Goal: Check status: Check status

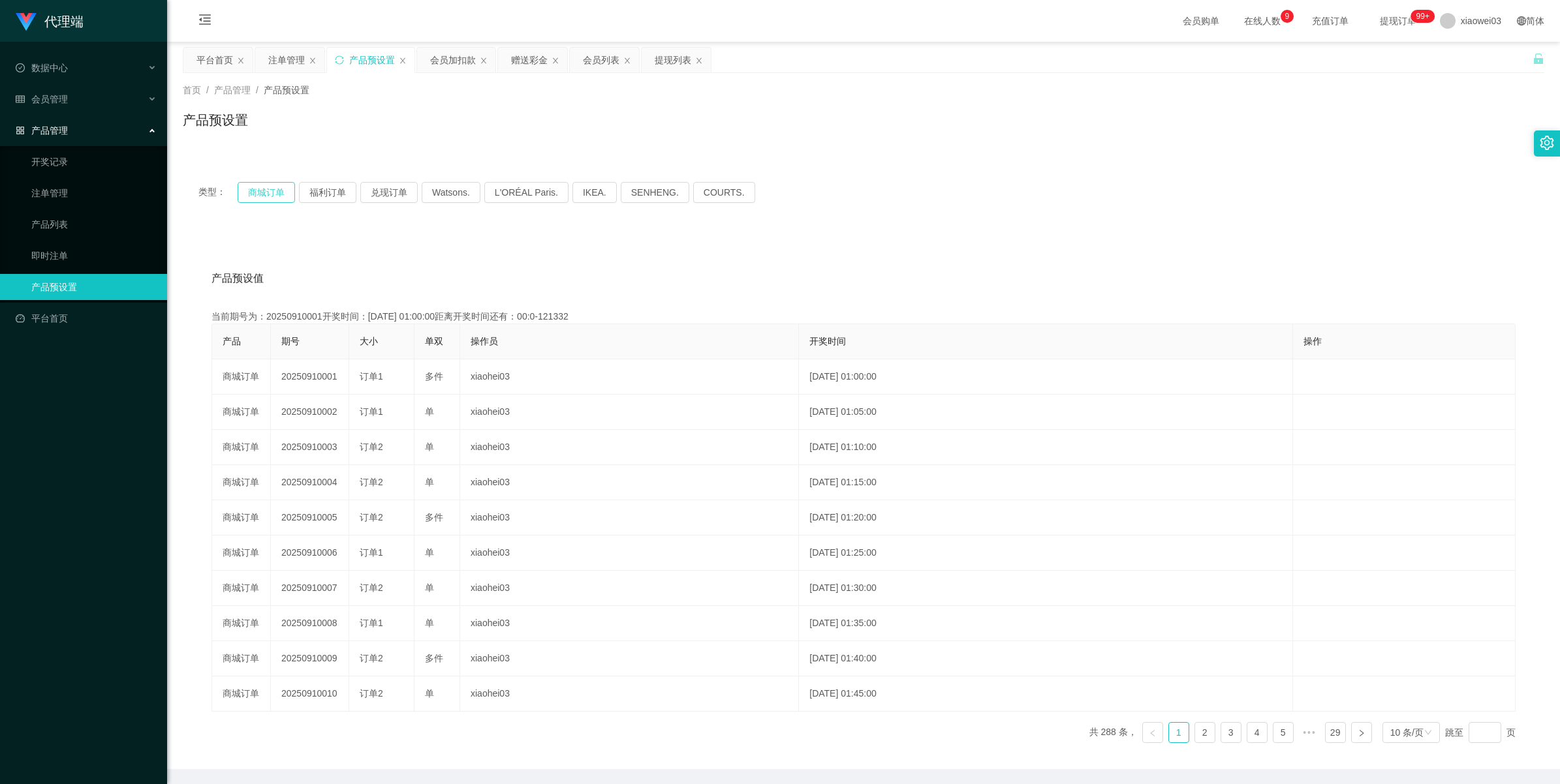
click at [268, 193] on button "商城订单" at bounding box center [266, 192] width 58 height 21
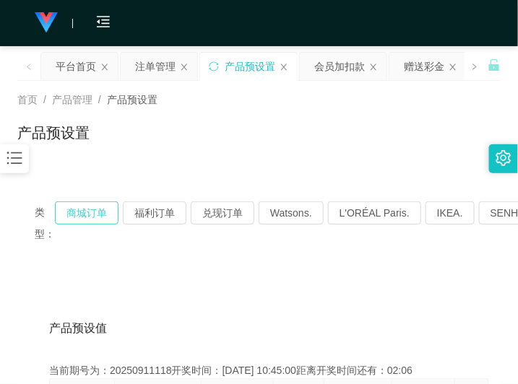
click at [95, 203] on button "商城订单" at bounding box center [87, 213] width 64 height 23
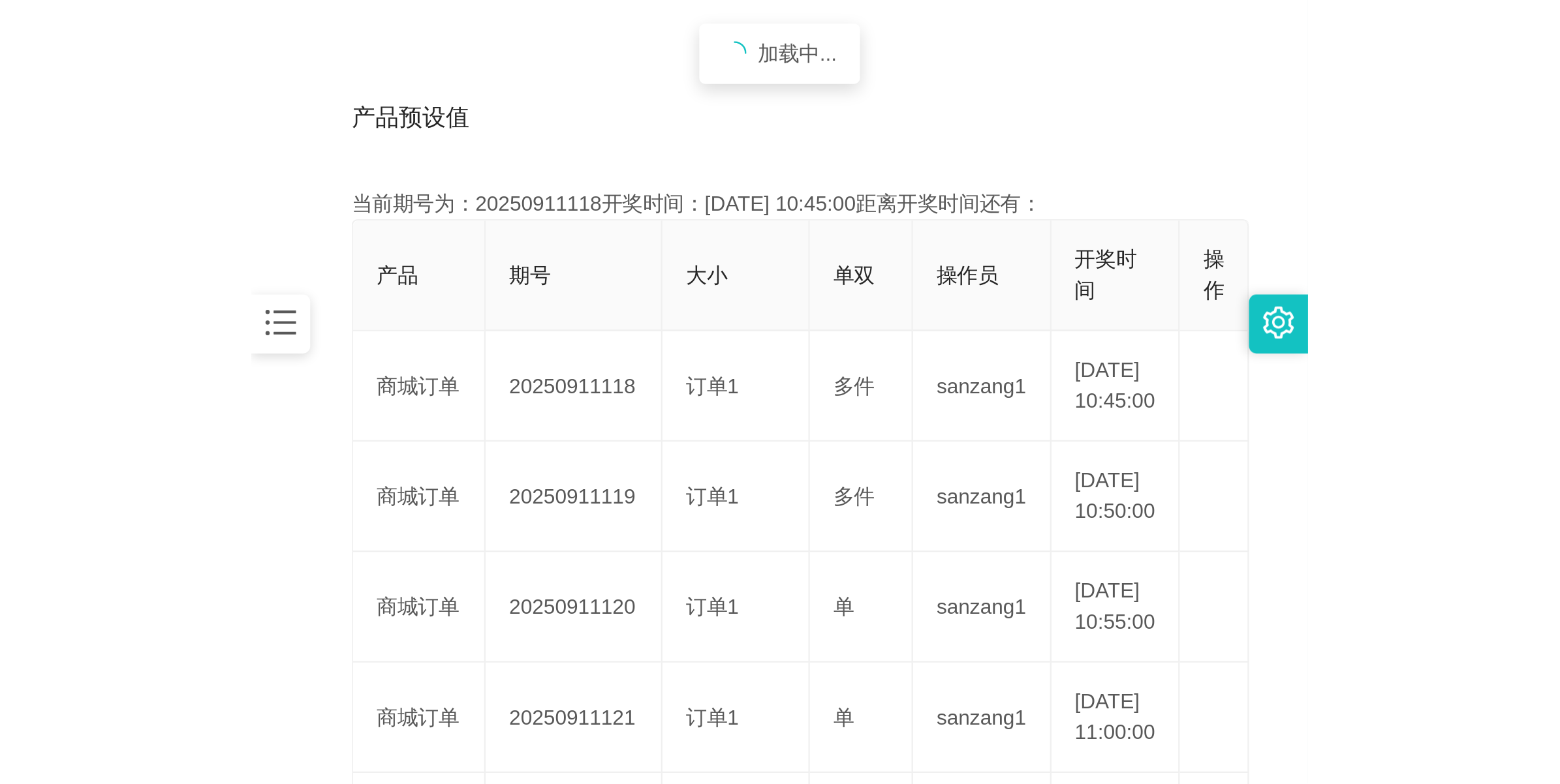
scroll to position [326, 0]
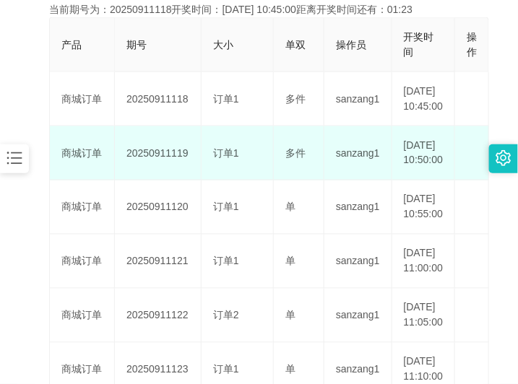
click at [167, 178] on td "20250911119" at bounding box center [158, 153] width 87 height 54
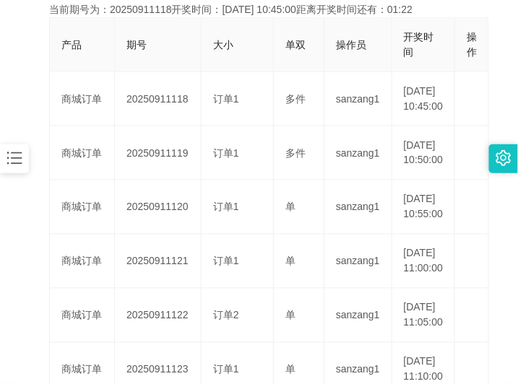
copy td "20250911119"
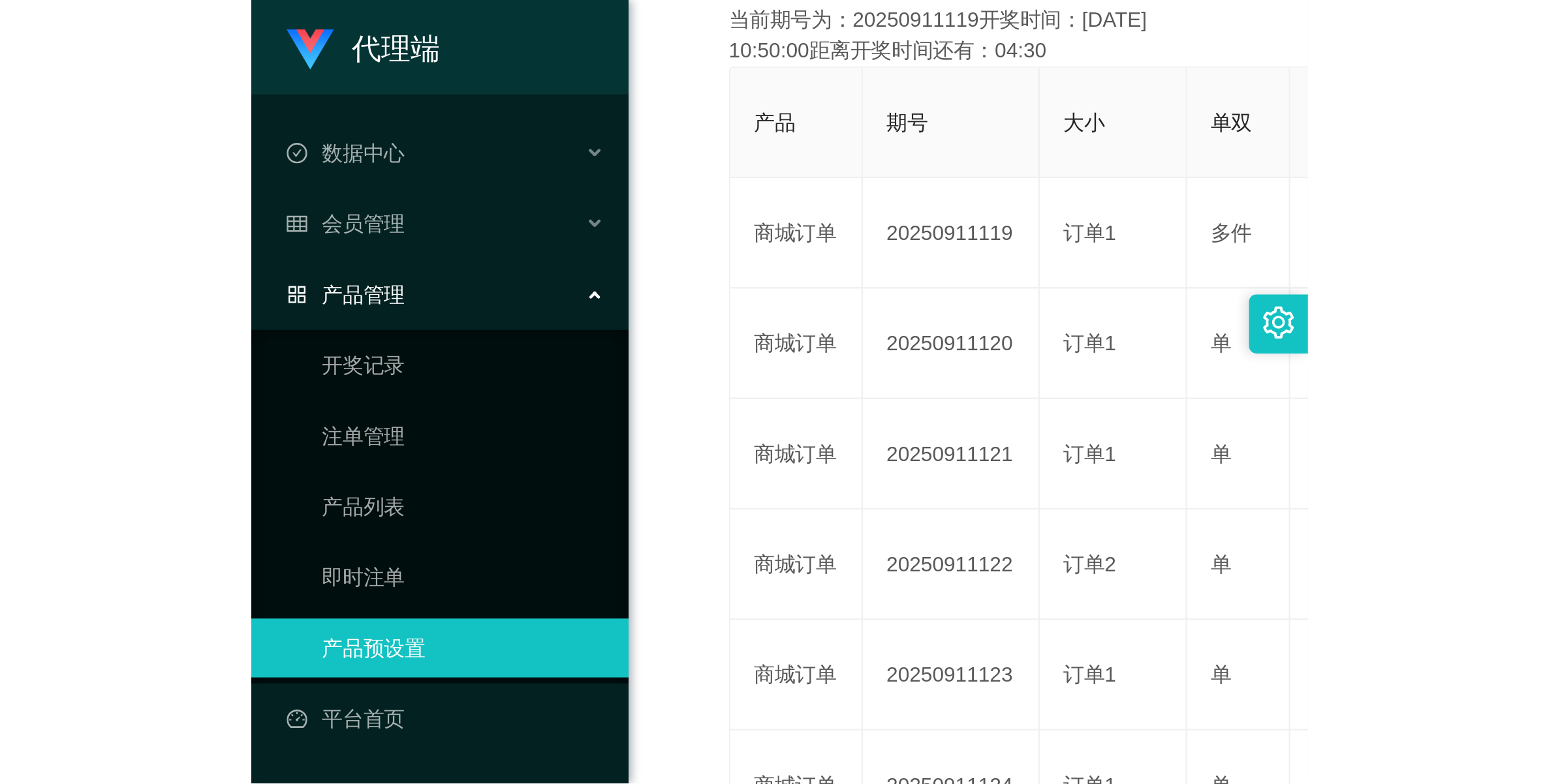
scroll to position [47, 0]
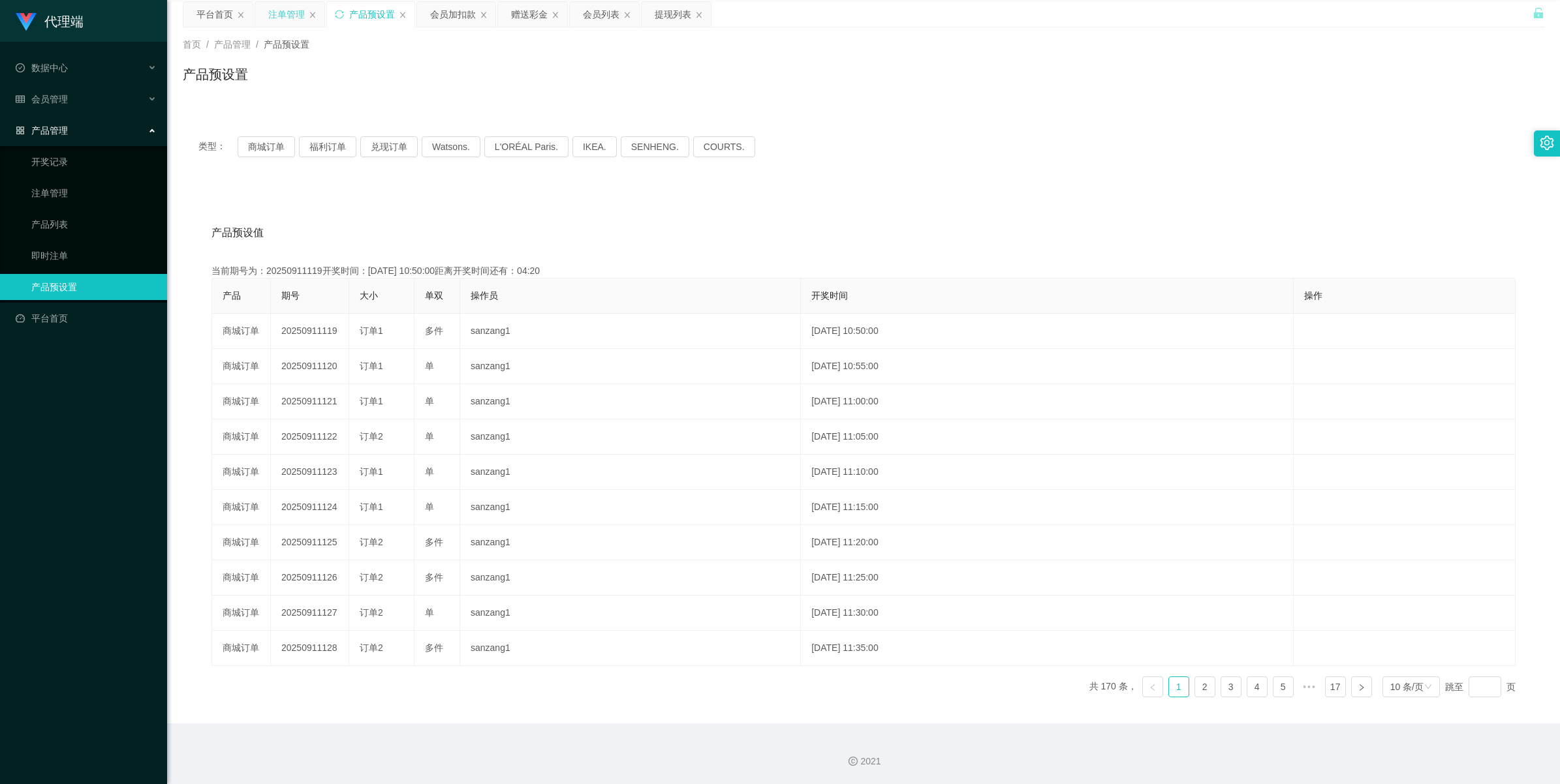
click at [287, 14] on div "注单管理" at bounding box center [286, 14] width 36 height 24
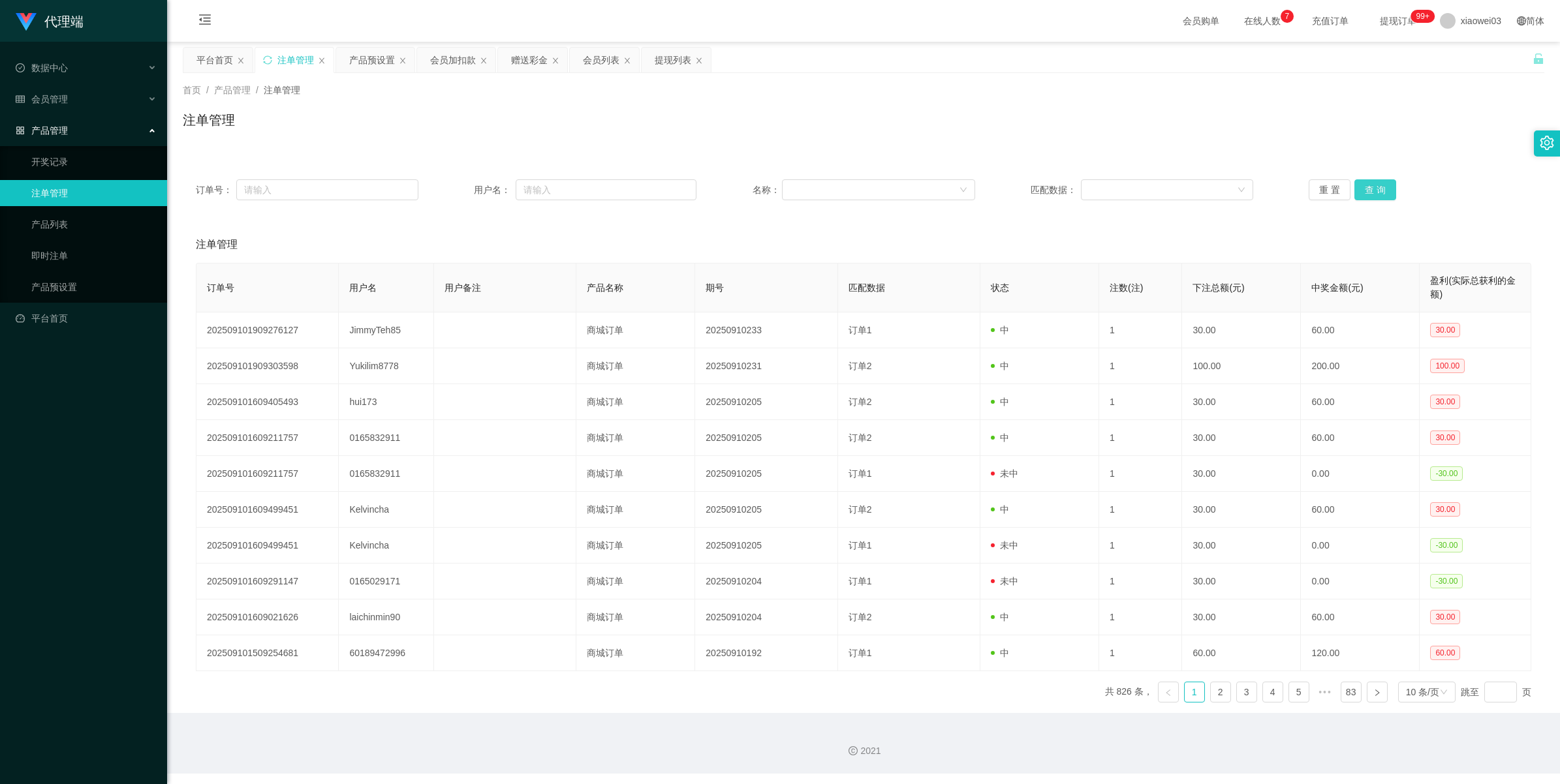
click at [1368, 187] on button "查 询" at bounding box center [1375, 190] width 42 height 21
click at [1370, 187] on button "查 询" at bounding box center [1375, 190] width 42 height 21
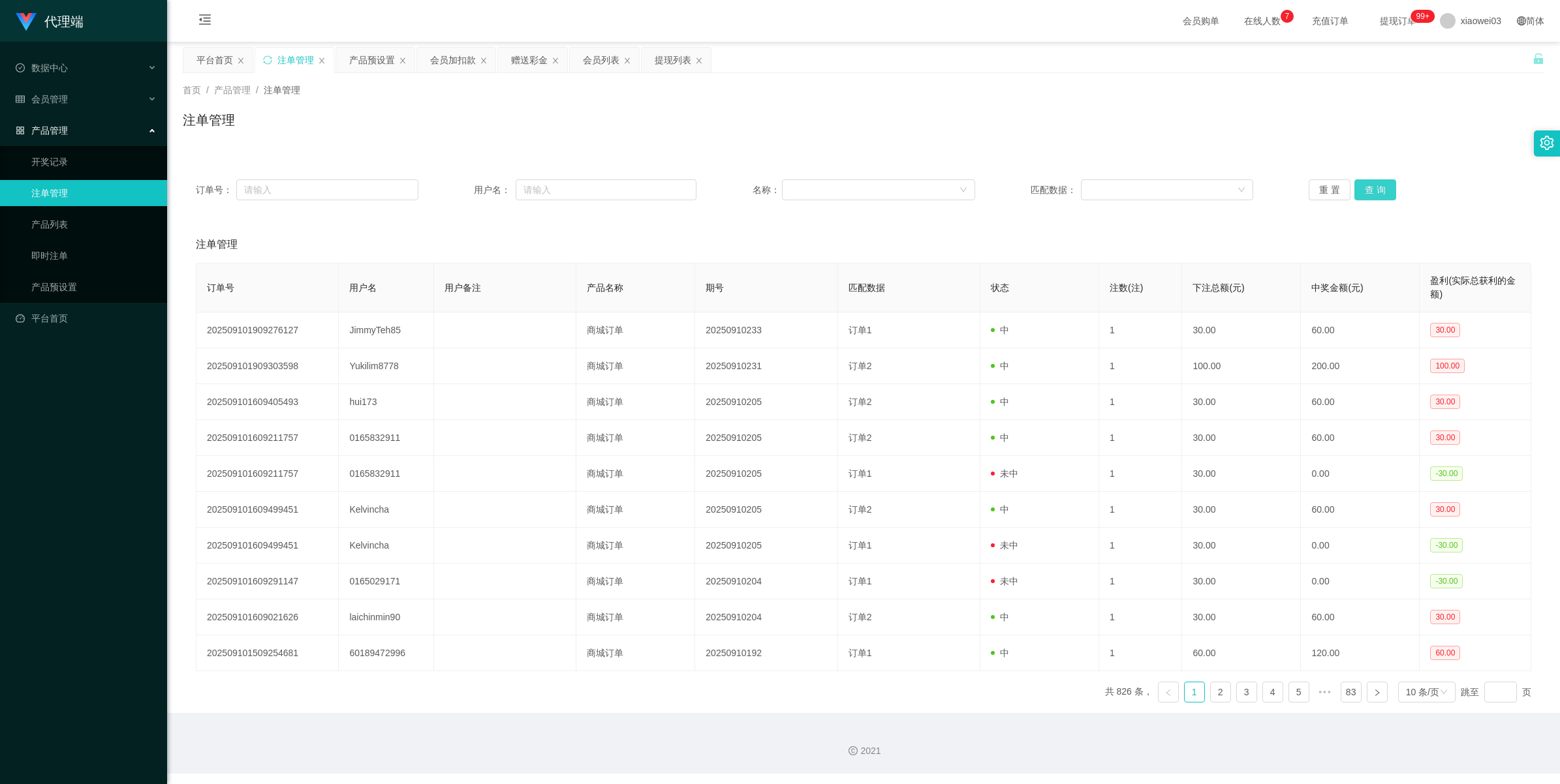
click at [1370, 187] on button "查 询" at bounding box center [1375, 190] width 42 height 21
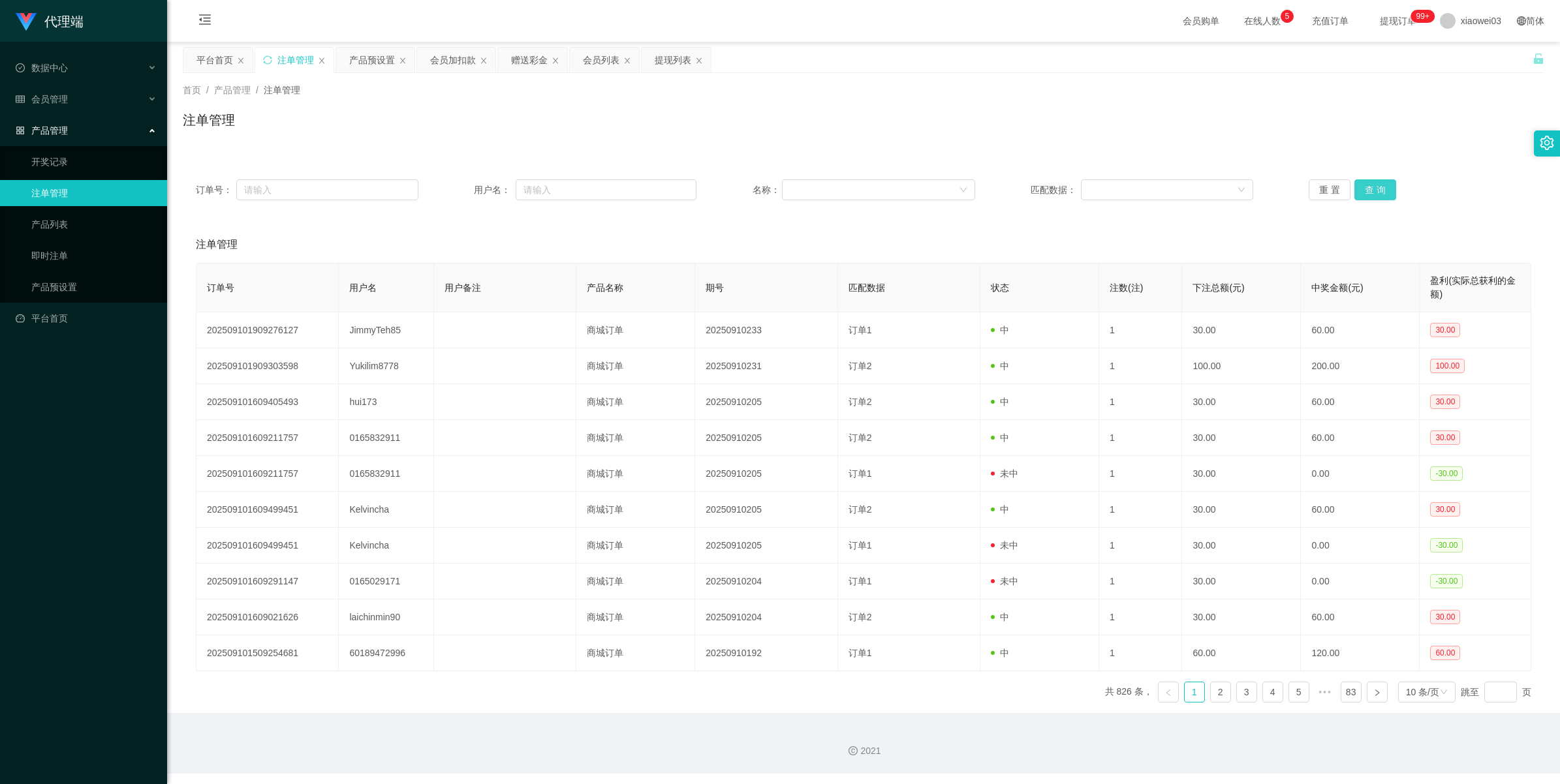
click at [1370, 187] on button "查 询" at bounding box center [1375, 190] width 42 height 21
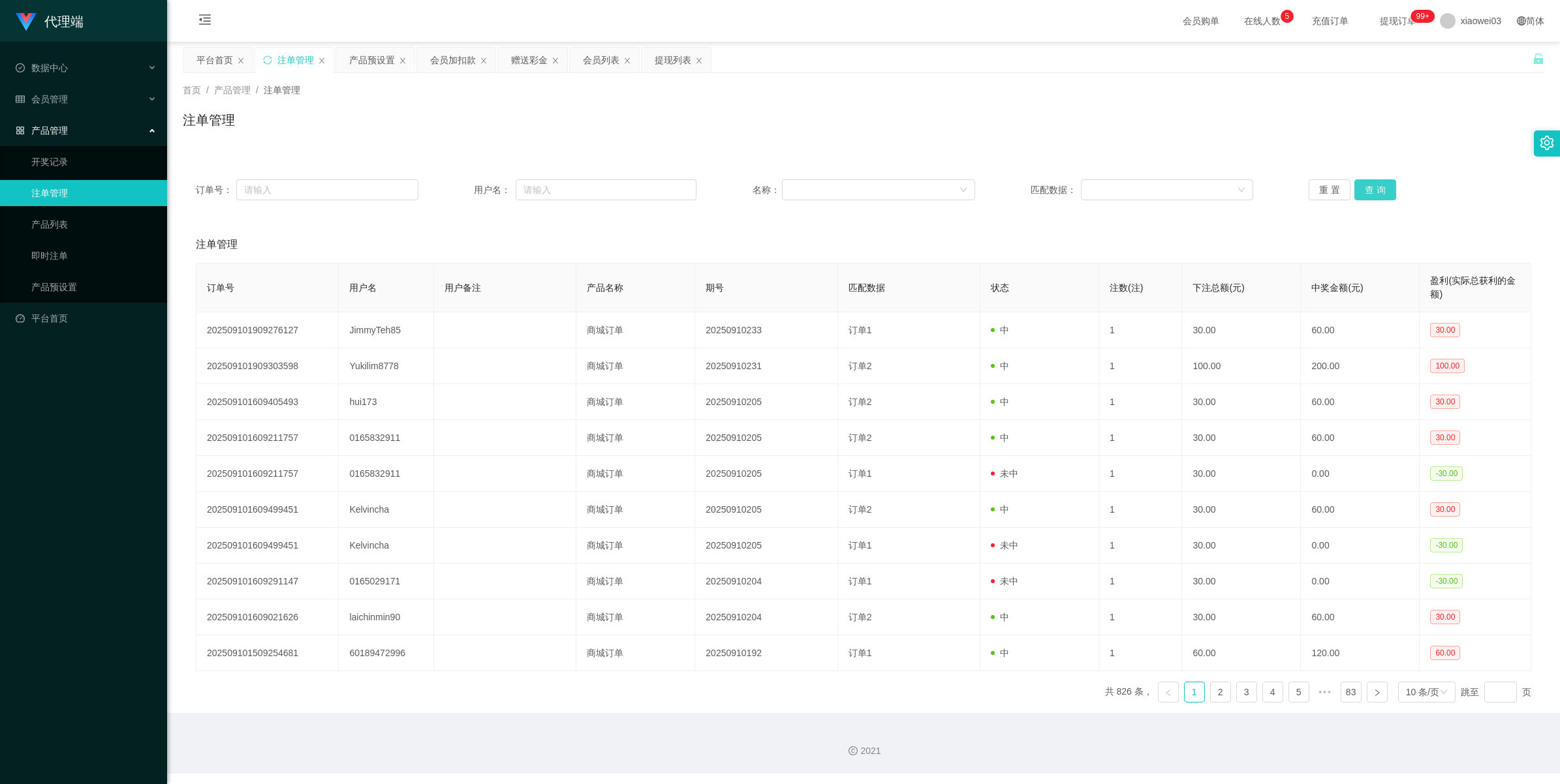
click at [1370, 187] on button "查 询" at bounding box center [1375, 190] width 42 height 21
click at [1378, 196] on button "查 询" at bounding box center [1375, 190] width 42 height 21
click at [1378, 194] on button "查 询" at bounding box center [1375, 190] width 42 height 21
click at [1358, 191] on button "查 询" at bounding box center [1375, 190] width 42 height 21
click at [1362, 184] on button "查 询" at bounding box center [1375, 190] width 42 height 21
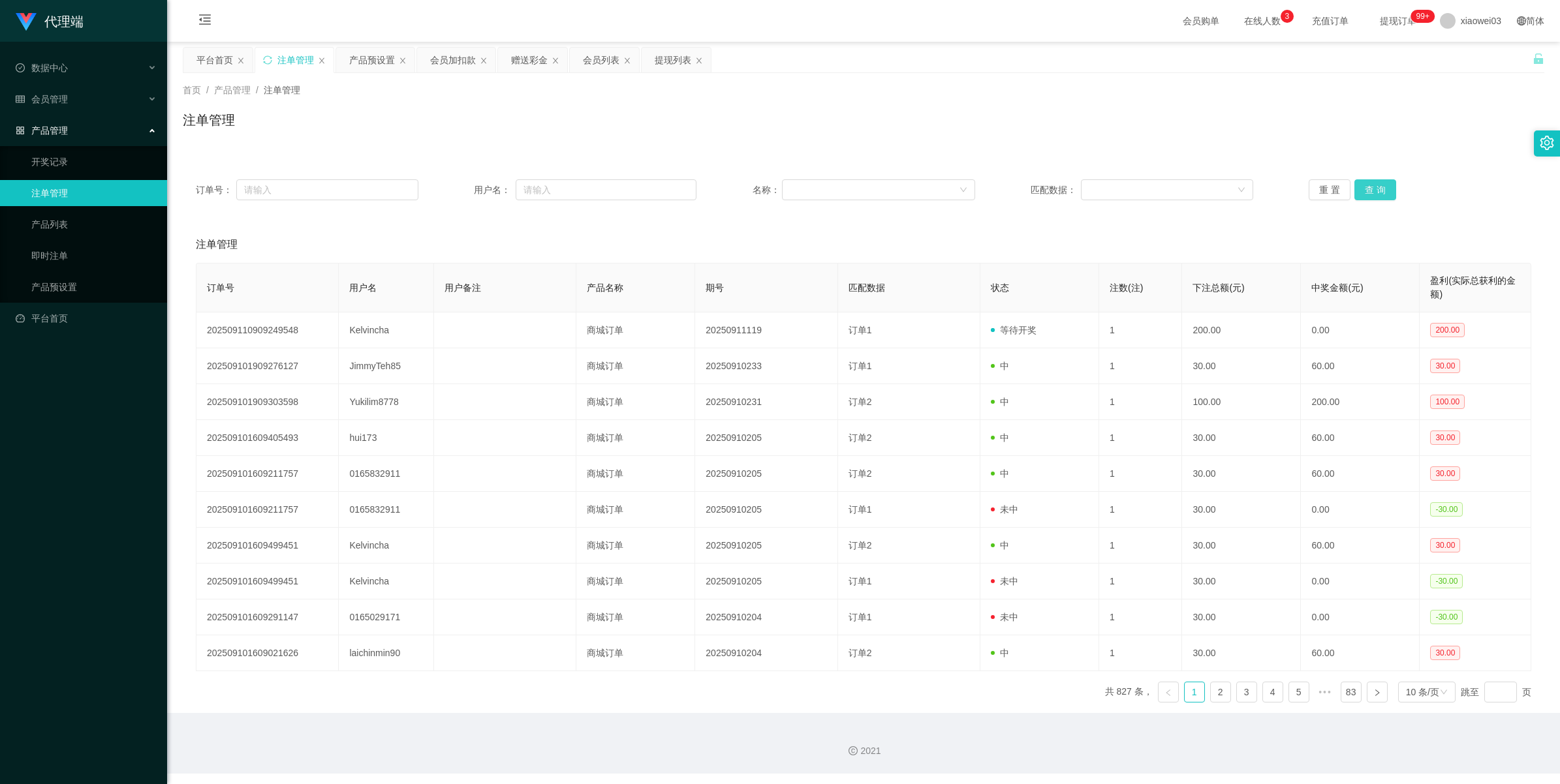
click at [1362, 193] on button "查 询" at bounding box center [1375, 190] width 42 height 21
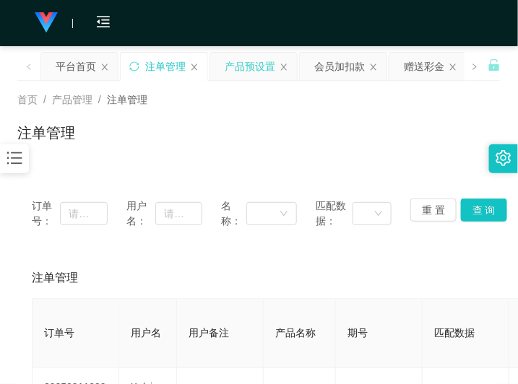
click at [244, 69] on div "产品预设置" at bounding box center [250, 66] width 51 height 27
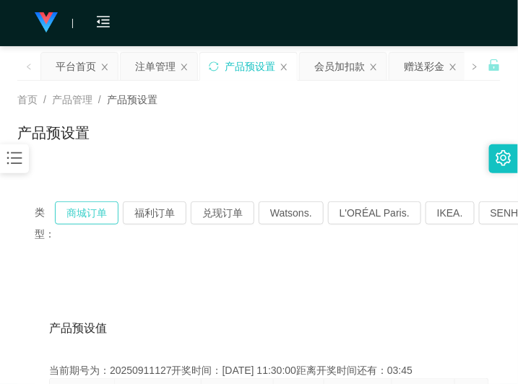
click at [82, 210] on button "商城订单" at bounding box center [87, 213] width 64 height 23
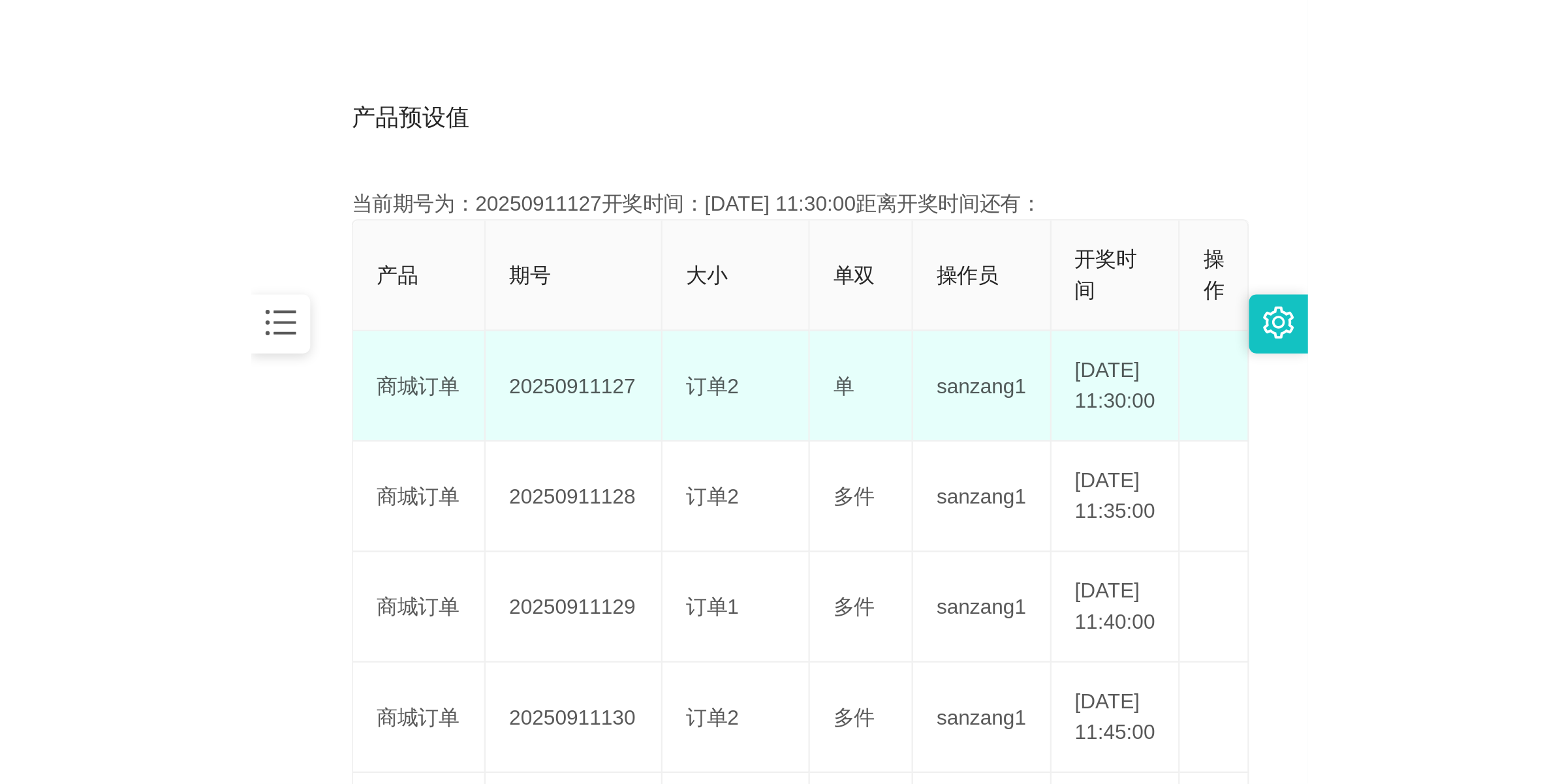
scroll to position [326, 0]
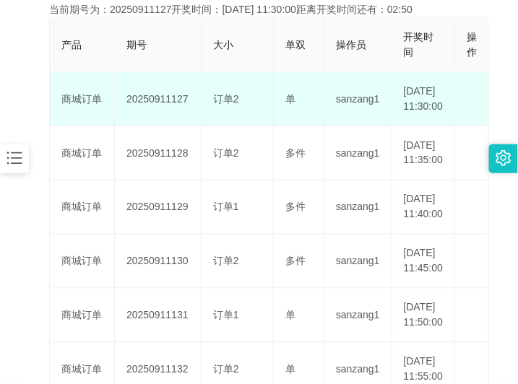
click at [165, 111] on td "20250911127" at bounding box center [158, 99] width 87 height 54
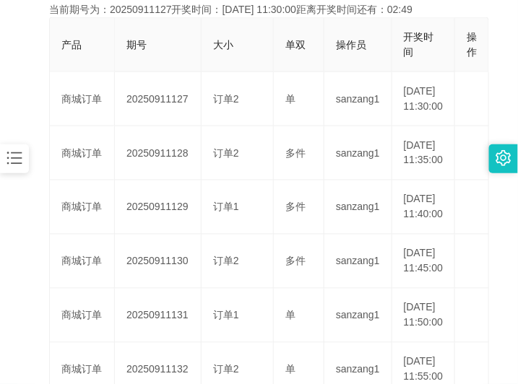
copy td "20250911127"
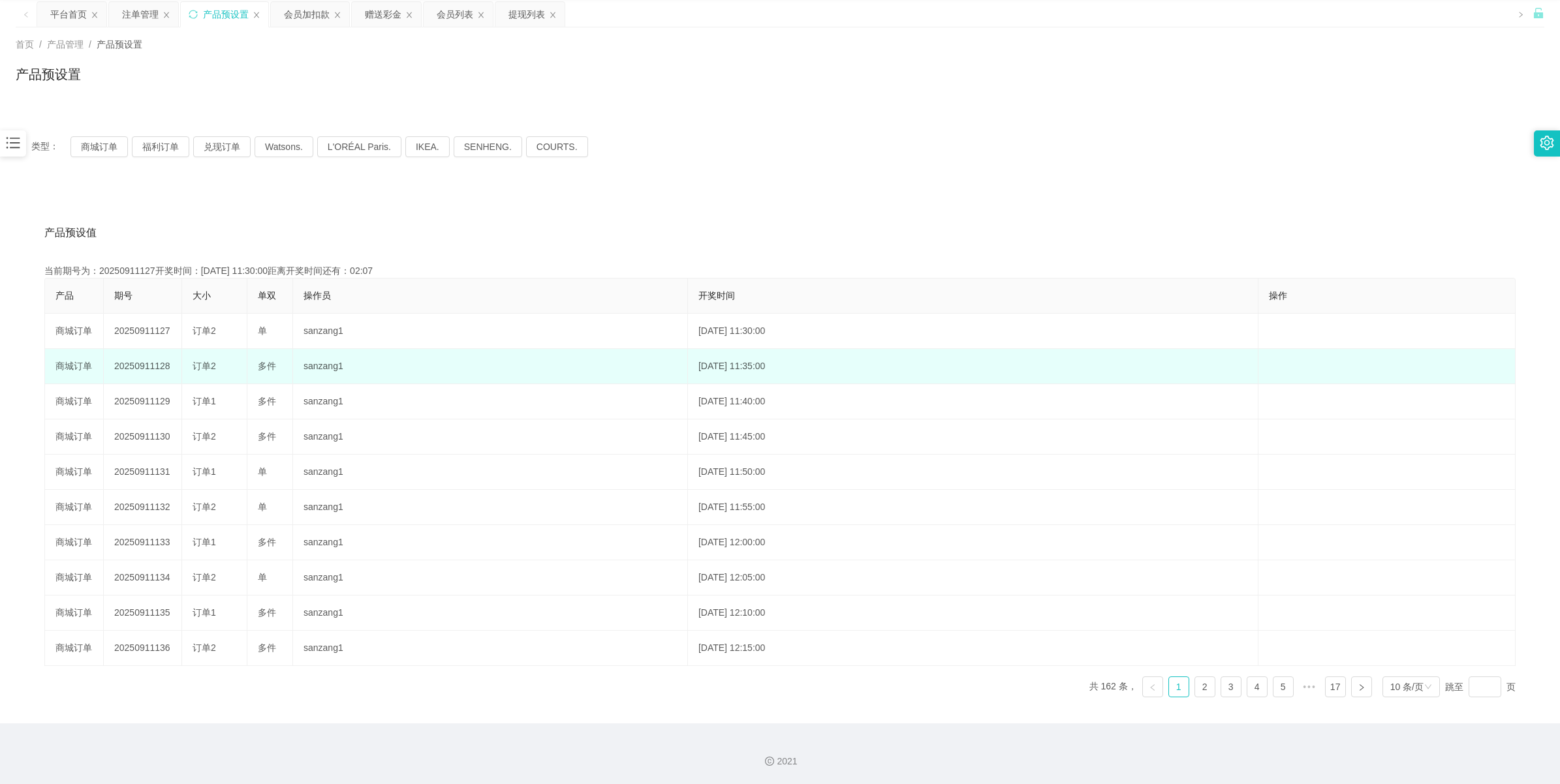
scroll to position [47, 0]
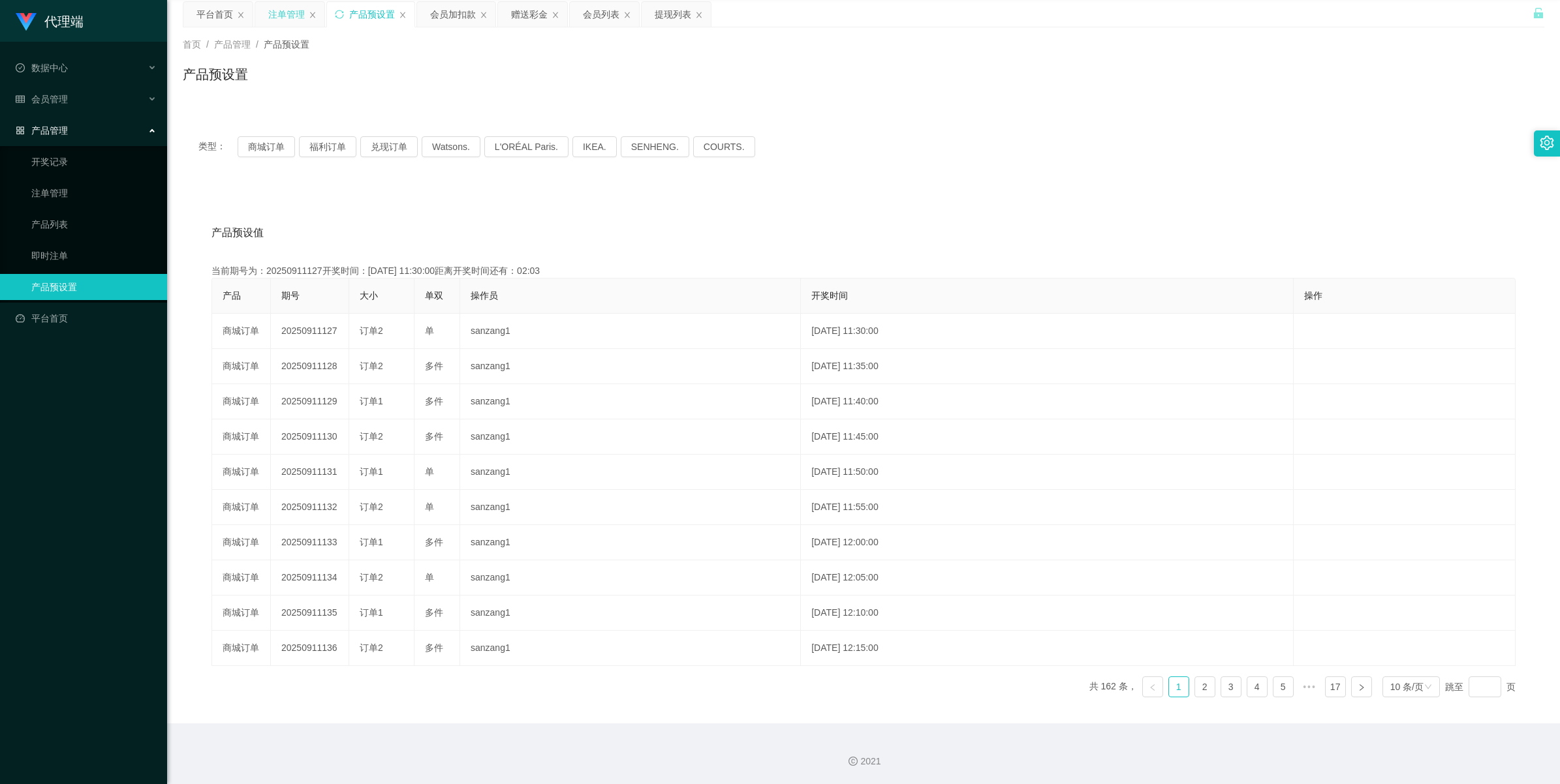
click at [288, 18] on div "注单管理" at bounding box center [286, 14] width 36 height 24
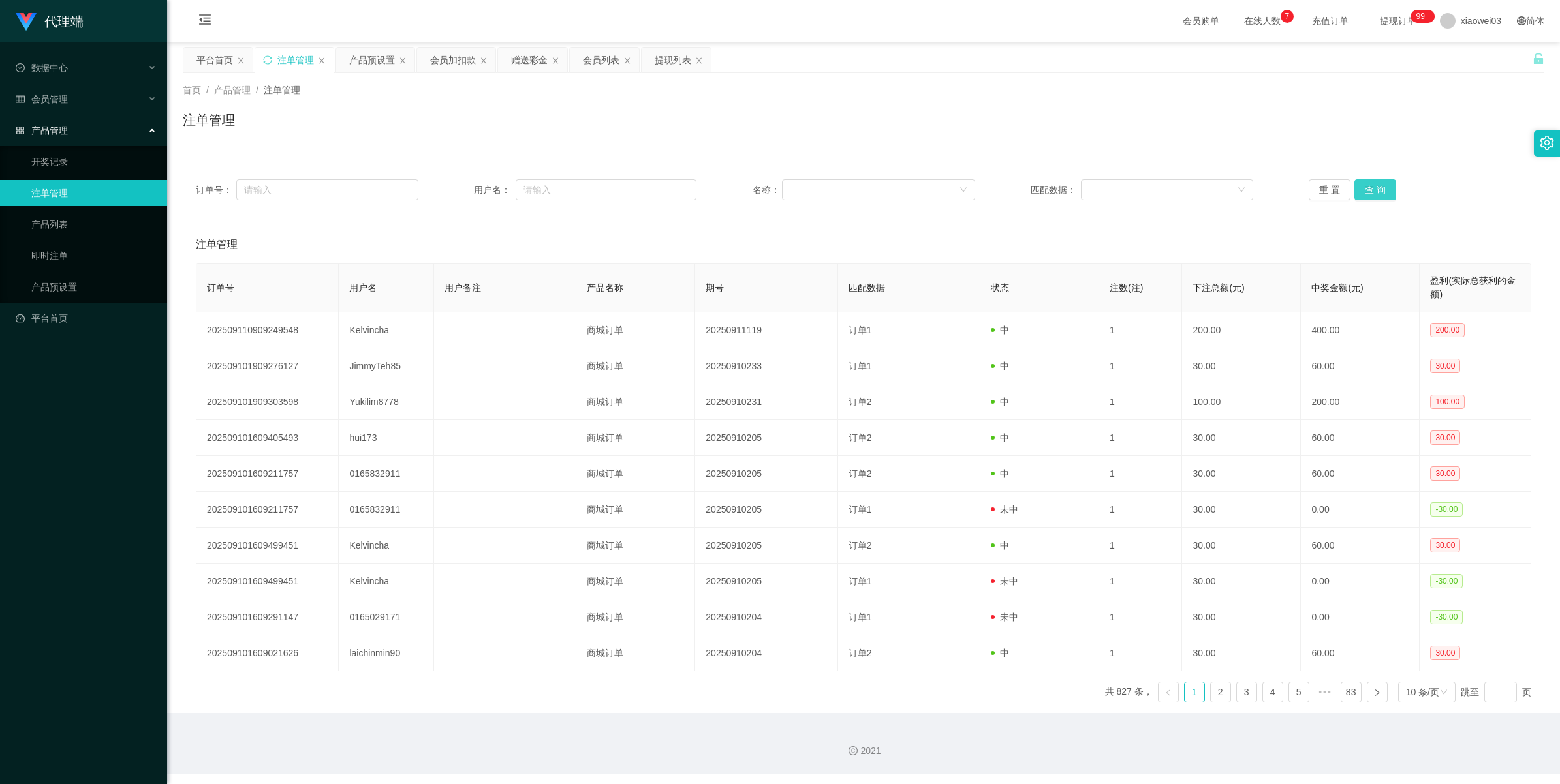
click at [1368, 187] on button "查 询" at bounding box center [1375, 190] width 42 height 21
drag, startPoint x: 1374, startPoint y: 178, endPoint x: 1384, endPoint y: 191, distance: 16.4
click at [1376, 180] on div "订单号： 用户名： 名称： 匹配数据： 重 置 查 询" at bounding box center [863, 190] width 1361 height 47
click at [1384, 191] on button "查 询" at bounding box center [1375, 190] width 42 height 21
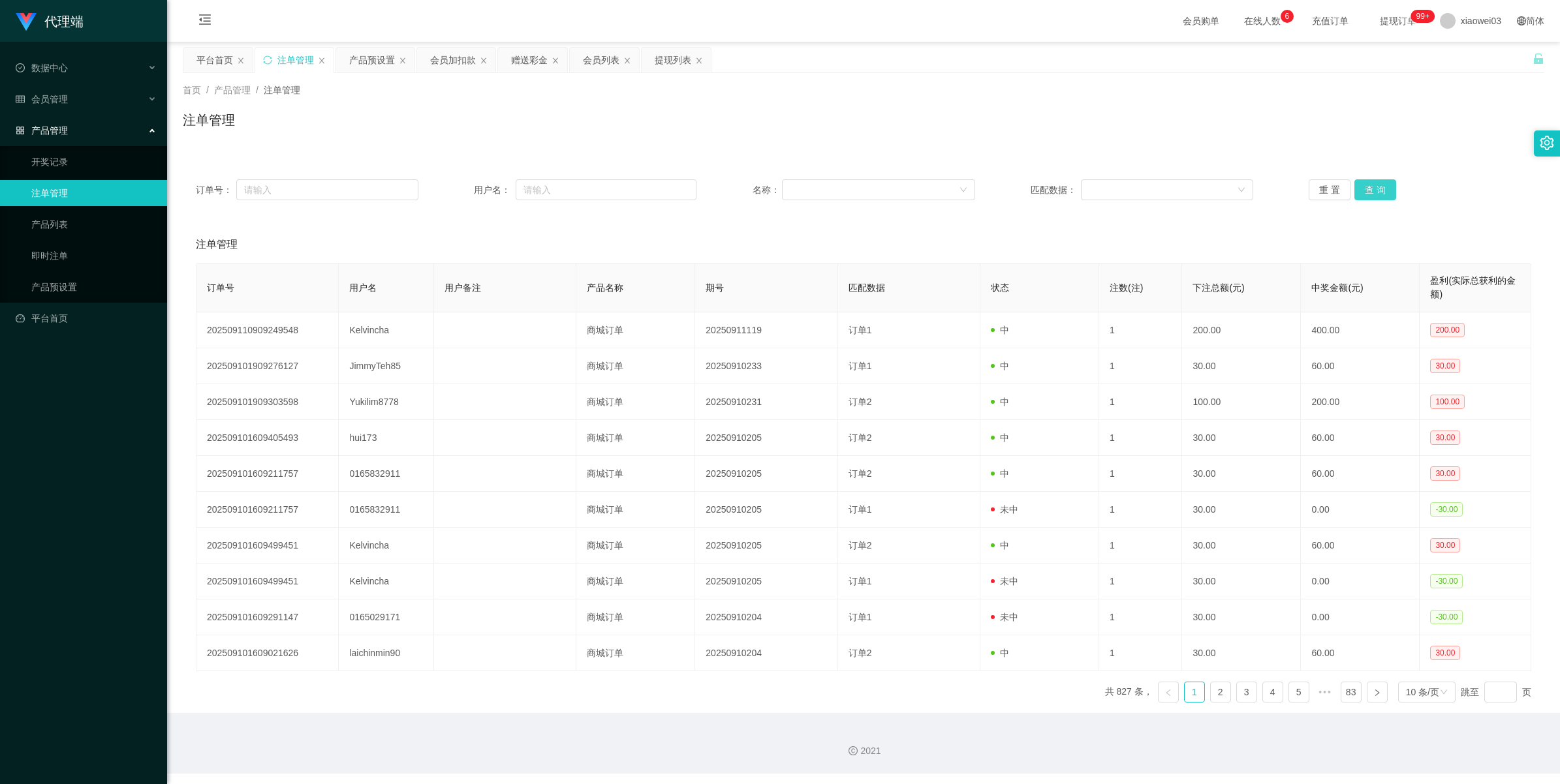
click at [1384, 191] on button "查 询" at bounding box center [1375, 190] width 42 height 21
click at [1384, 191] on button "查 询" at bounding box center [1382, 190] width 56 height 21
click at [1384, 191] on button "查 询" at bounding box center [1375, 190] width 42 height 21
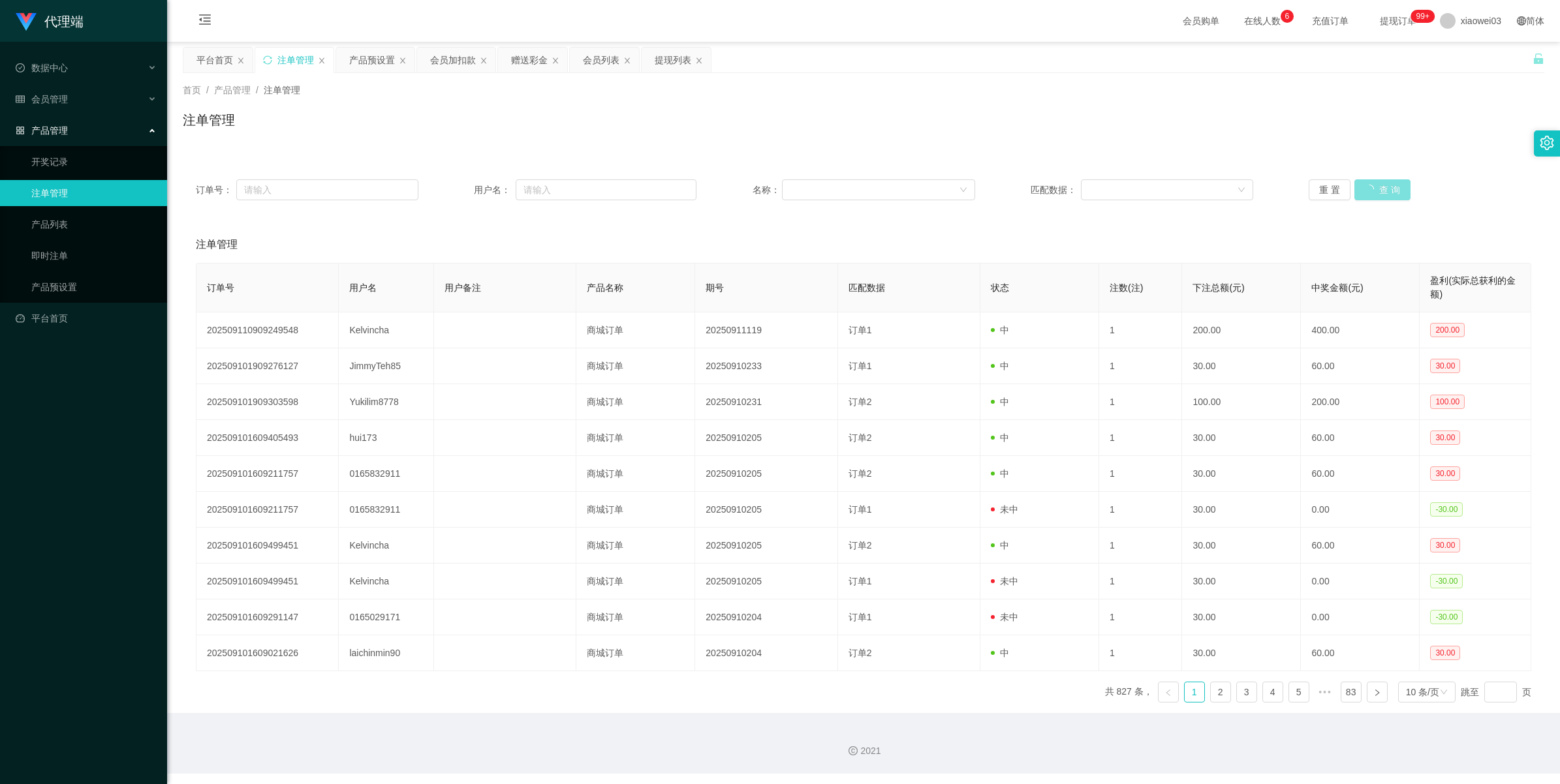
click at [1384, 191] on button "查 询" at bounding box center [1382, 190] width 56 height 21
click at [1381, 187] on button "查 询" at bounding box center [1375, 190] width 42 height 21
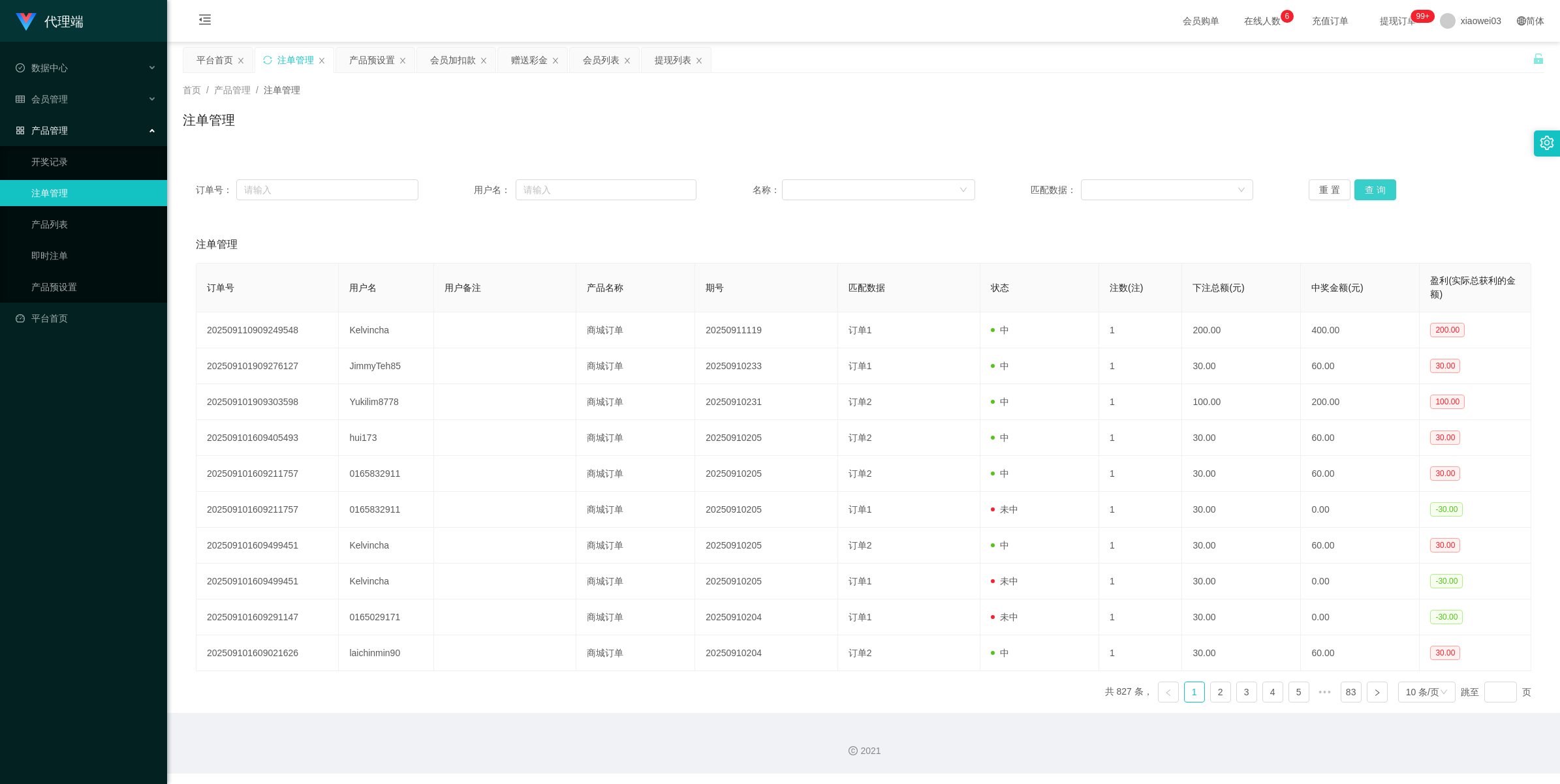
click at [1381, 187] on button "查 询" at bounding box center [1375, 190] width 42 height 21
click at [1378, 187] on button "查 询" at bounding box center [1375, 190] width 42 height 21
click at [1370, 190] on button "查 询" at bounding box center [1375, 190] width 42 height 21
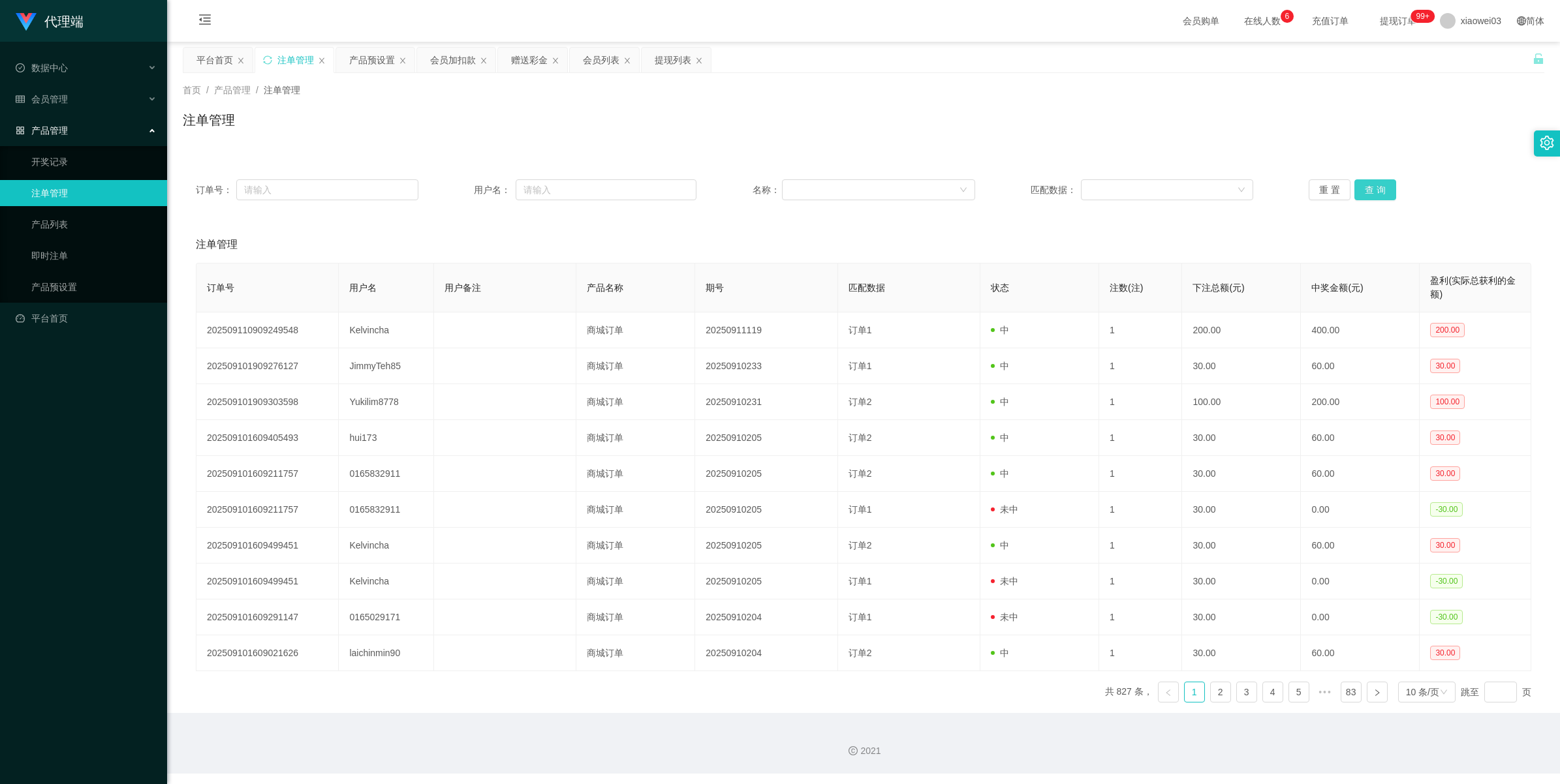
click at [1370, 190] on button "查 询" at bounding box center [1375, 190] width 42 height 21
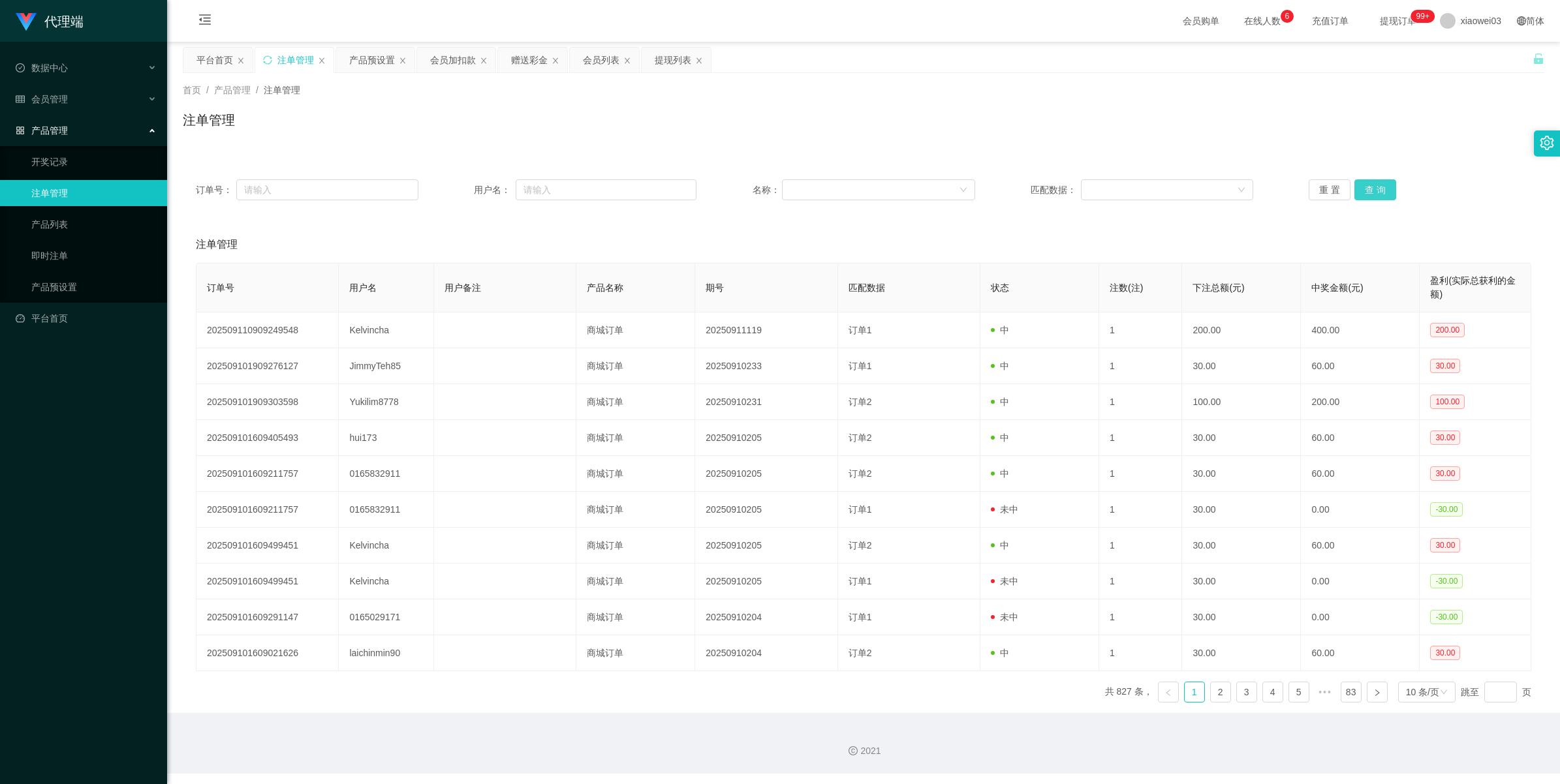
click at [1370, 190] on button "查 询" at bounding box center [1375, 190] width 42 height 21
click at [1370, 190] on div "重 置 查 询" at bounding box center [1420, 190] width 222 height 21
click at [1370, 190] on button "查 询" at bounding box center [1382, 190] width 56 height 21
click at [1370, 190] on div "重 置 查 询" at bounding box center [1420, 190] width 222 height 21
click at [1370, 190] on button "查 询" at bounding box center [1375, 190] width 42 height 21
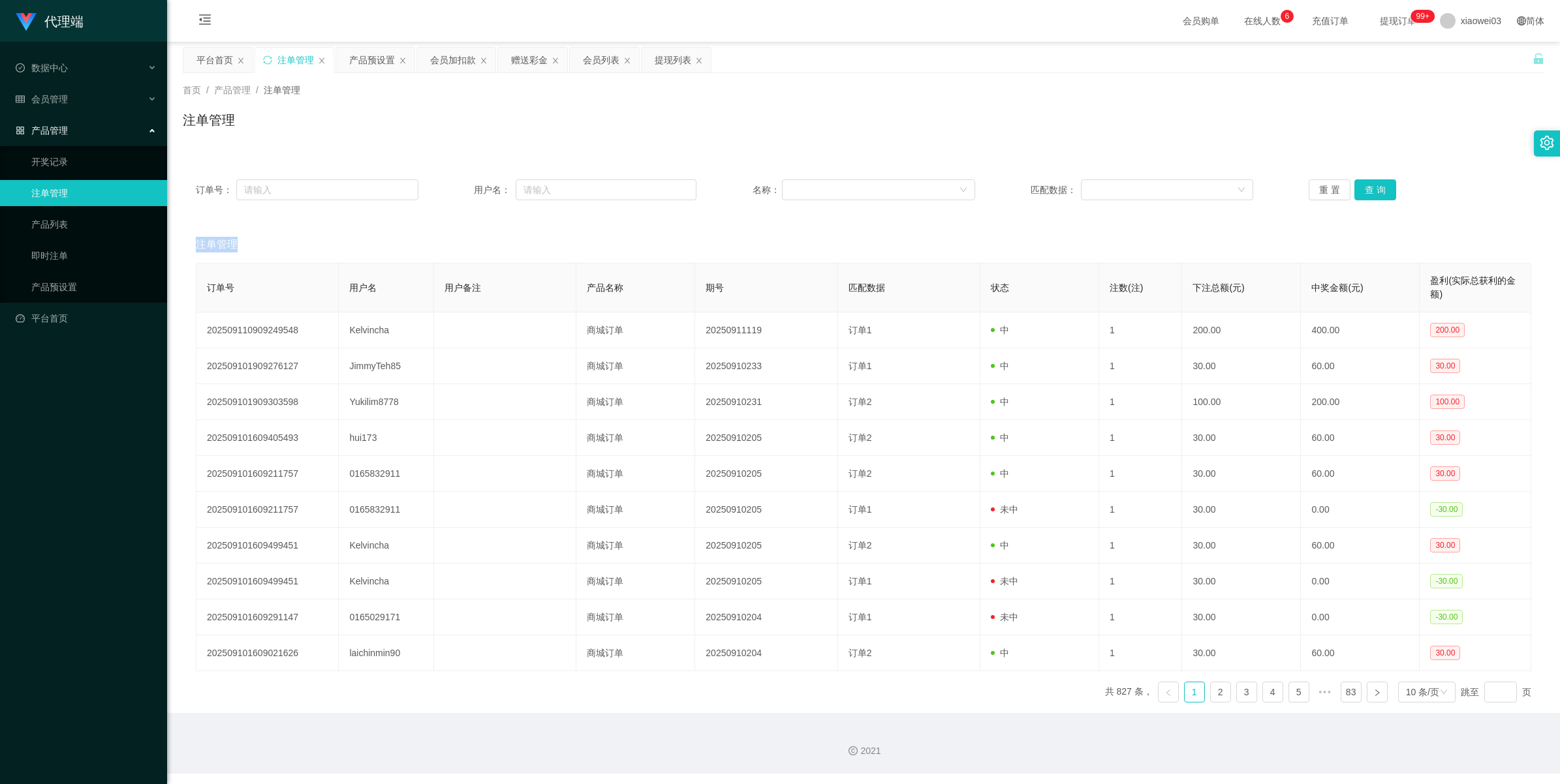
click at [1370, 190] on div "重 置 查 询" at bounding box center [1420, 190] width 222 height 21
click at [1370, 190] on button "查 询" at bounding box center [1382, 190] width 56 height 21
click at [1370, 190] on div "重 置 查 询" at bounding box center [1420, 190] width 222 height 21
click at [1370, 190] on button "查 询" at bounding box center [1382, 190] width 56 height 21
click at [1370, 190] on div "重 置 查 询" at bounding box center [1420, 190] width 222 height 21
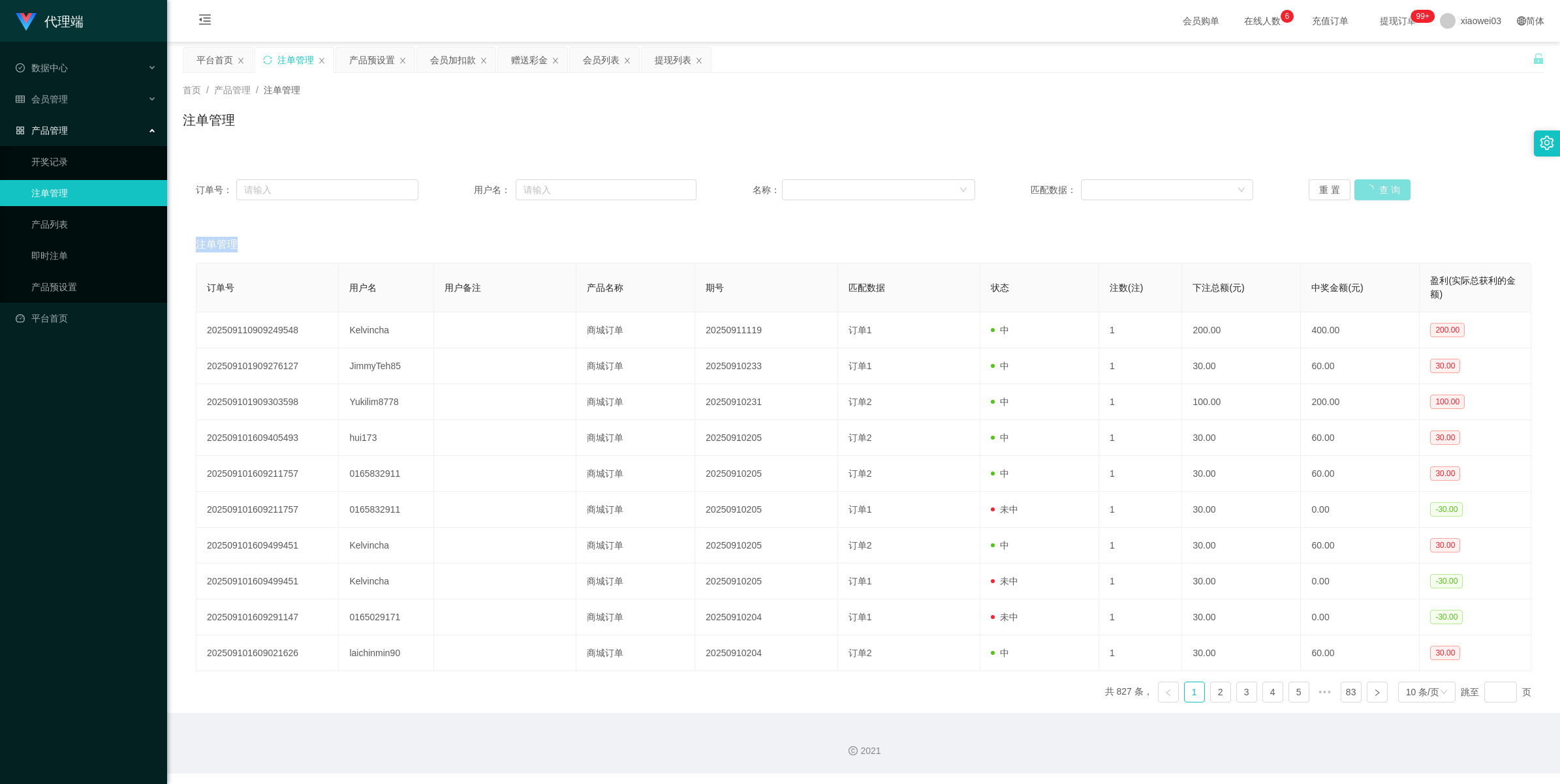
click at [1370, 190] on button "查 询" at bounding box center [1382, 190] width 56 height 21
click at [1370, 190] on div "重 置 查 询" at bounding box center [1420, 190] width 222 height 21
click at [1370, 190] on button "查 询" at bounding box center [1382, 190] width 56 height 21
click at [1370, 190] on div "重 置 查 询" at bounding box center [1420, 190] width 222 height 21
click at [1370, 190] on button "查 询" at bounding box center [1382, 190] width 56 height 21
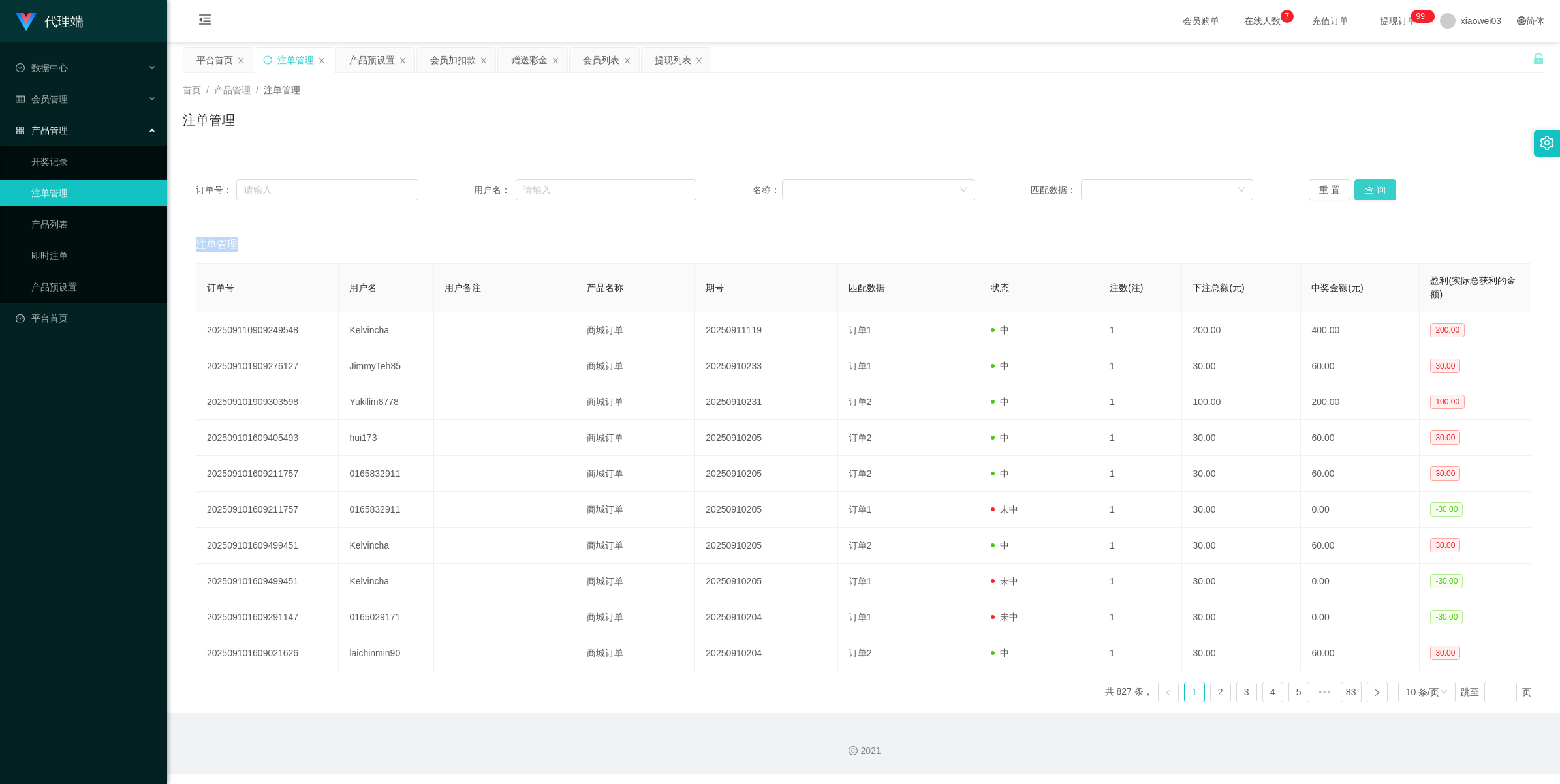
click at [1385, 190] on button "查 询" at bounding box center [1375, 190] width 42 height 21
click at [1369, 188] on button "查 询" at bounding box center [1375, 190] width 42 height 21
click at [1369, 191] on button "查 询" at bounding box center [1375, 190] width 42 height 21
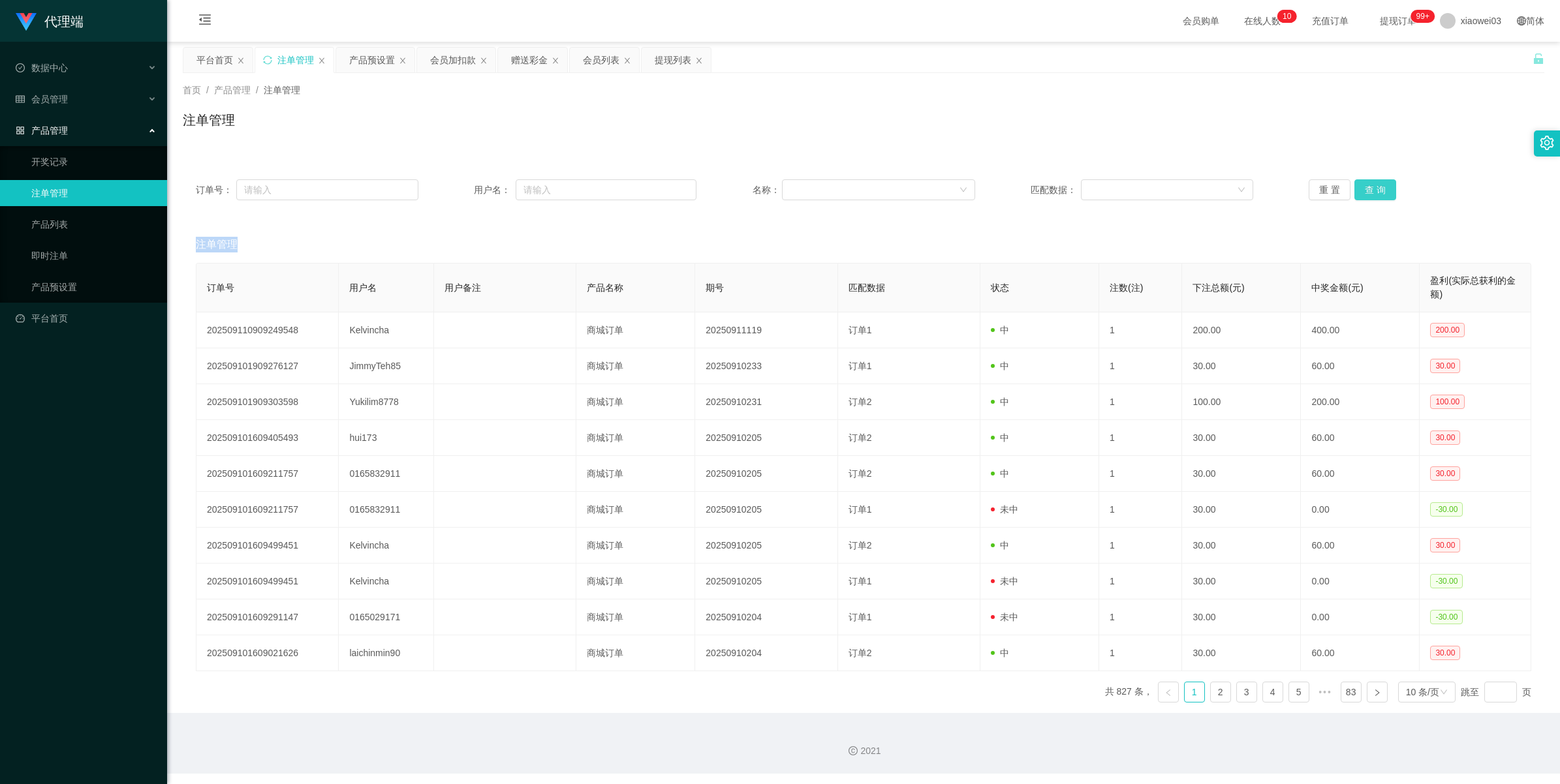
click at [1369, 191] on button "查 询" at bounding box center [1375, 190] width 42 height 21
click at [1377, 188] on button "查 询" at bounding box center [1375, 190] width 42 height 21
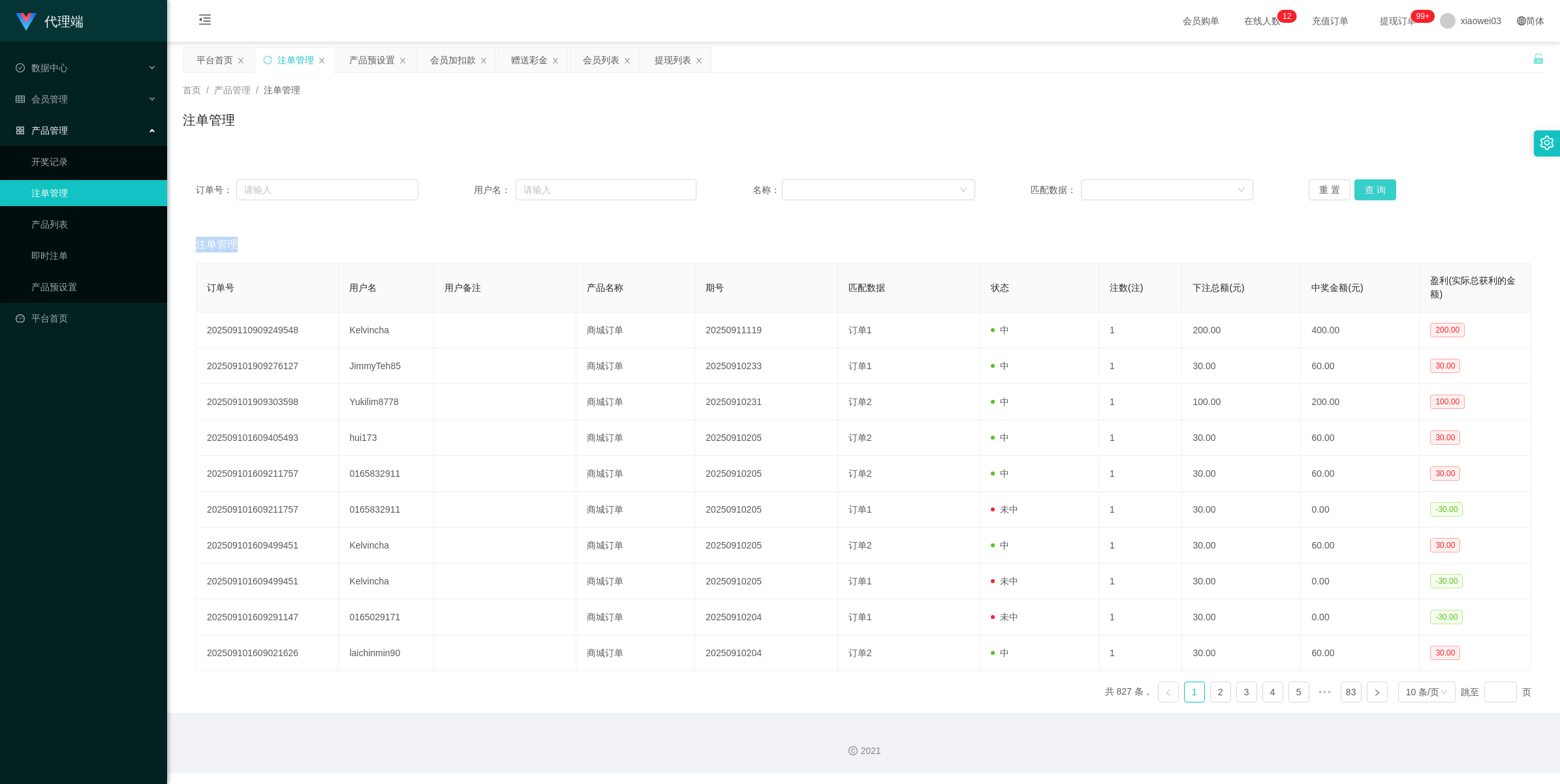
click at [1381, 187] on button "查 询" at bounding box center [1375, 190] width 42 height 21
click at [1374, 192] on button "查 询" at bounding box center [1375, 190] width 42 height 21
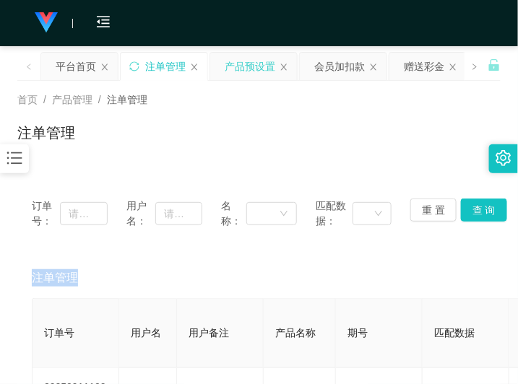
click at [237, 63] on div "产品预设置" at bounding box center [250, 66] width 51 height 27
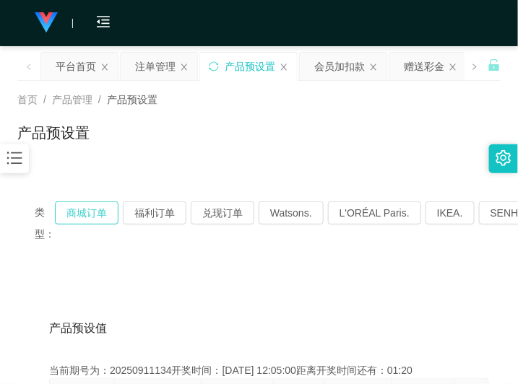
click at [91, 219] on button "商城订单" at bounding box center [87, 213] width 64 height 23
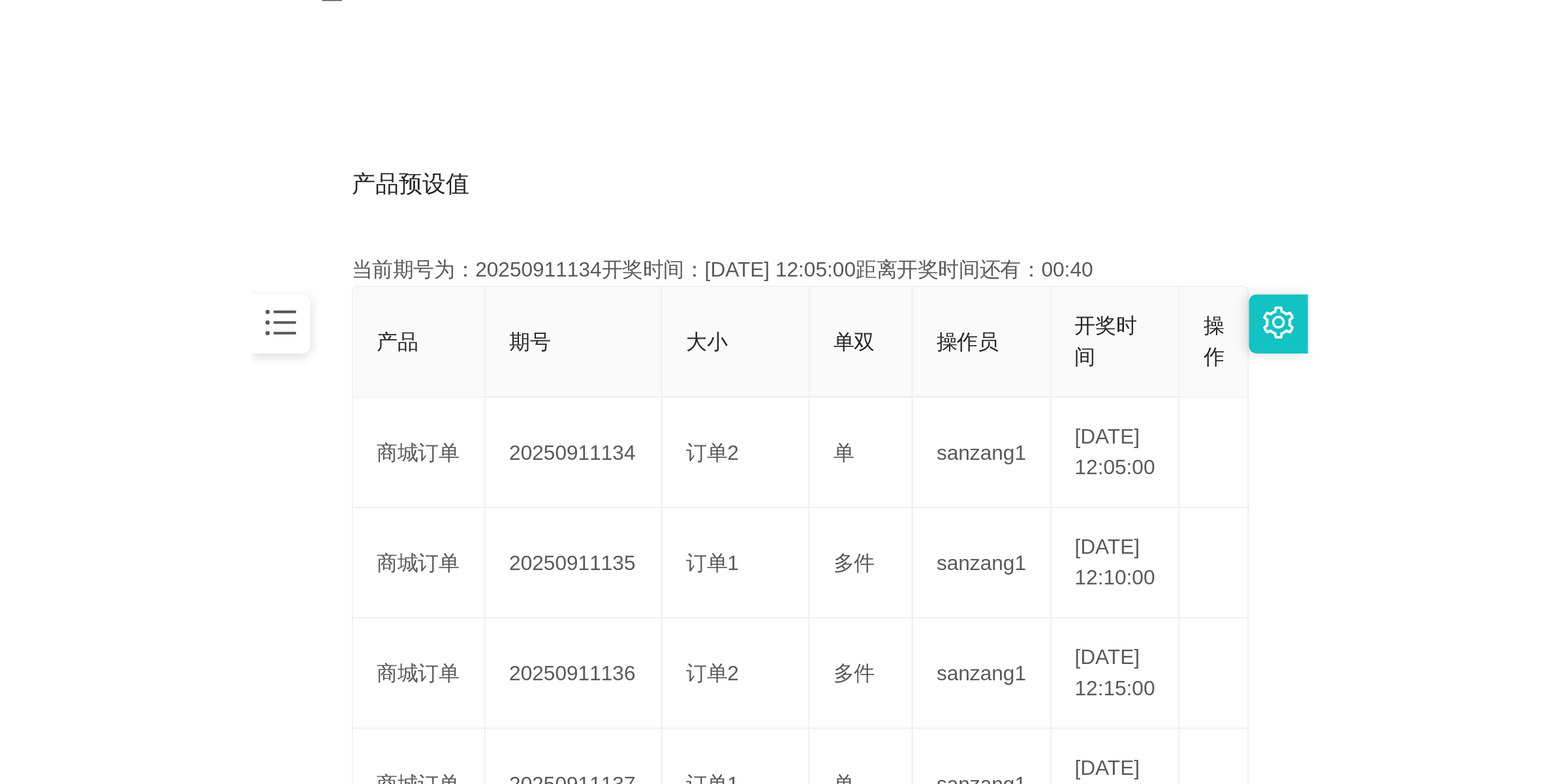
scroll to position [245, 0]
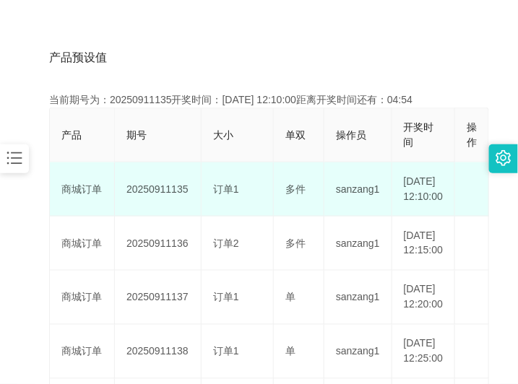
click at [163, 197] on td "20250911135" at bounding box center [158, 190] width 87 height 54
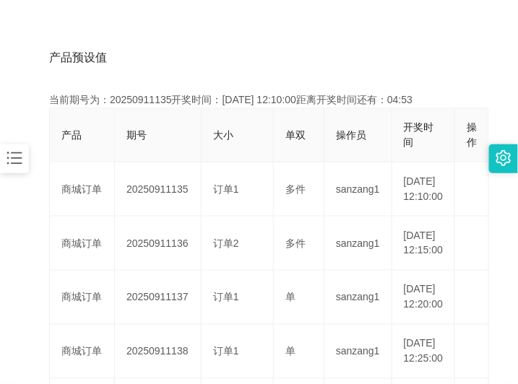
copy td "20250911135"
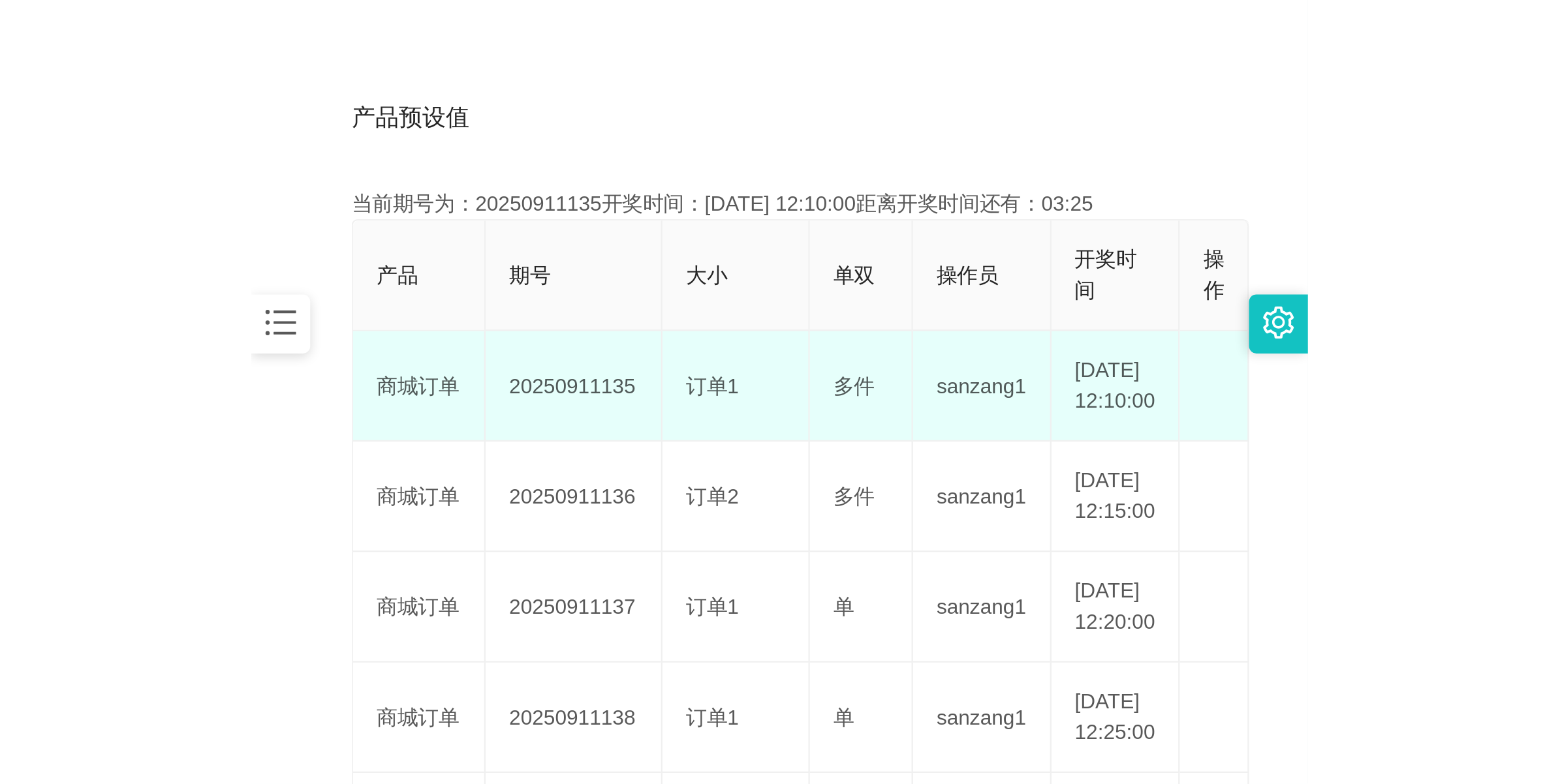
scroll to position [47, 0]
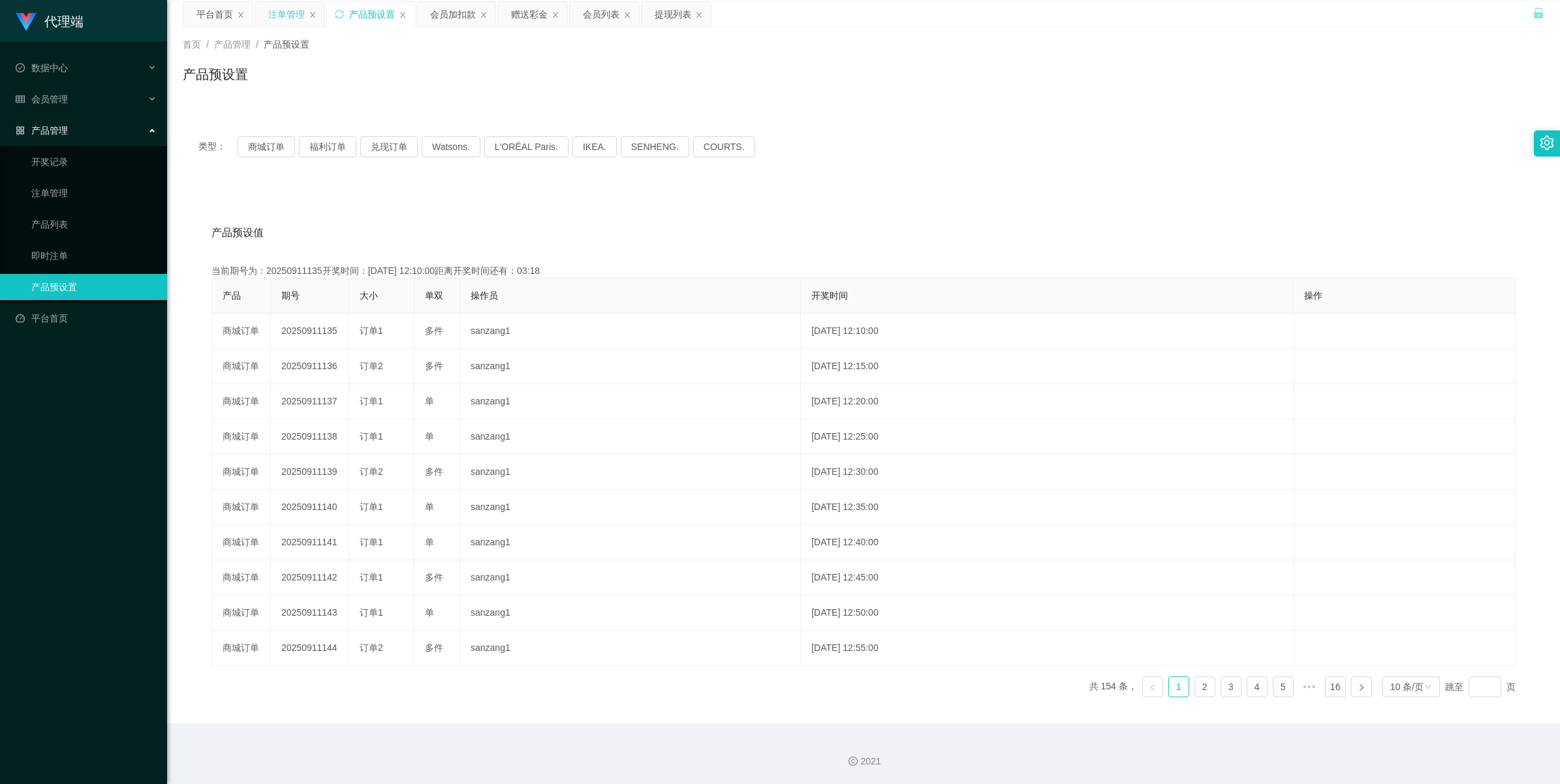
click at [285, 16] on div "注单管理" at bounding box center [286, 14] width 36 height 24
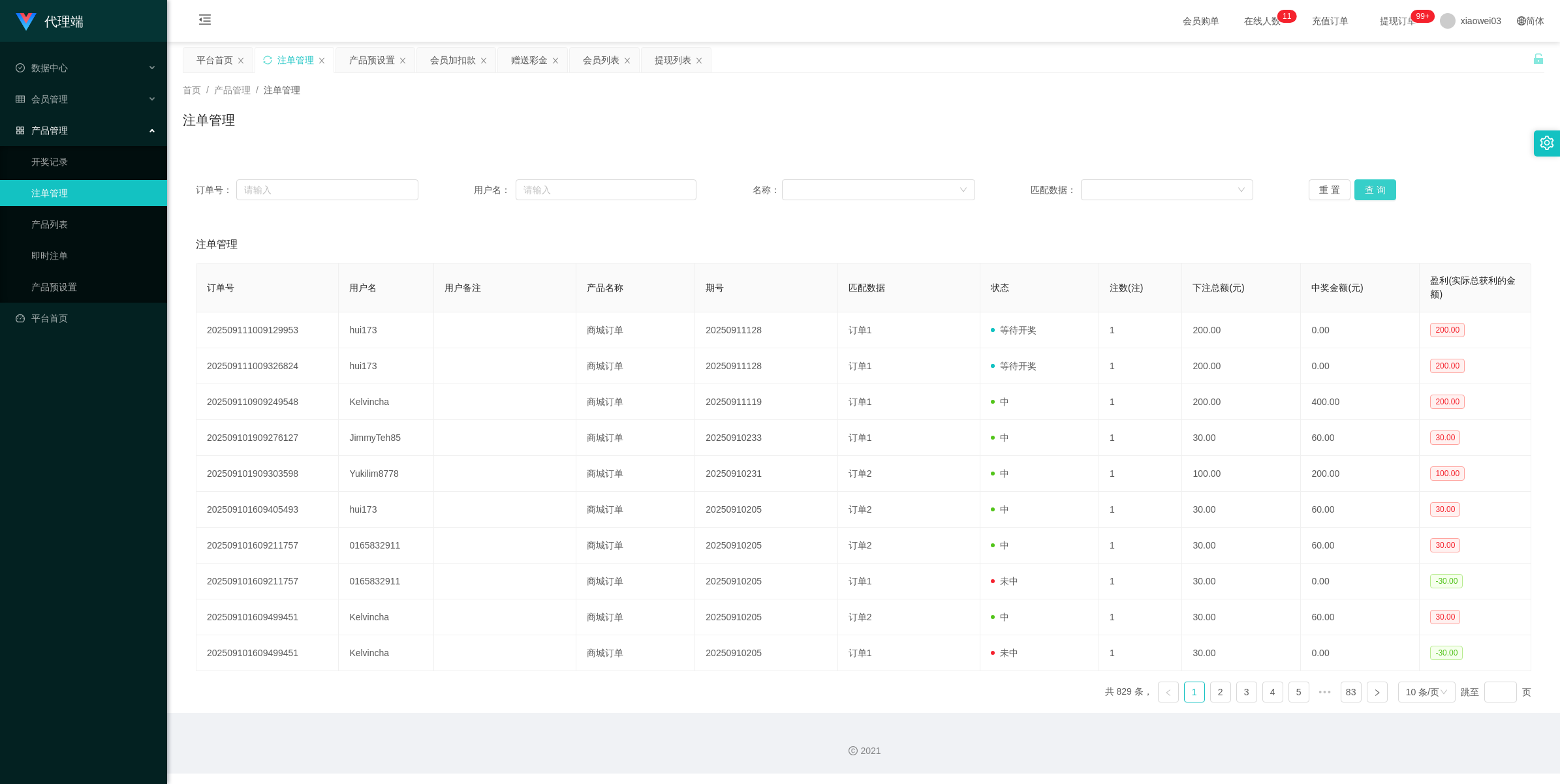
click at [1358, 187] on button "查 询" at bounding box center [1375, 190] width 42 height 21
click at [1365, 187] on button "查 询" at bounding box center [1375, 190] width 42 height 21
click at [1368, 188] on button "查 询" at bounding box center [1375, 190] width 42 height 21
click at [1368, 188] on div "重 置 查 询" at bounding box center [1420, 190] width 222 height 21
click at [1368, 188] on button "查 询" at bounding box center [1375, 190] width 42 height 21
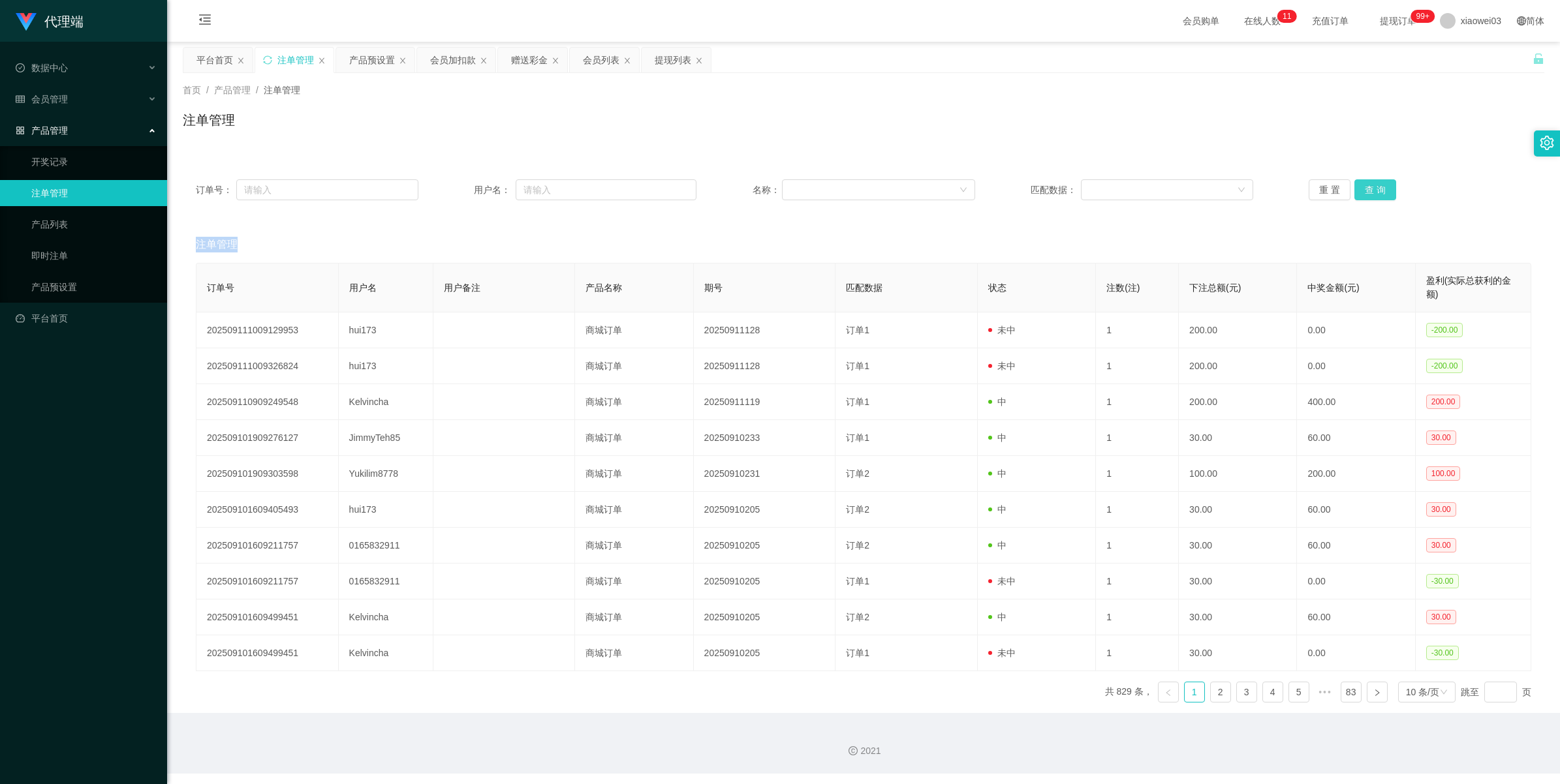
click at [1368, 188] on div "重 置 查 询" at bounding box center [1420, 190] width 222 height 21
click at [1368, 188] on button "查 询" at bounding box center [1375, 190] width 42 height 21
click at [1368, 188] on div "重 置 查 询" at bounding box center [1420, 190] width 222 height 21
click at [1368, 188] on button "查 询" at bounding box center [1375, 190] width 42 height 21
click at [1368, 188] on div "重 置 查 询" at bounding box center [1420, 190] width 222 height 21
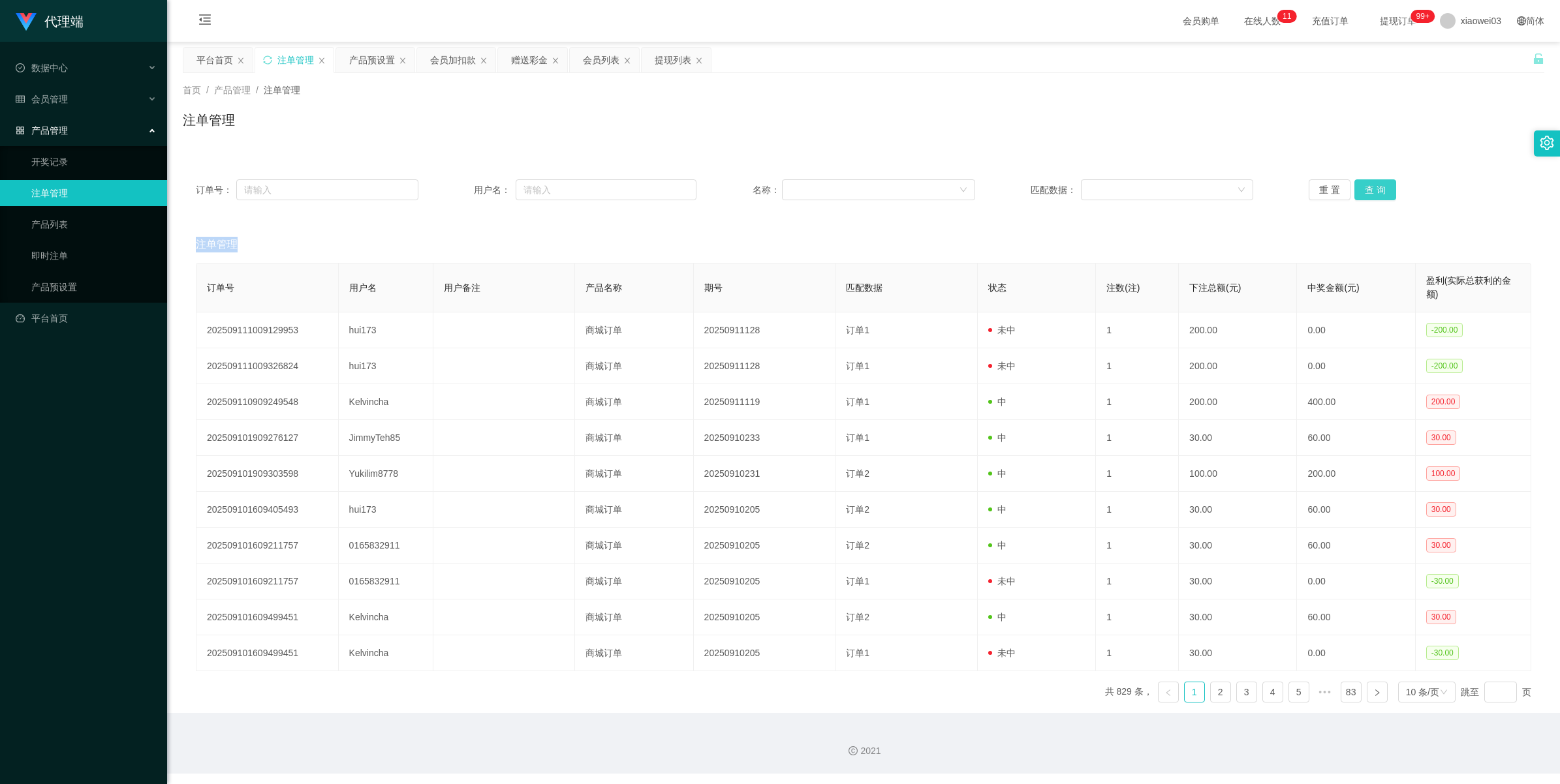
click at [1368, 188] on button "查 询" at bounding box center [1375, 190] width 42 height 21
click at [1368, 188] on div "重 置 查 询" at bounding box center [1420, 190] width 222 height 21
click at [1368, 188] on button "查 询" at bounding box center [1382, 190] width 56 height 21
click at [1368, 188] on div "重 置 查 询" at bounding box center [1420, 190] width 222 height 21
click at [1368, 188] on button "查 询" at bounding box center [1382, 190] width 56 height 21
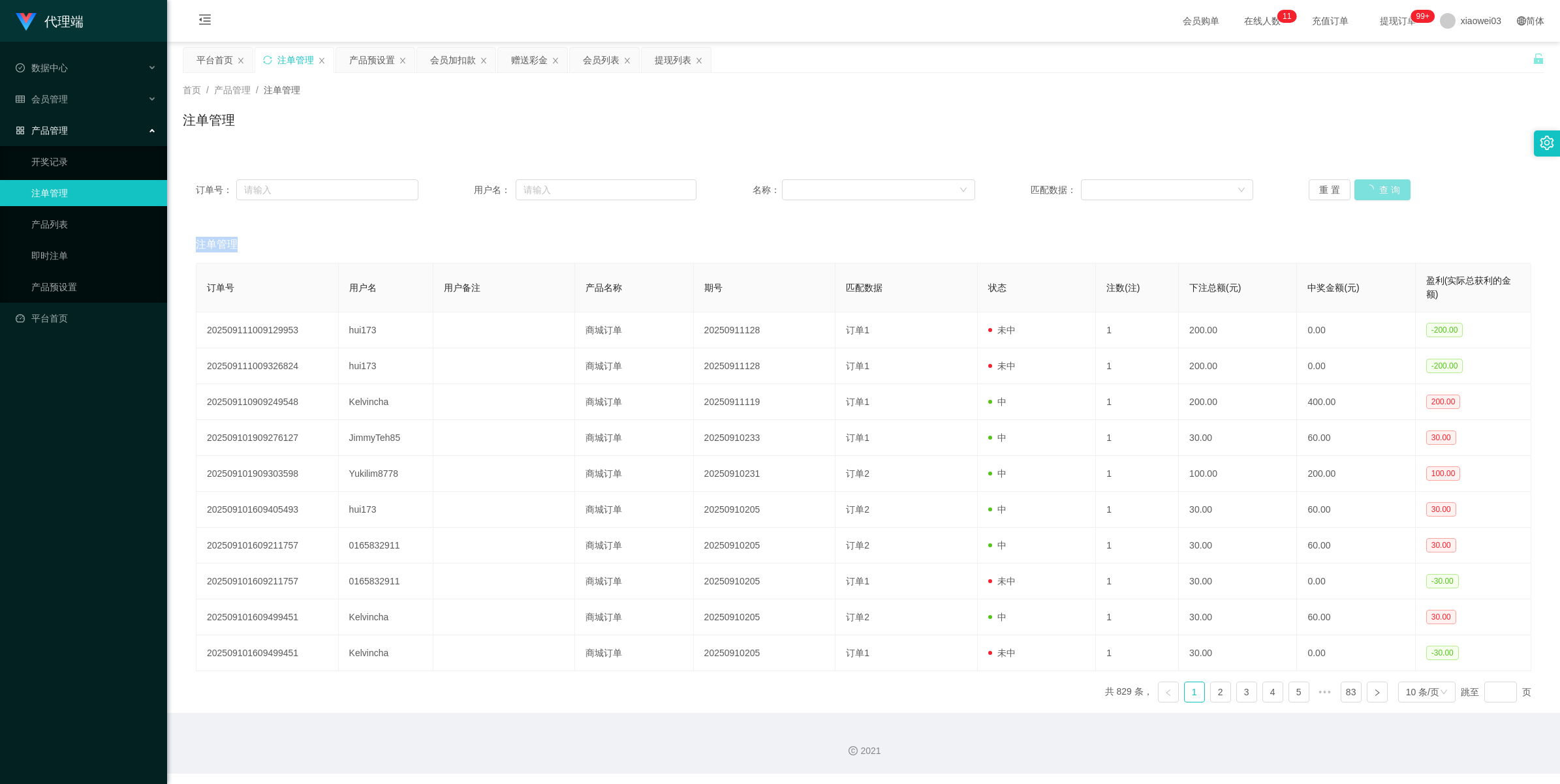
click at [1368, 188] on div "重 置 查 询" at bounding box center [1420, 190] width 222 height 21
click at [1368, 188] on button "查 询" at bounding box center [1382, 190] width 56 height 21
click at [1368, 188] on div "重 置 查 询" at bounding box center [1420, 190] width 222 height 21
click at [1368, 188] on button "查 询" at bounding box center [1382, 190] width 56 height 21
click at [1368, 188] on div "重 置 查 询" at bounding box center [1420, 190] width 222 height 21
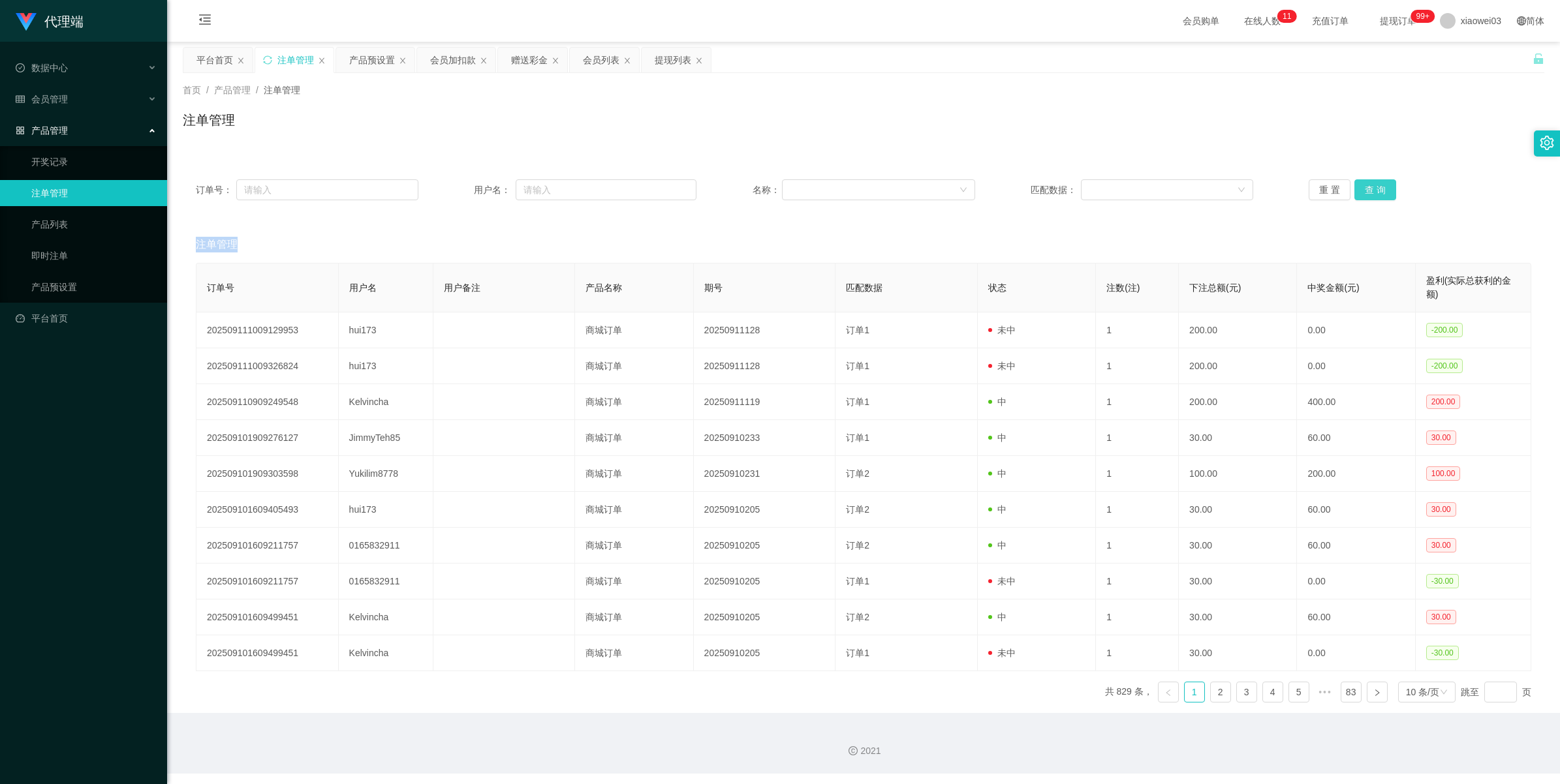
click at [1368, 188] on button "查 询" at bounding box center [1375, 190] width 42 height 21
click at [1368, 188] on div "重 置 查 询" at bounding box center [1420, 190] width 222 height 21
click at [1368, 188] on button "查 询" at bounding box center [1375, 190] width 42 height 21
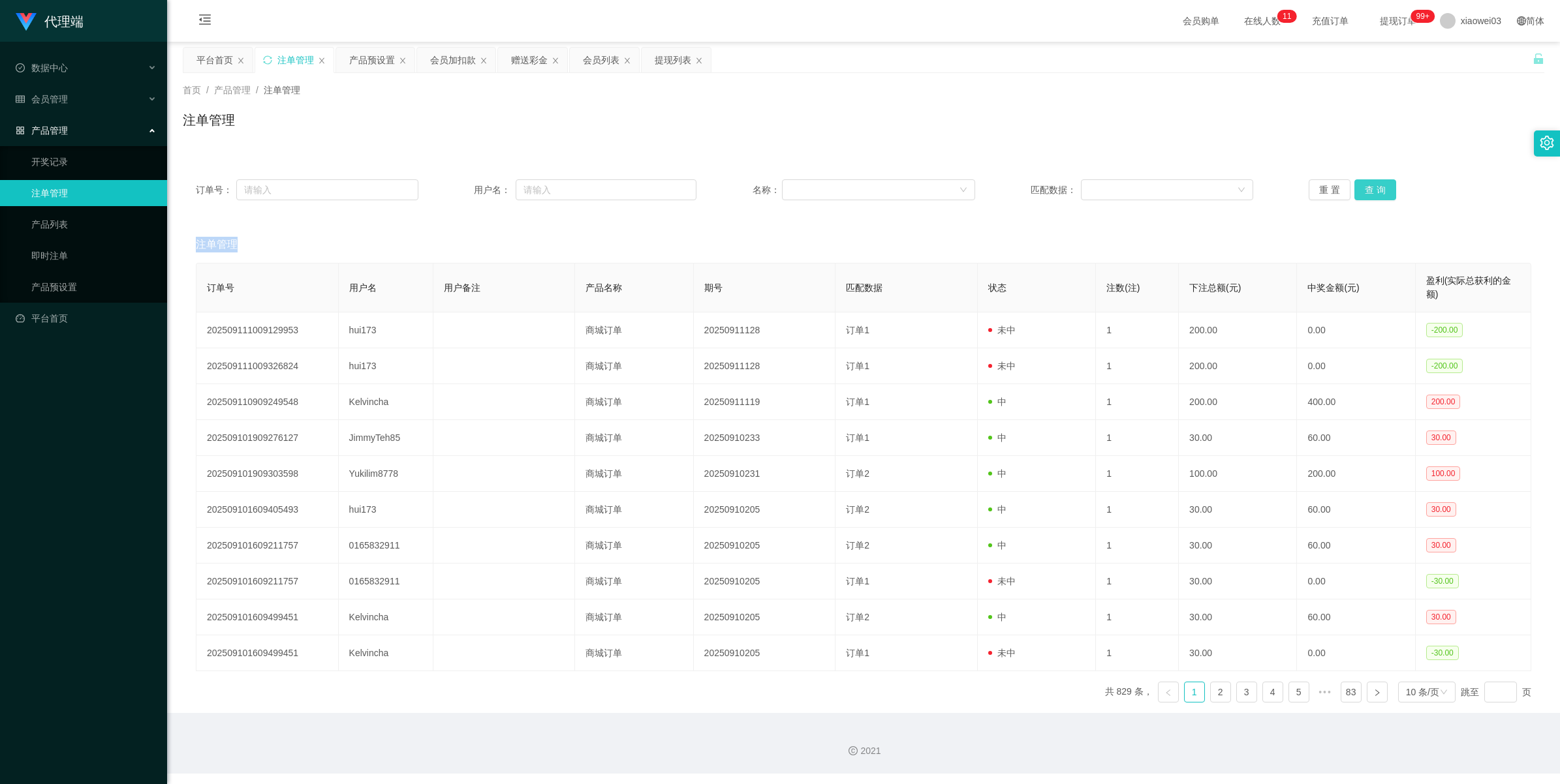
click at [1368, 188] on button "查 询" at bounding box center [1375, 190] width 42 height 21
click at [1365, 181] on button "查 询" at bounding box center [1375, 190] width 42 height 21
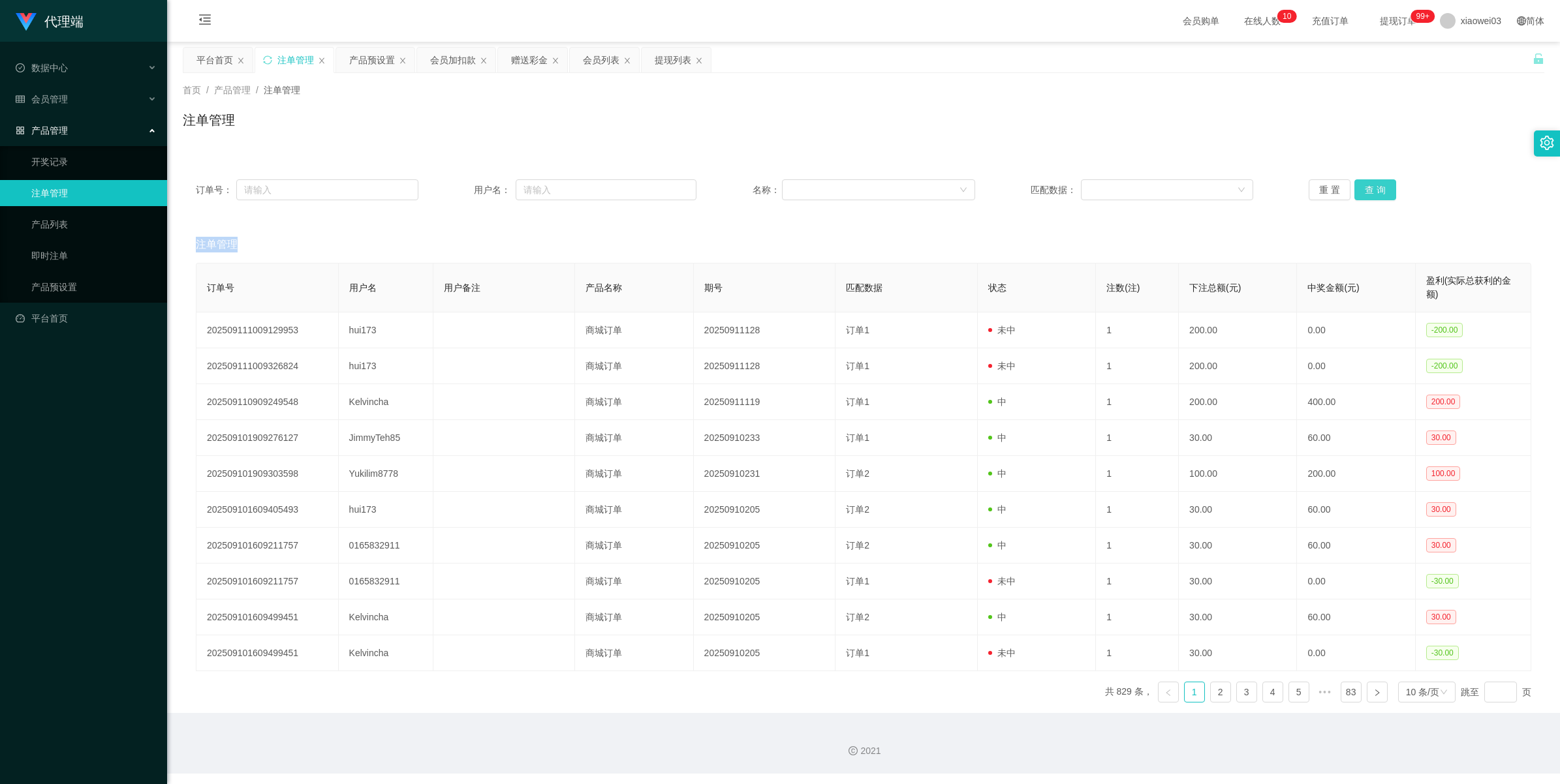
click at [1370, 182] on button "查 询" at bounding box center [1375, 190] width 42 height 21
click at [374, 57] on div "产品预设置" at bounding box center [372, 60] width 46 height 24
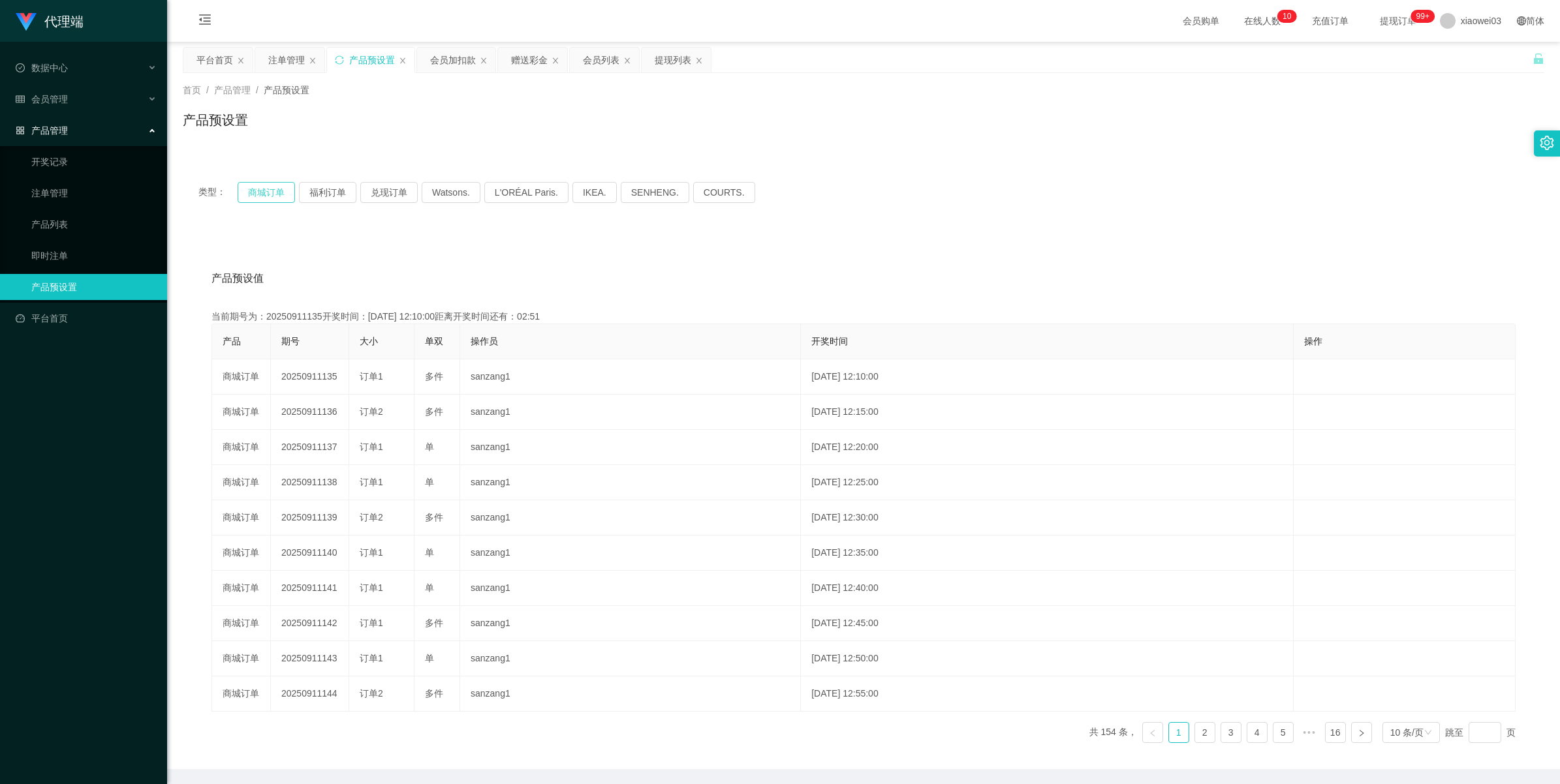
click at [257, 194] on button "商城订单" at bounding box center [266, 192] width 58 height 21
click at [281, 60] on div "注单管理" at bounding box center [286, 60] width 36 height 24
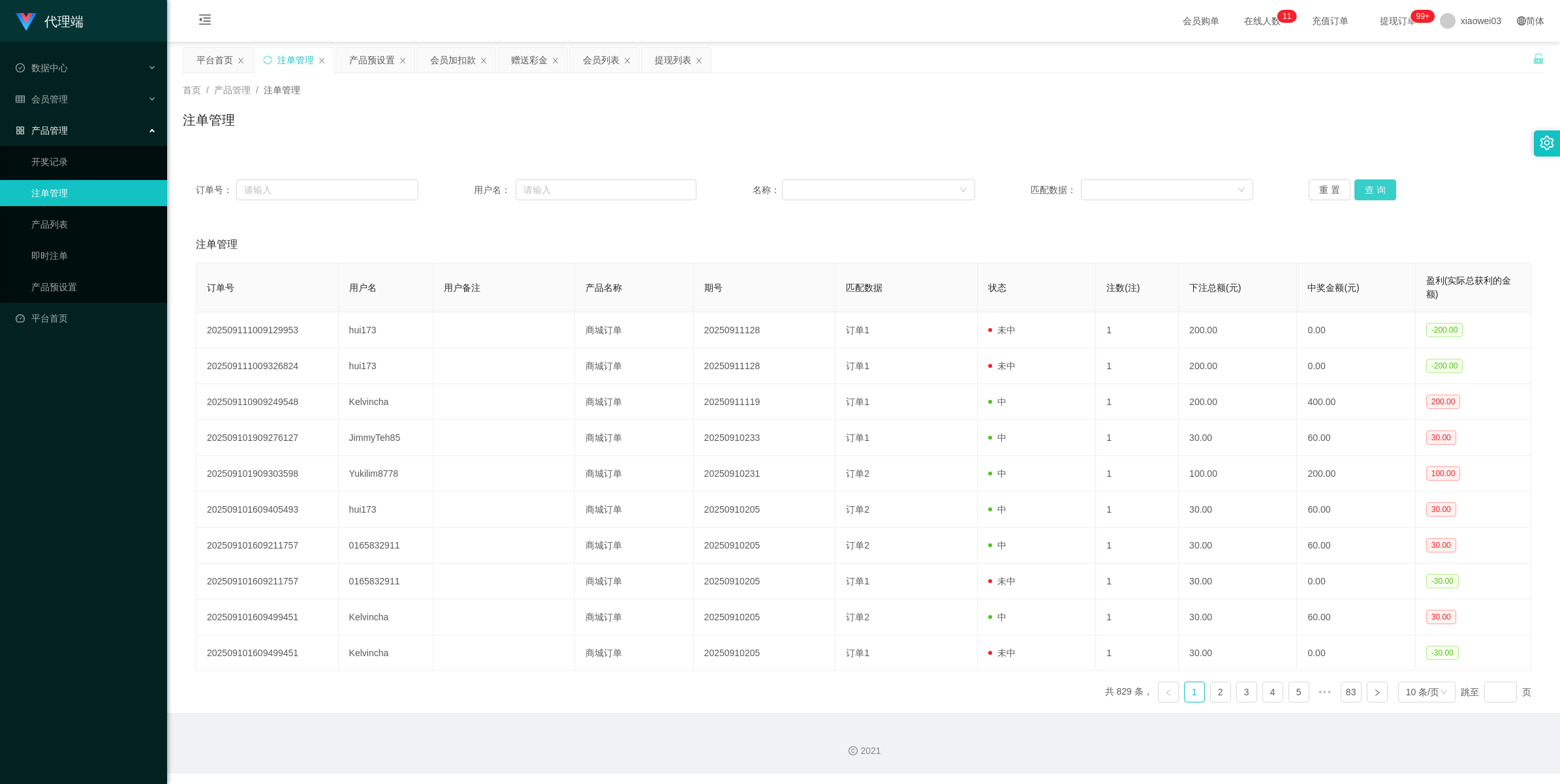
click at [1378, 183] on button "查 询" at bounding box center [1375, 190] width 42 height 21
click at [1378, 183] on div "重 置 查 询" at bounding box center [1420, 190] width 222 height 21
click at [1378, 183] on button "查 询" at bounding box center [1382, 190] width 56 height 21
click at [1378, 183] on div "重 置 查 询" at bounding box center [1420, 190] width 222 height 21
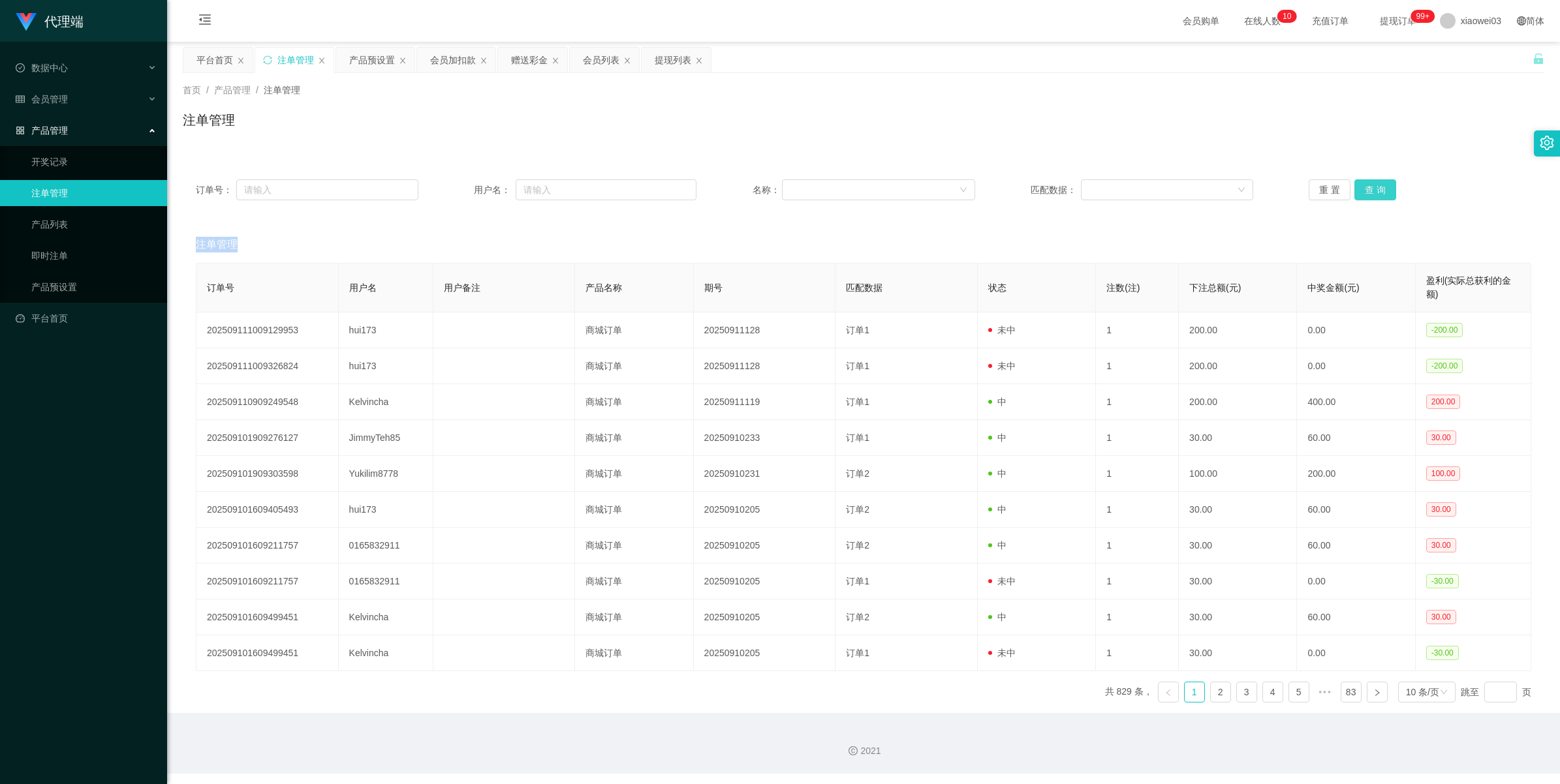
click at [1378, 187] on button "查 询" at bounding box center [1375, 190] width 42 height 21
click at [364, 67] on div "产品预设置" at bounding box center [372, 60] width 46 height 24
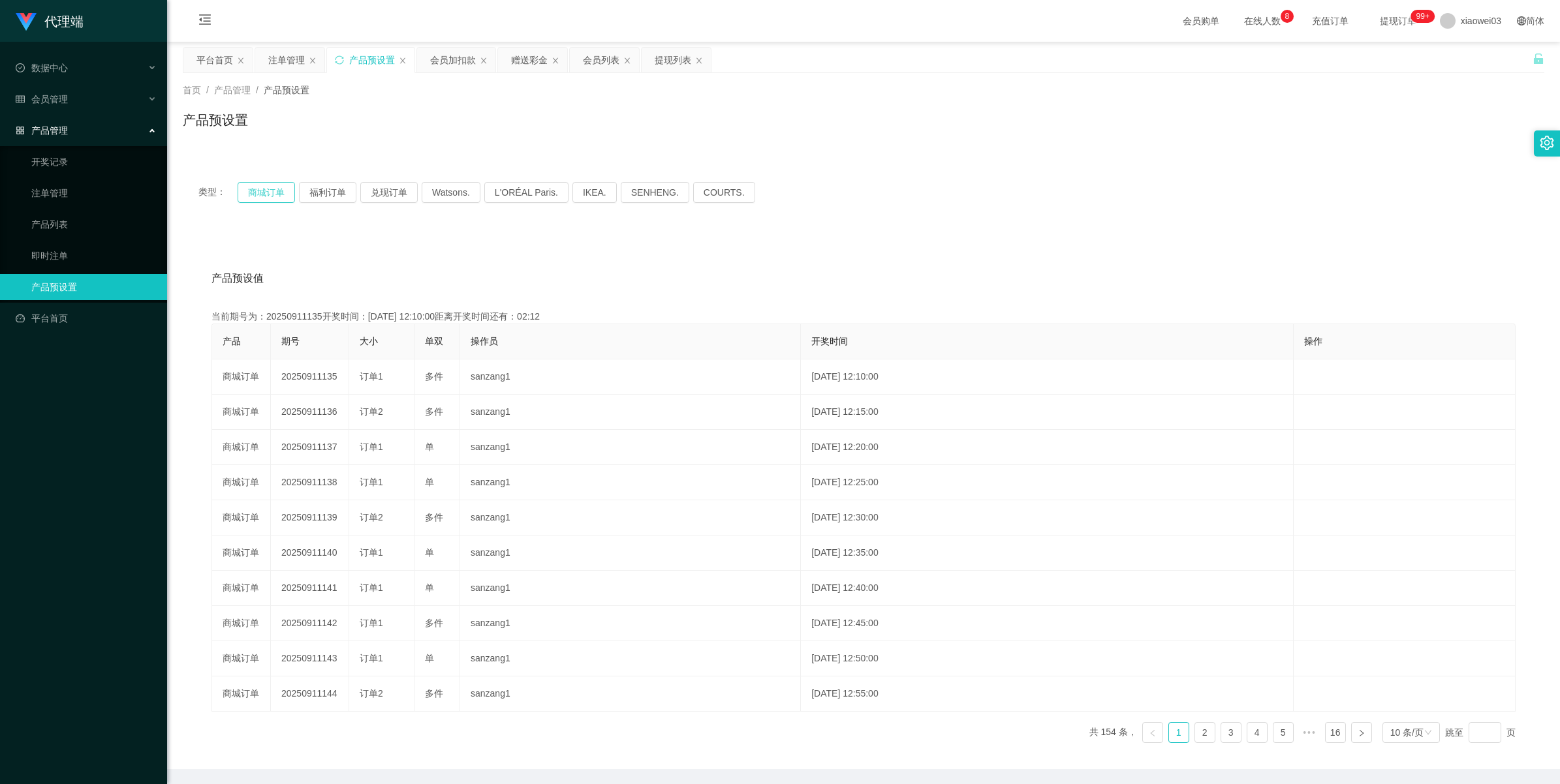
click at [250, 190] on button "商城订单" at bounding box center [266, 192] width 58 height 21
click at [288, 62] on div "注单管理" at bounding box center [286, 60] width 36 height 24
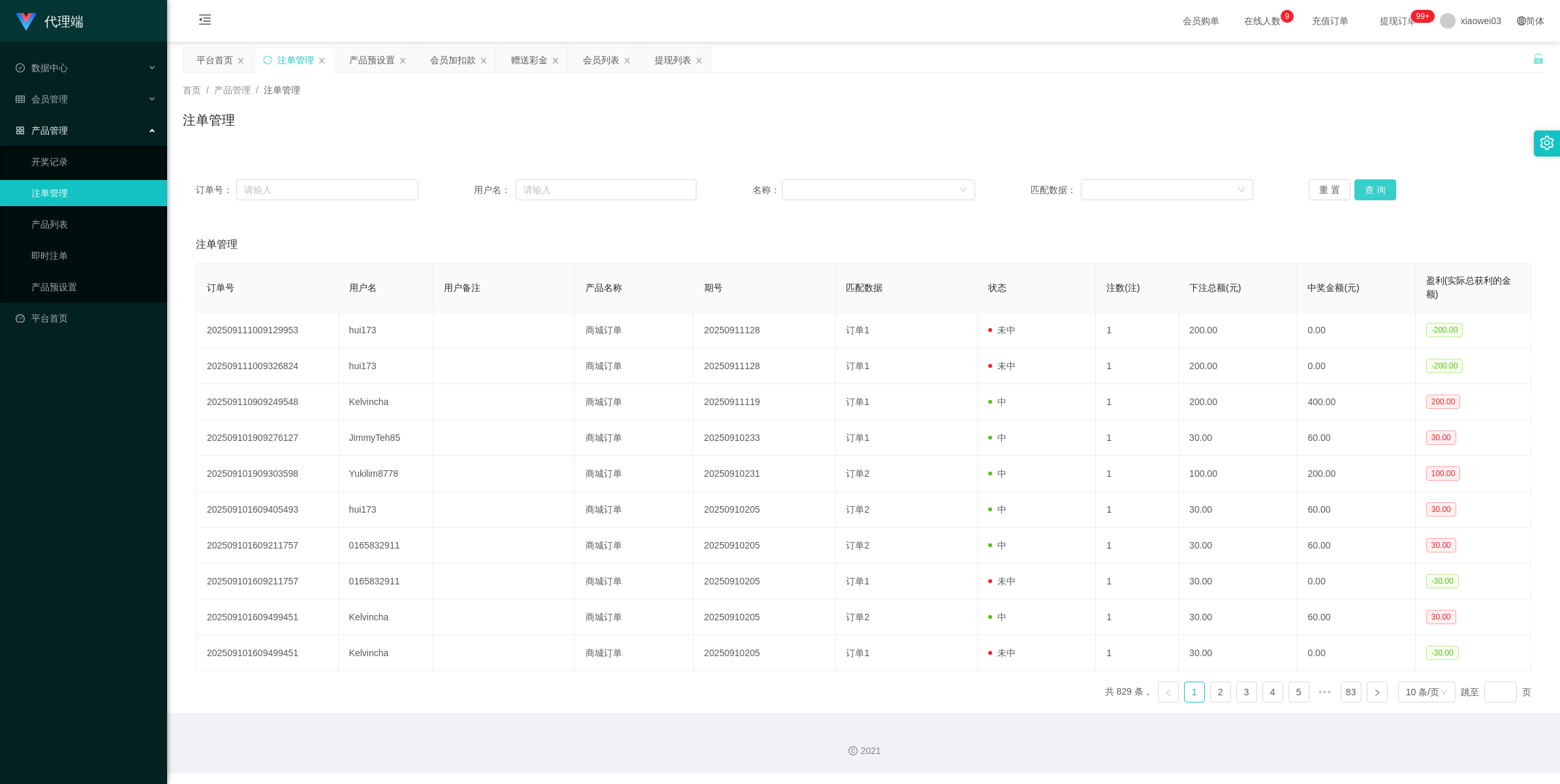
click at [1381, 194] on button "查 询" at bounding box center [1375, 190] width 42 height 21
click at [1378, 190] on button "查 询" at bounding box center [1375, 190] width 42 height 21
click at [1378, 190] on div "重 置 查 询" at bounding box center [1420, 190] width 222 height 21
click at [1378, 190] on button "查 询" at bounding box center [1382, 190] width 56 height 21
click at [1378, 190] on div "重 置 查 询" at bounding box center [1420, 190] width 222 height 21
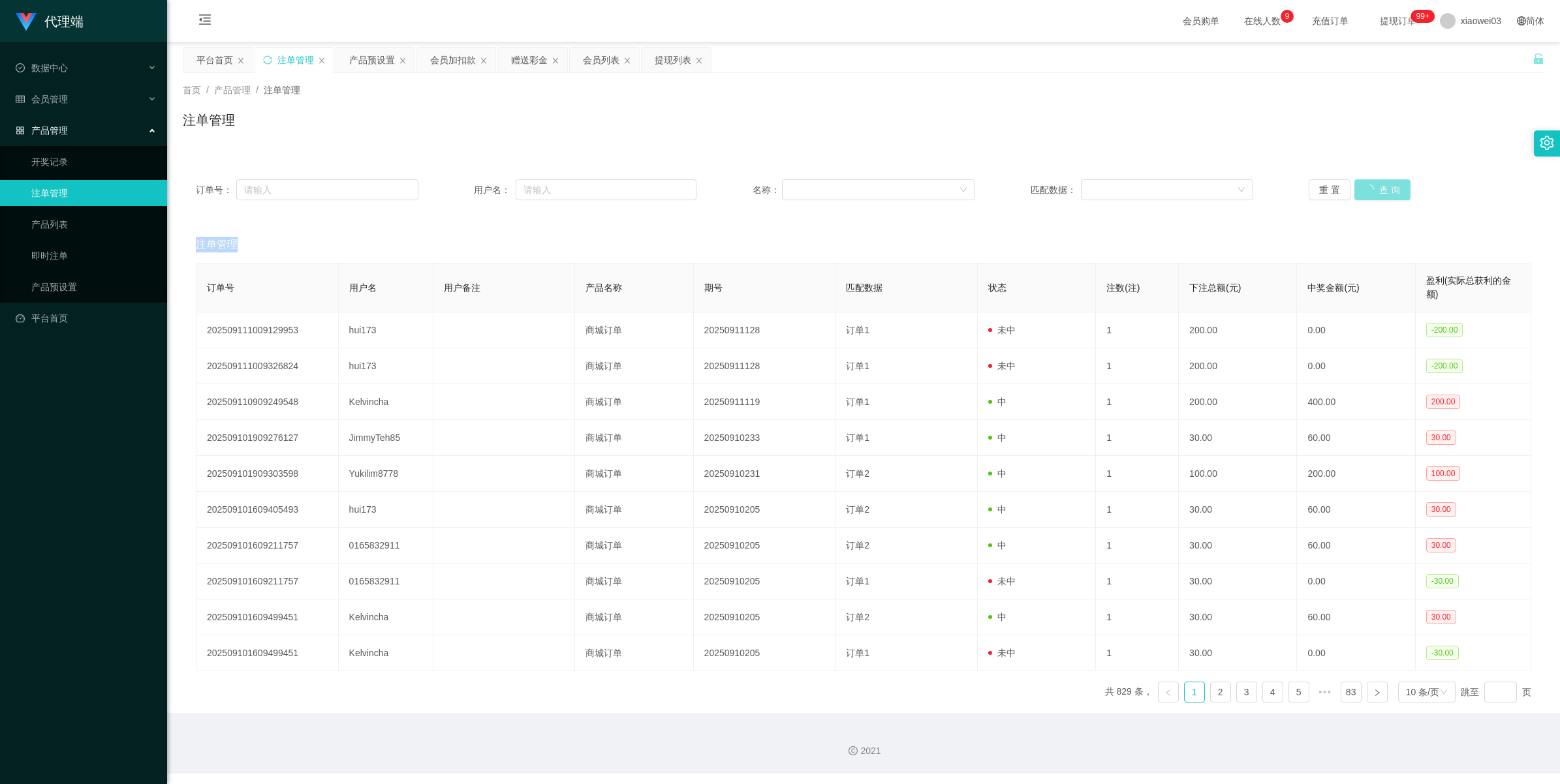
click at [1378, 190] on button "查 询" at bounding box center [1382, 190] width 56 height 21
click at [1378, 190] on div "重 置 查 询" at bounding box center [1420, 190] width 222 height 21
click at [1378, 190] on button "查 询" at bounding box center [1382, 190] width 56 height 21
click at [1378, 190] on div "重 置 查 询" at bounding box center [1420, 190] width 222 height 21
click at [1374, 184] on button "查 询" at bounding box center [1375, 190] width 42 height 21
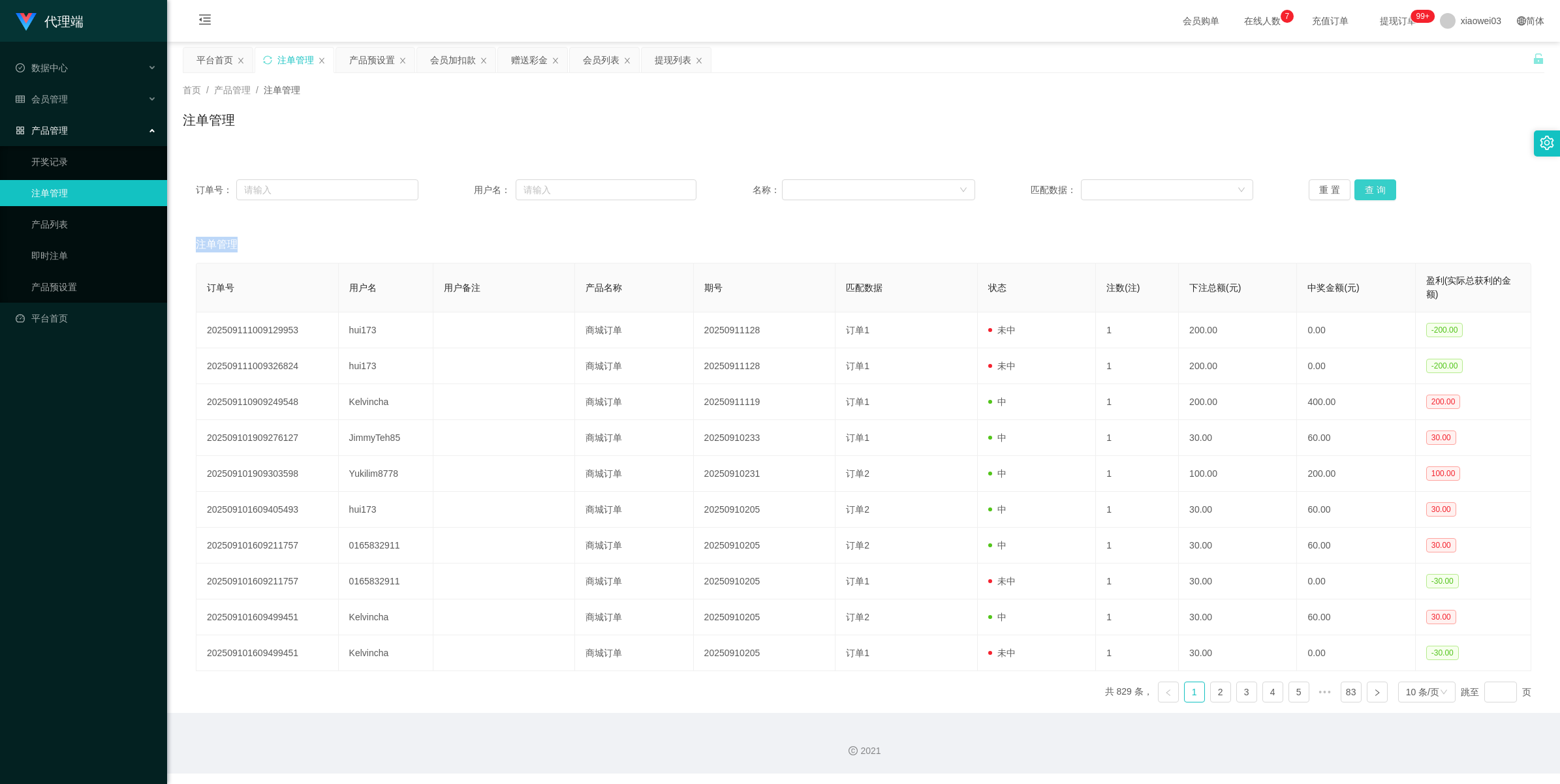
click at [1374, 184] on button "查 询" at bounding box center [1375, 190] width 42 height 21
click at [1387, 184] on button "查 询" at bounding box center [1375, 190] width 42 height 21
click at [1381, 184] on button "查 询" at bounding box center [1375, 190] width 42 height 21
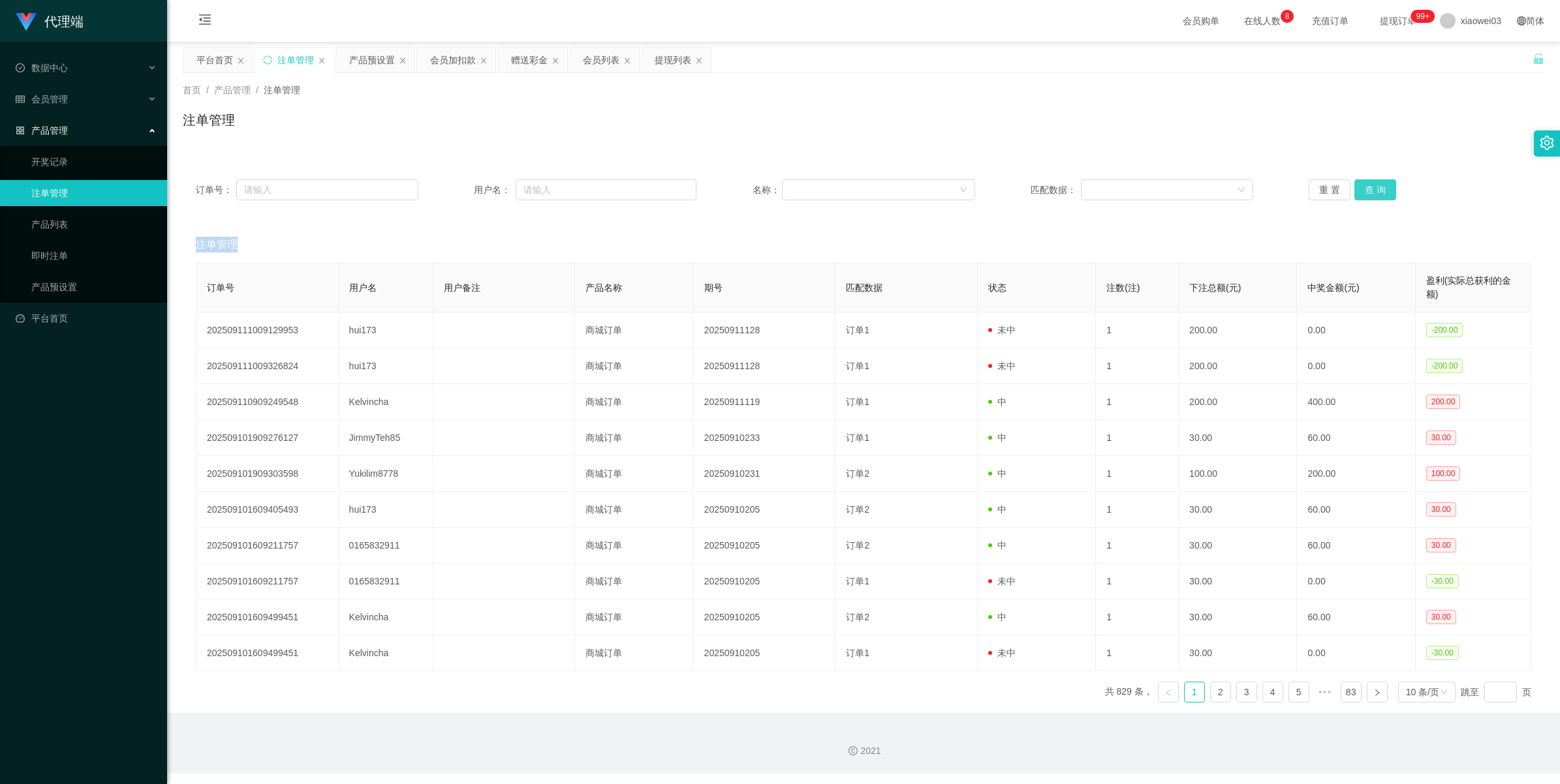
click at [1366, 183] on button "查 询" at bounding box center [1375, 190] width 42 height 21
click at [1369, 184] on button "查 询" at bounding box center [1375, 190] width 42 height 21
click at [1371, 184] on button "查 询" at bounding box center [1375, 190] width 42 height 21
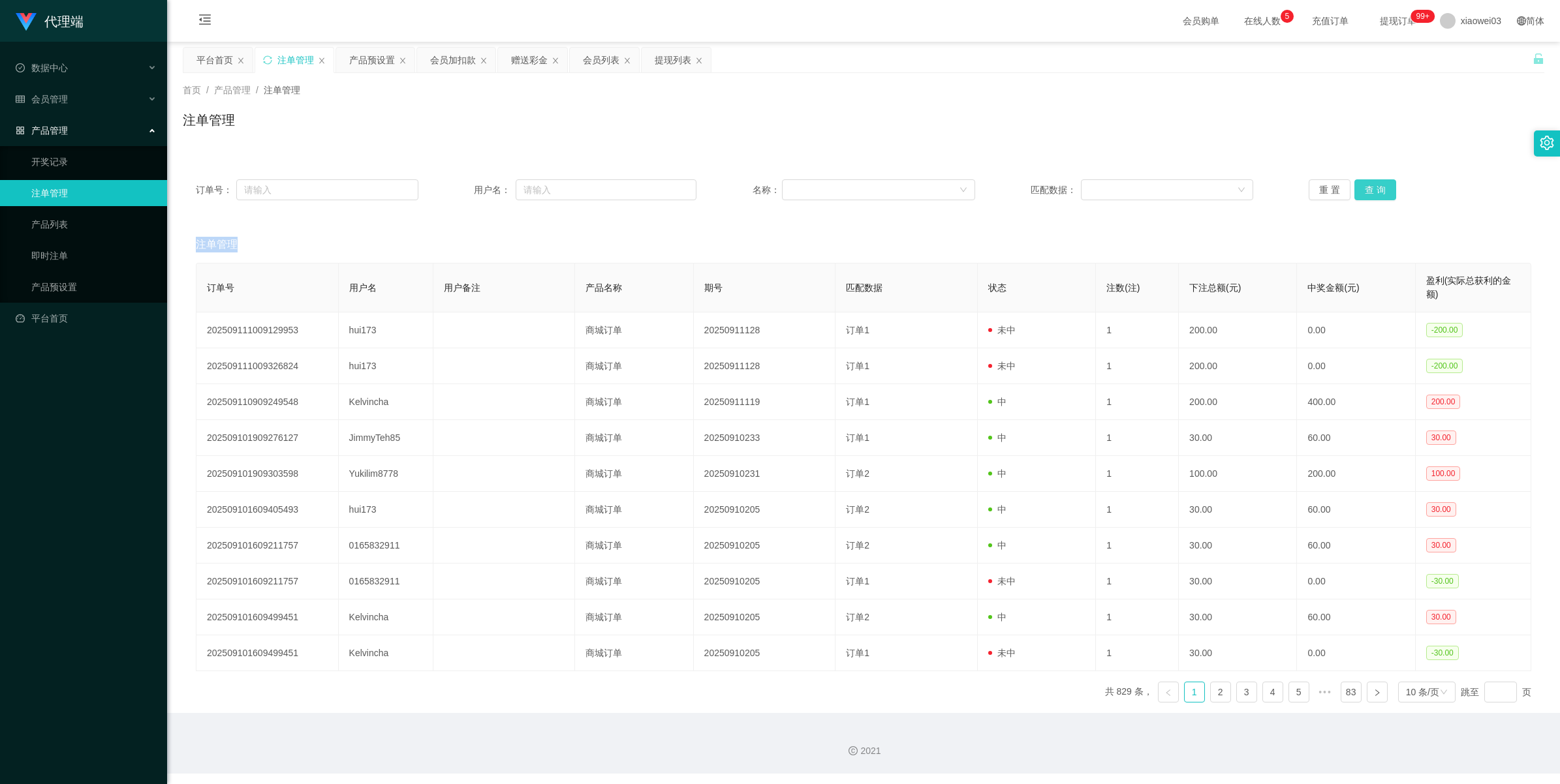
click at [1374, 187] on button "查 询" at bounding box center [1375, 190] width 42 height 21
click at [377, 62] on div "产品预设置" at bounding box center [372, 60] width 46 height 24
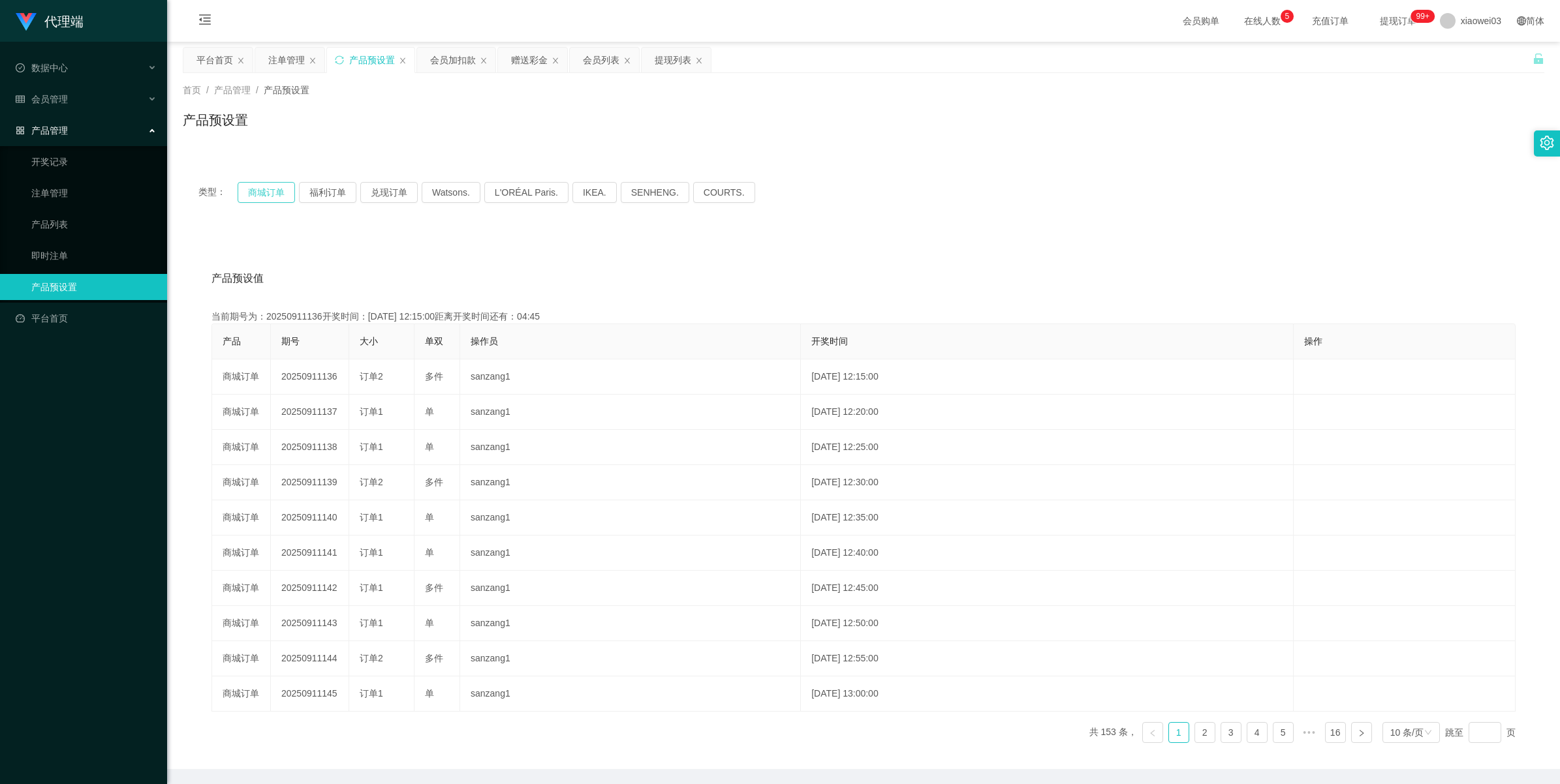
click at [262, 191] on button "商城订单" at bounding box center [266, 192] width 58 height 21
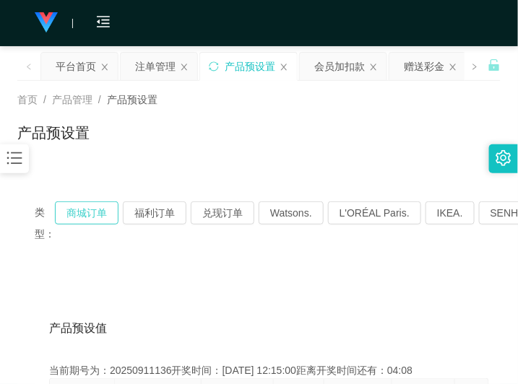
click at [92, 207] on button "商城订单" at bounding box center [87, 213] width 64 height 23
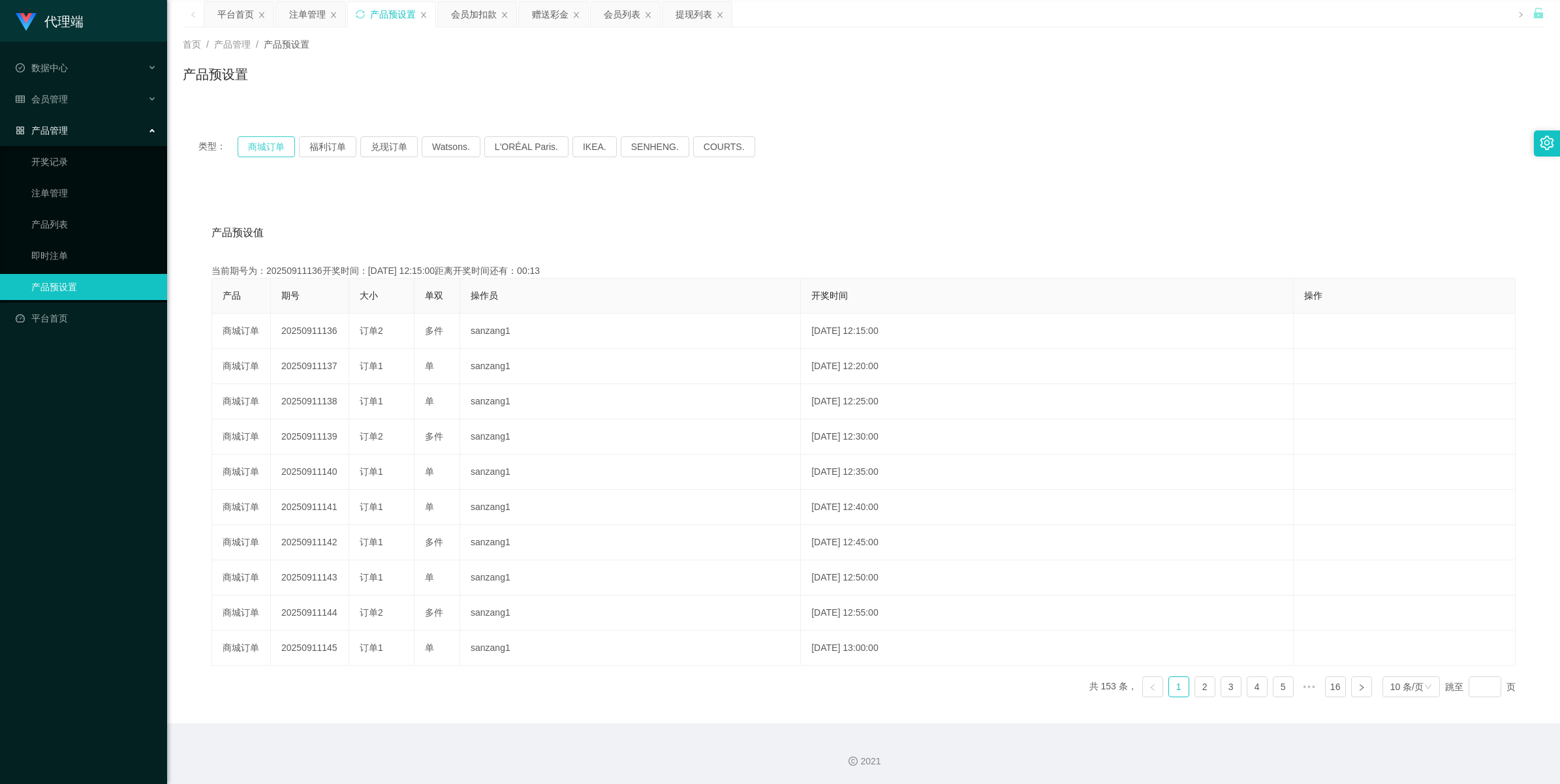
scroll to position [47, 0]
click at [289, 17] on div "注单管理" at bounding box center [286, 14] width 36 height 24
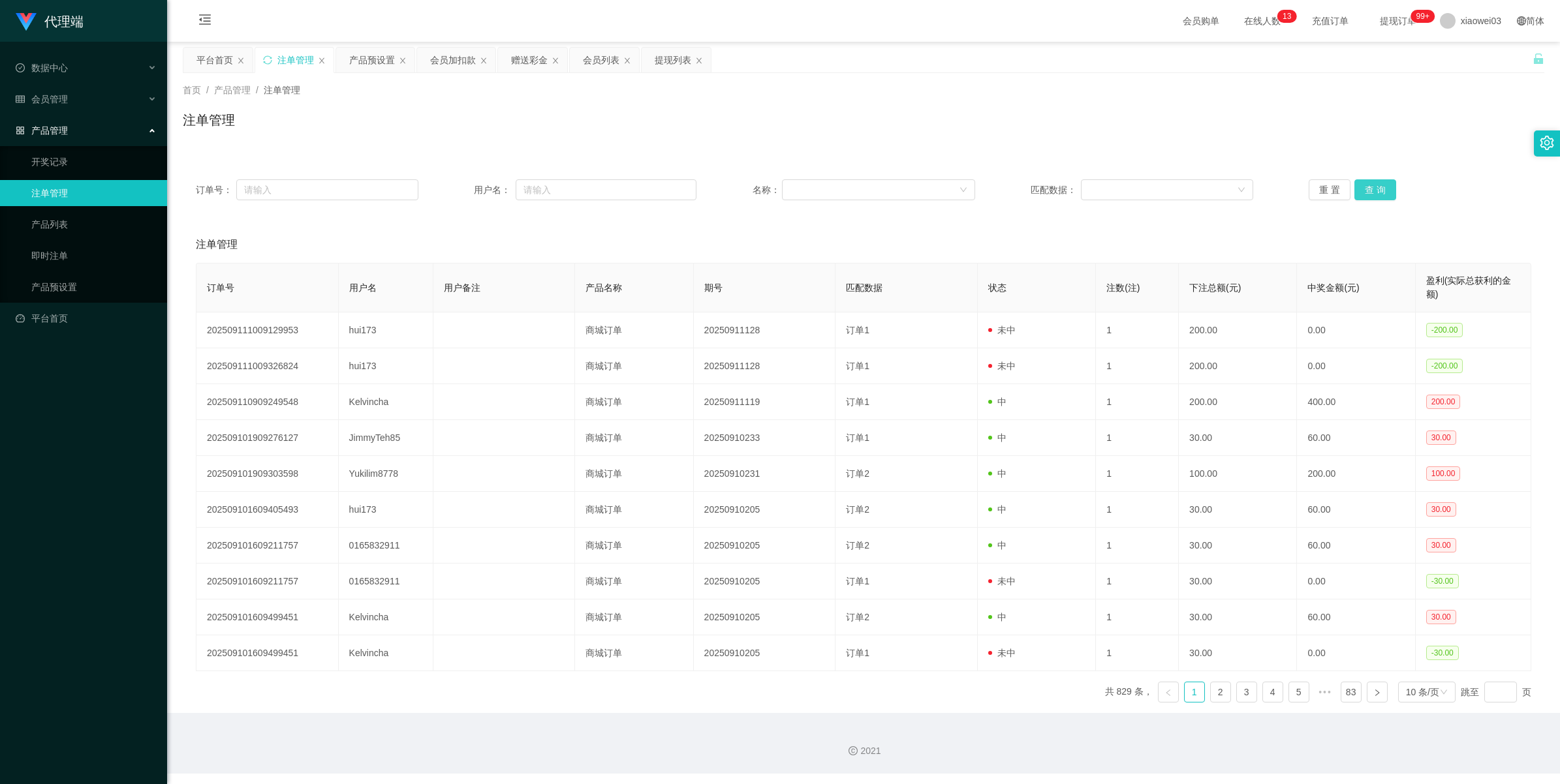
click at [1354, 182] on button "查 询" at bounding box center [1375, 190] width 42 height 21
click at [1369, 194] on button "查 询" at bounding box center [1375, 190] width 42 height 21
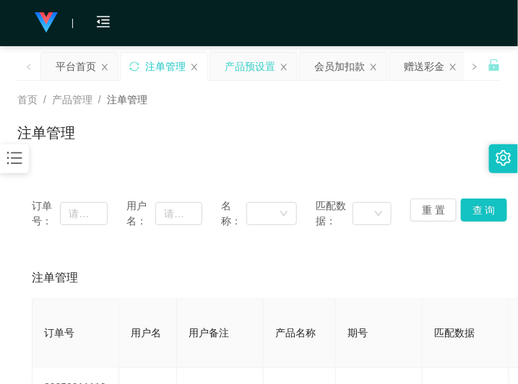
click at [243, 69] on div "产品预设置" at bounding box center [250, 66] width 51 height 27
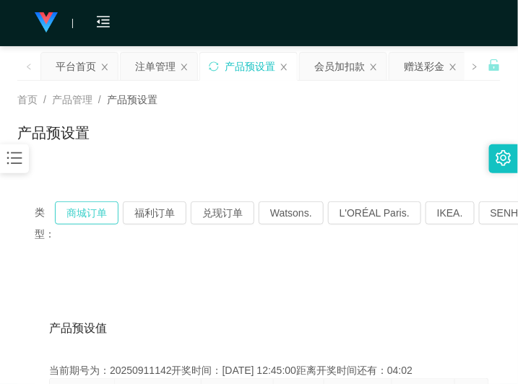
click at [92, 217] on button "商城订单" at bounding box center [87, 213] width 64 height 23
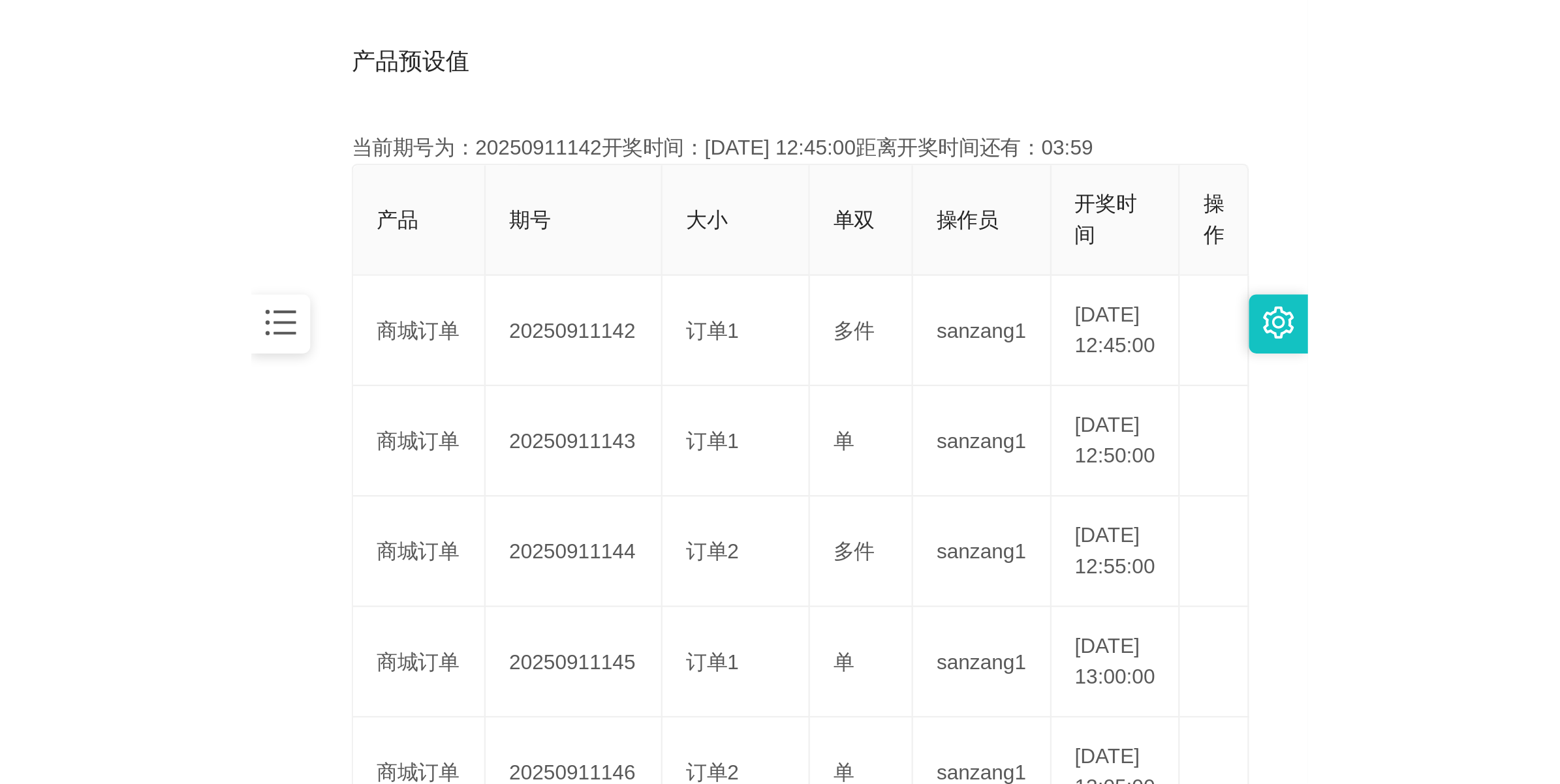
scroll to position [245, 0]
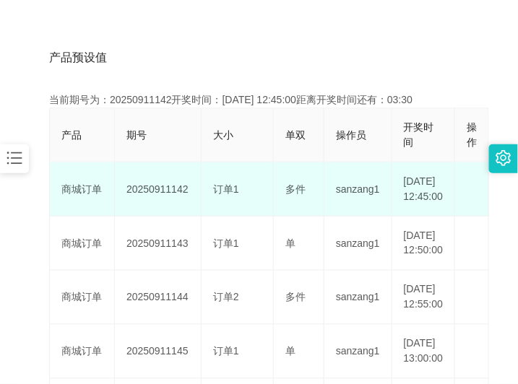
click at [149, 196] on td "20250911142" at bounding box center [158, 190] width 87 height 54
copy td "20250911142"
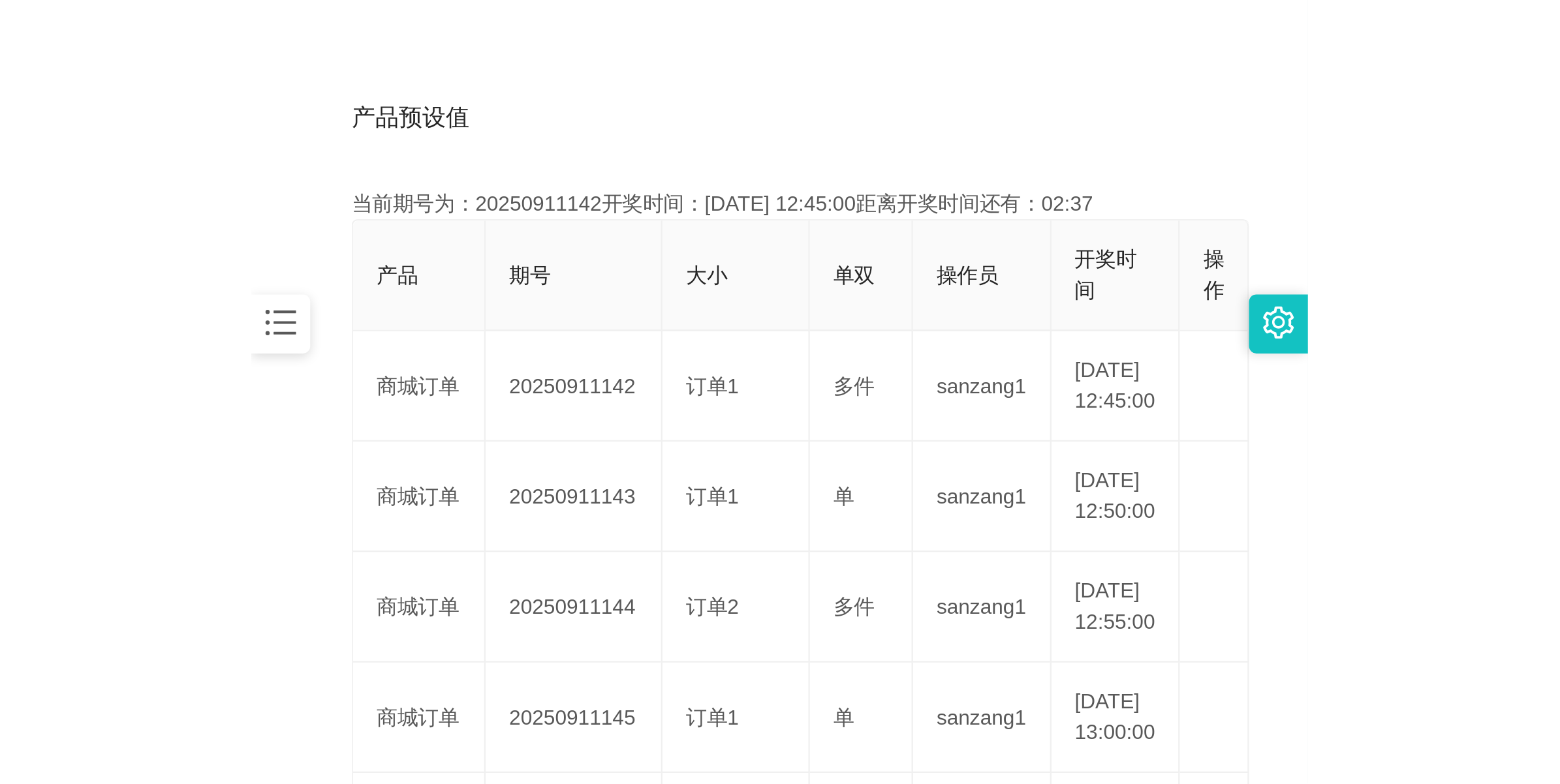
scroll to position [47, 0]
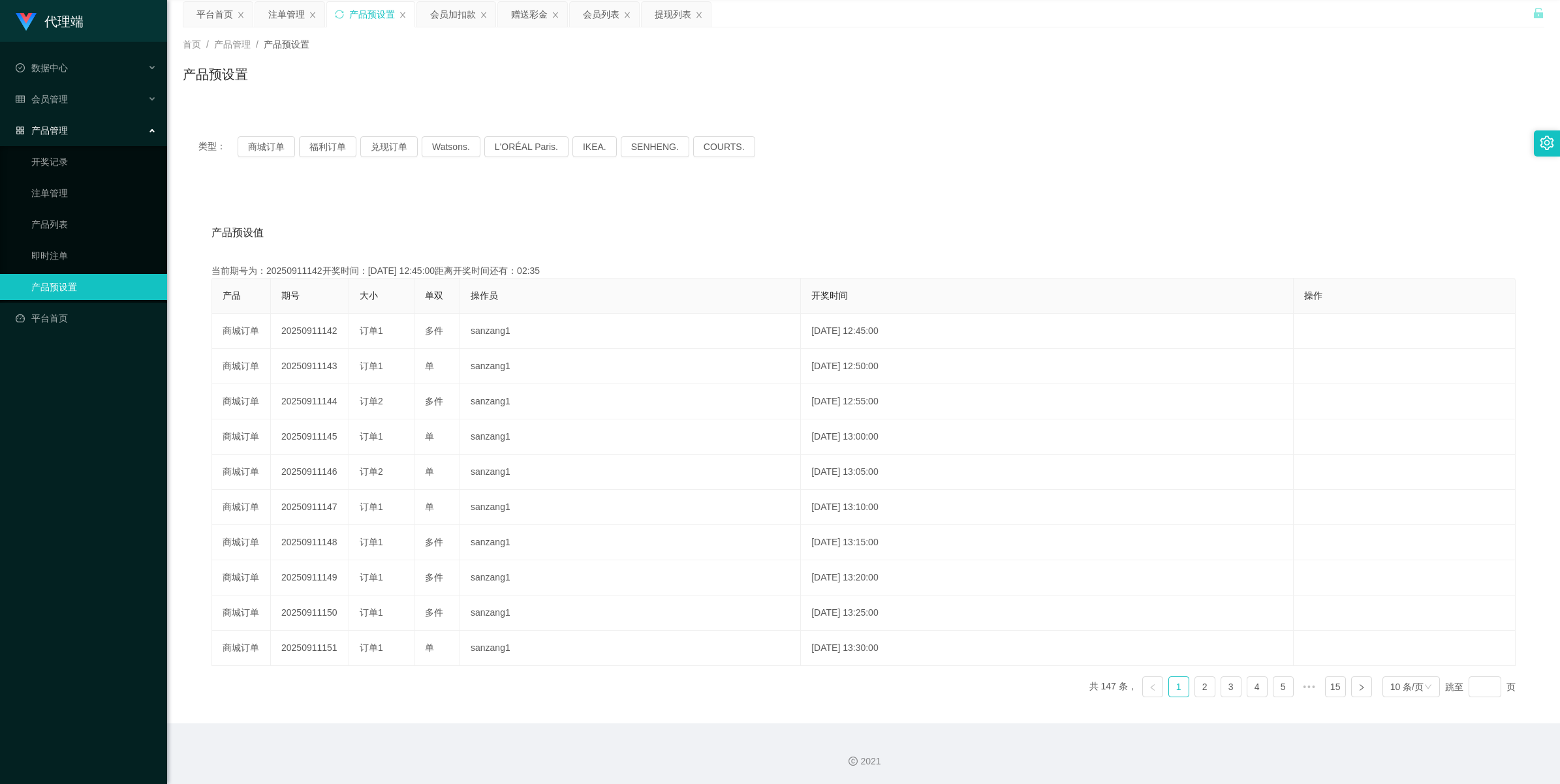
click at [284, 8] on div "注单管理" at bounding box center [286, 14] width 36 height 24
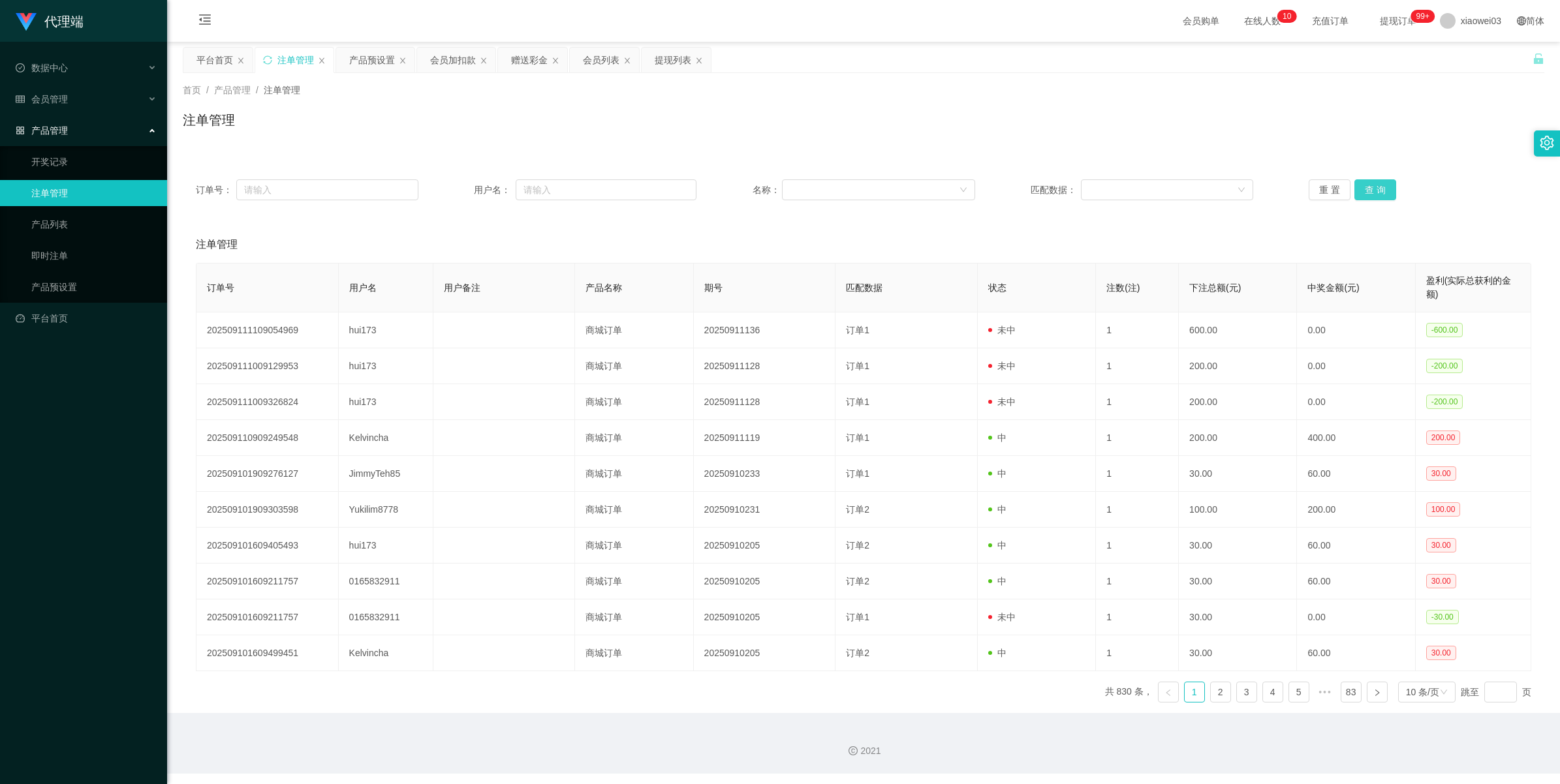
click at [1372, 191] on button "查 询" at bounding box center [1375, 190] width 42 height 21
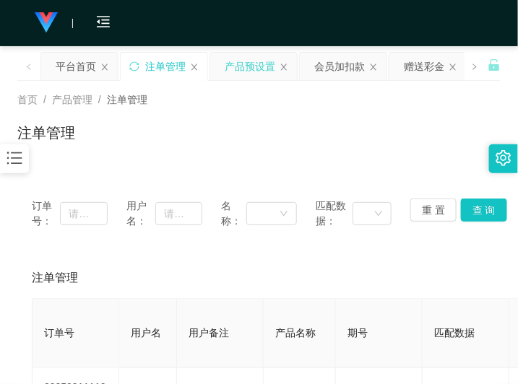
click at [254, 65] on div "产品预设置" at bounding box center [250, 66] width 51 height 27
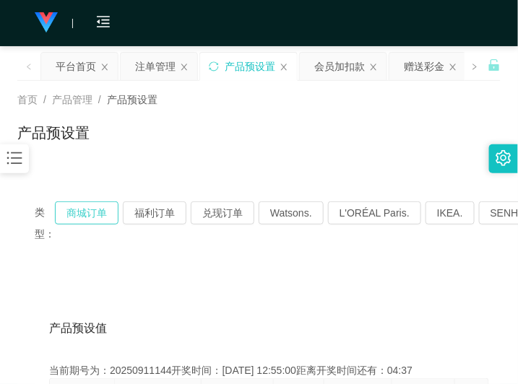
click at [77, 208] on button "商城订单" at bounding box center [87, 213] width 64 height 23
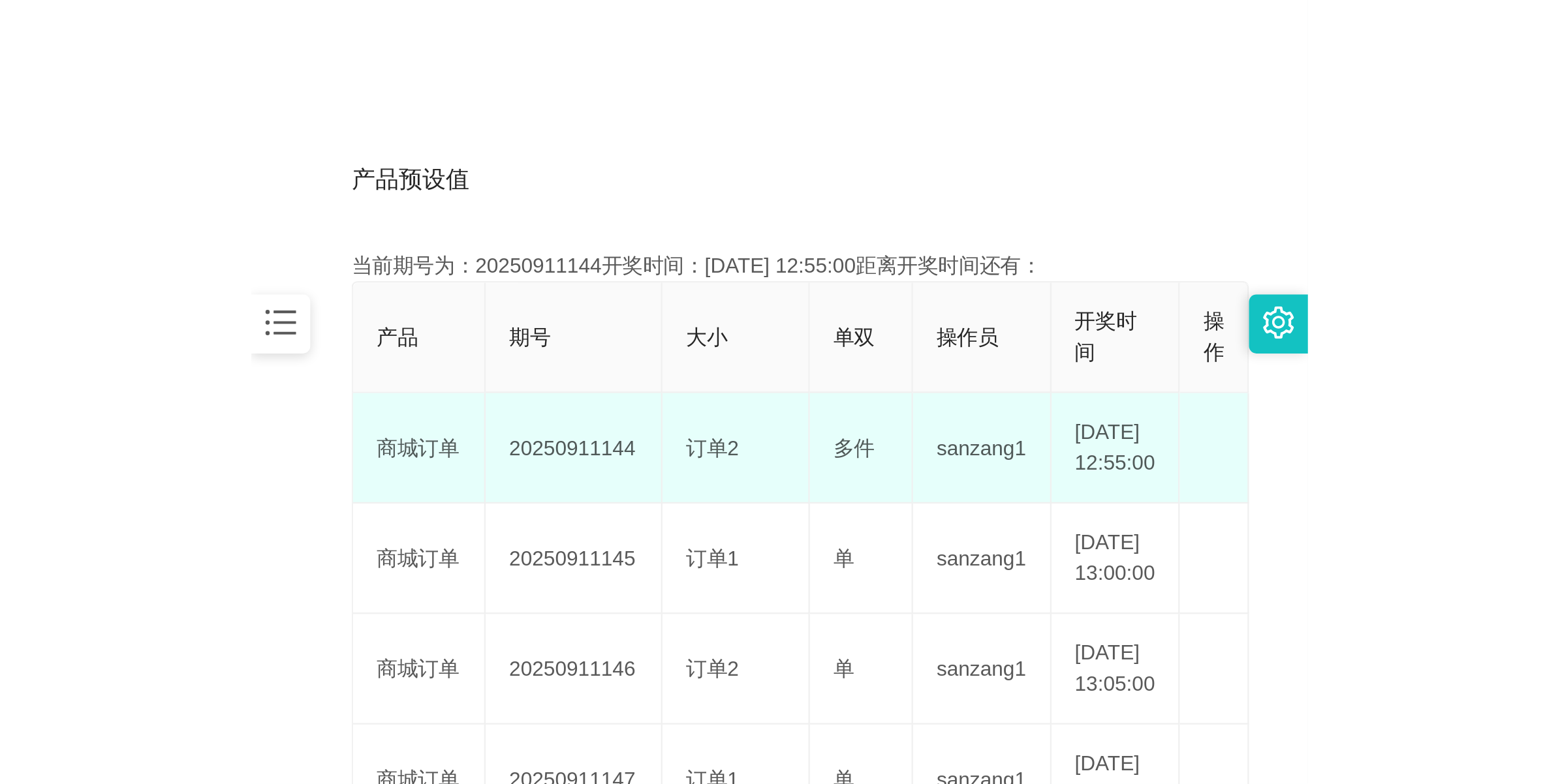
scroll to position [245, 0]
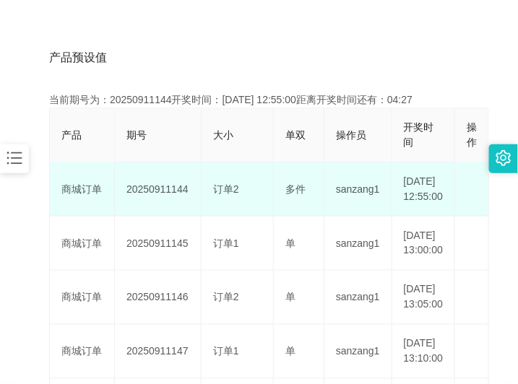
click at [157, 195] on td "20250911144" at bounding box center [158, 190] width 87 height 54
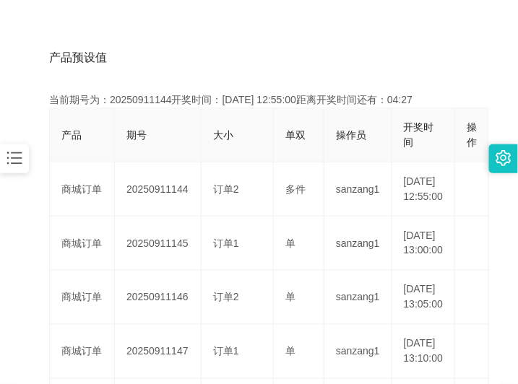
copy td "20250911144"
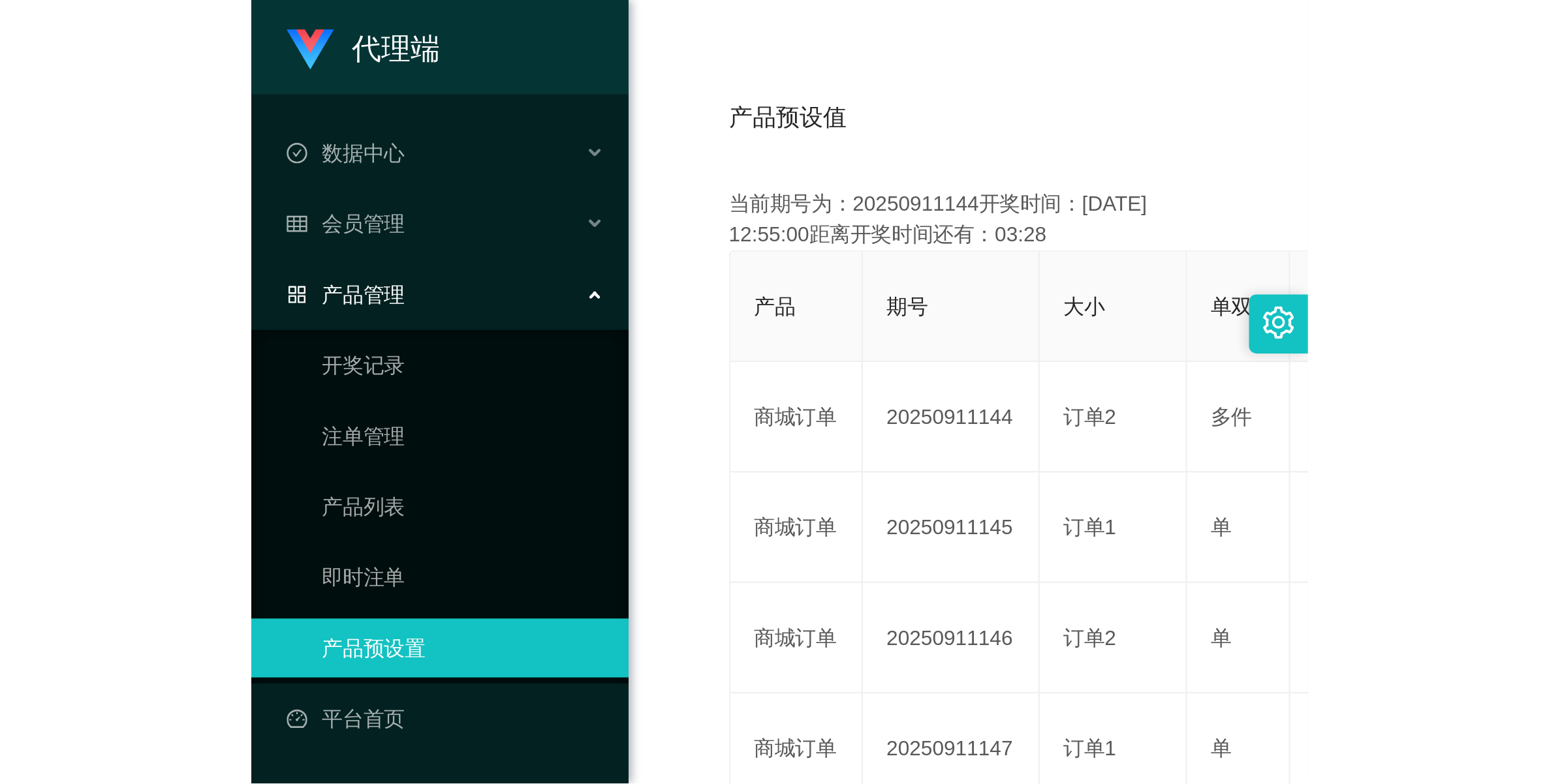
scroll to position [47, 0]
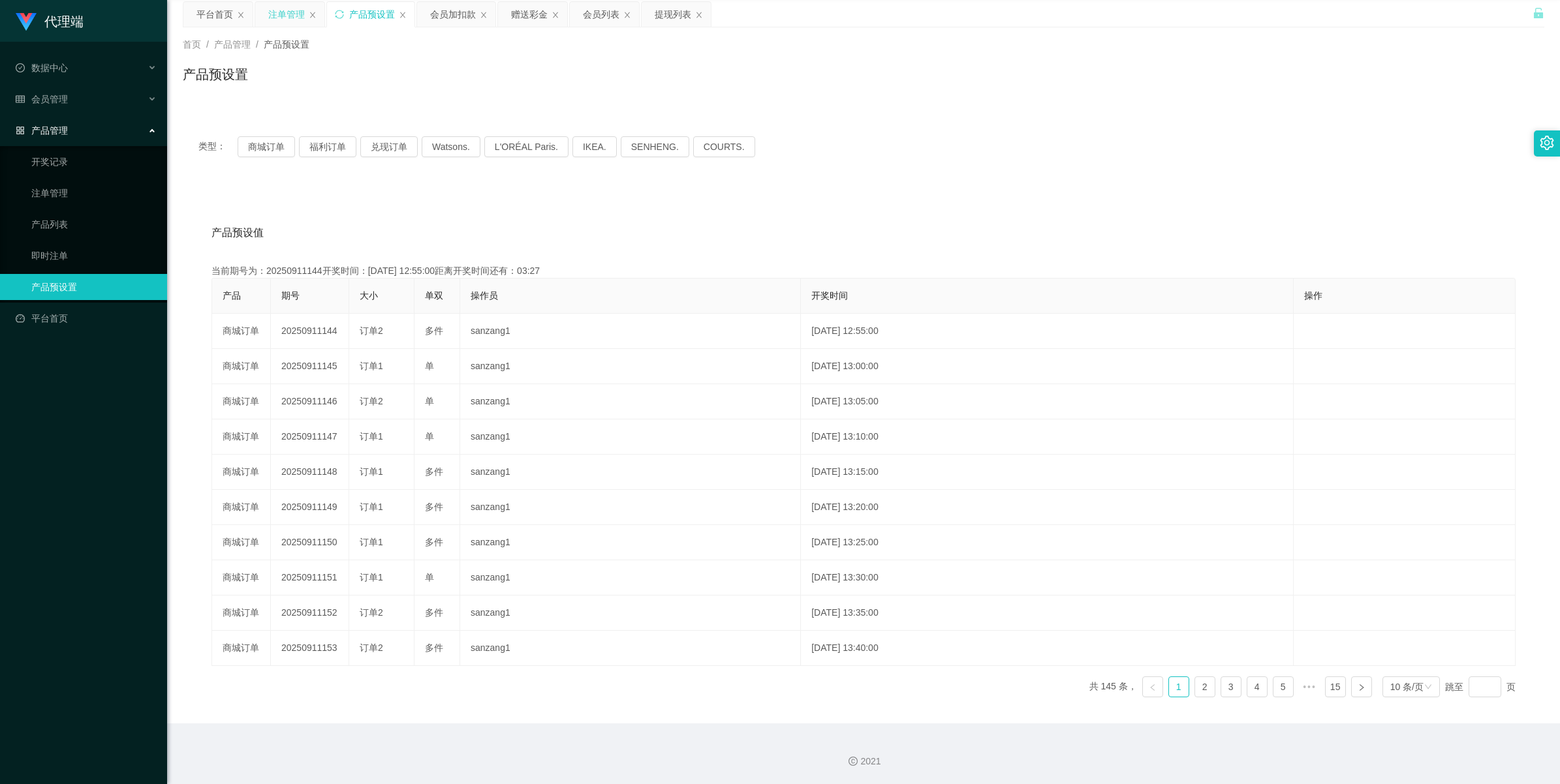
click at [287, 14] on div "注单管理" at bounding box center [286, 14] width 36 height 24
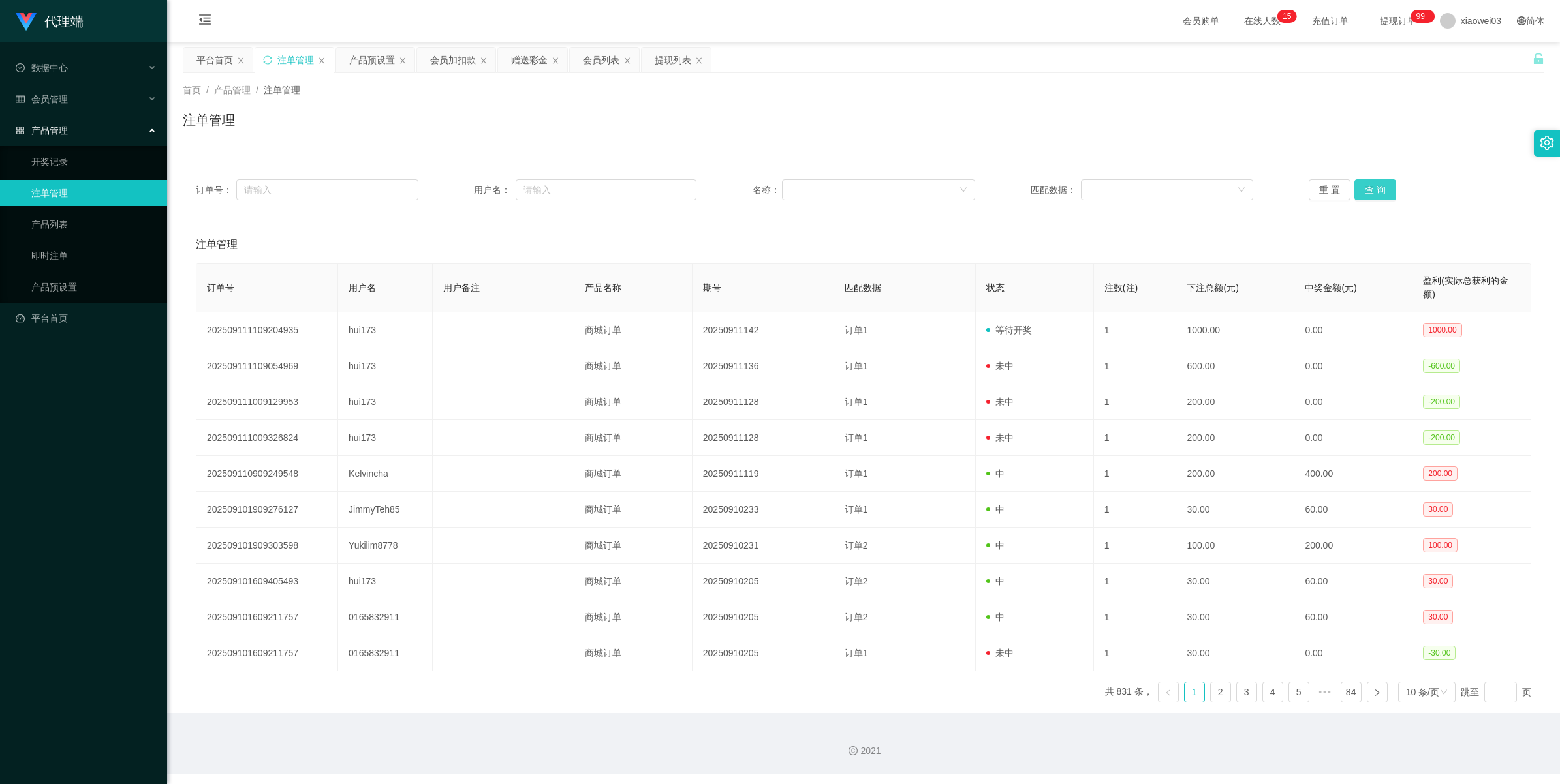
click at [1372, 196] on button "查 询" at bounding box center [1375, 190] width 42 height 21
click at [1372, 191] on button "查 询" at bounding box center [1375, 190] width 42 height 21
click at [1372, 191] on div "重 置 查 询" at bounding box center [1420, 190] width 222 height 21
click at [1372, 191] on button "查 询" at bounding box center [1382, 190] width 56 height 21
click at [1372, 191] on div "重 置 查 询" at bounding box center [1420, 190] width 222 height 21
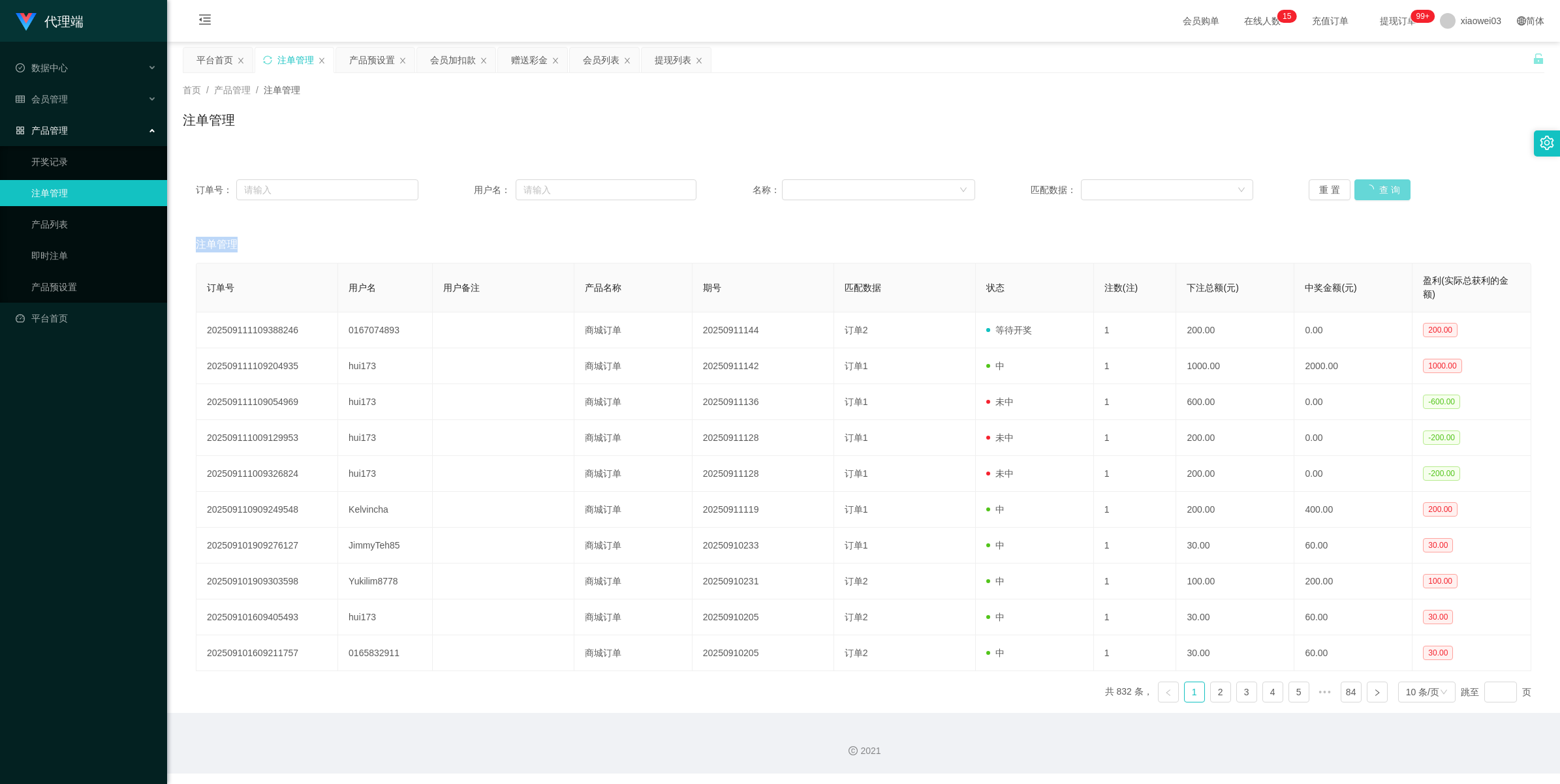
click at [1372, 191] on div "重 置 查 询" at bounding box center [1420, 190] width 222 height 21
click at [1372, 191] on button "查 询" at bounding box center [1375, 190] width 42 height 21
click at [1372, 191] on div "重 置 查 询" at bounding box center [1420, 190] width 222 height 21
click at [1372, 191] on button "查 询" at bounding box center [1382, 190] width 56 height 21
click at [1372, 191] on div "重 置 查 询" at bounding box center [1420, 190] width 222 height 21
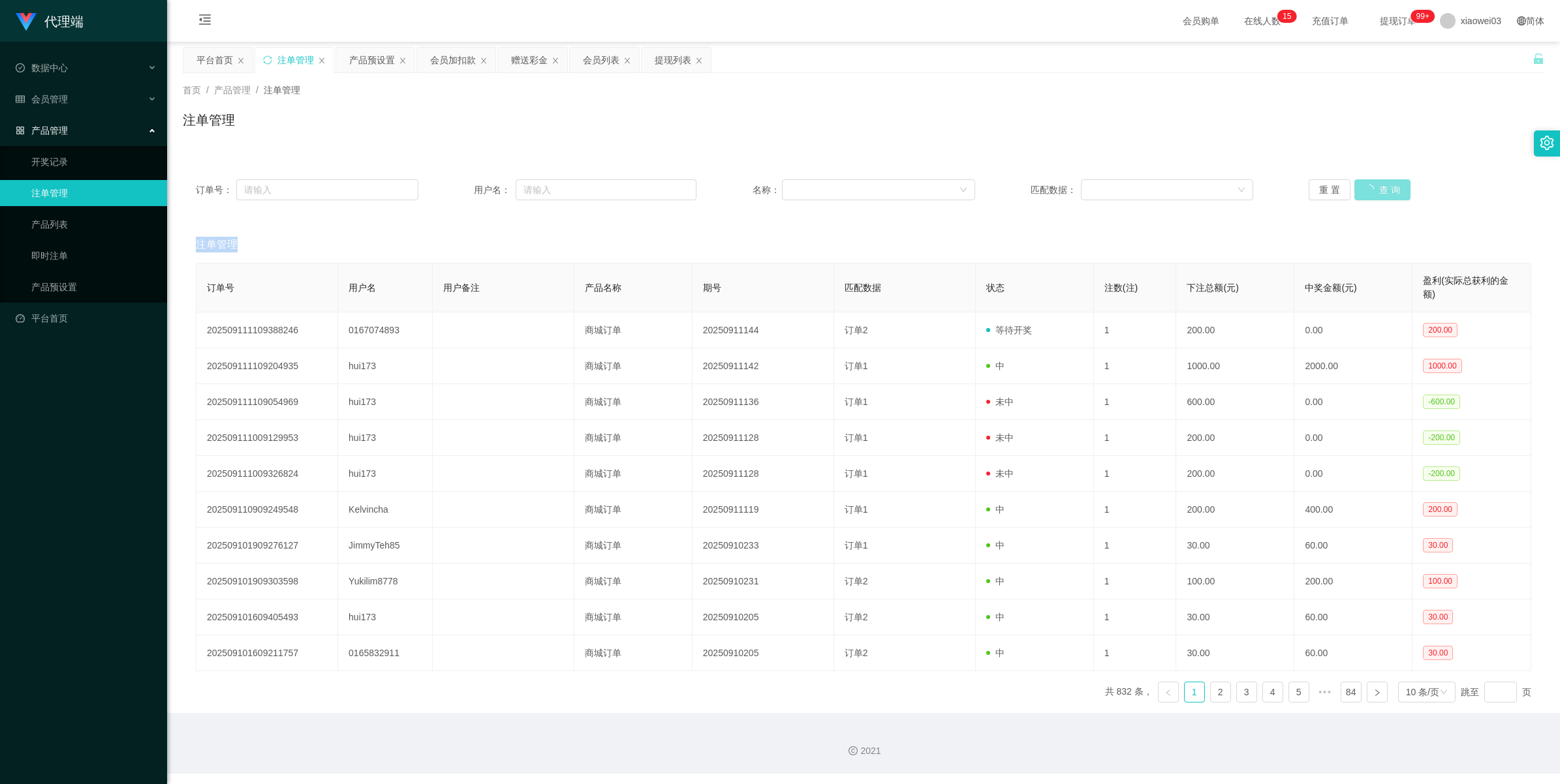
click at [1372, 191] on button "查 询" at bounding box center [1382, 190] width 56 height 21
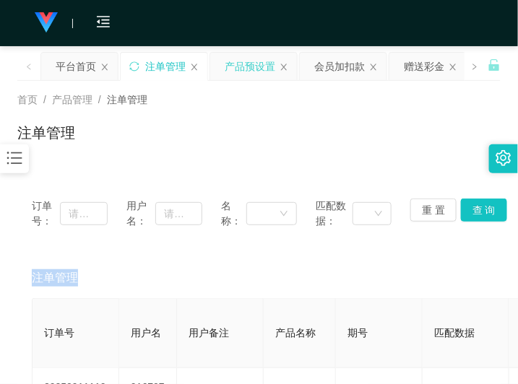
click at [248, 72] on div "产品预设置" at bounding box center [250, 66] width 51 height 27
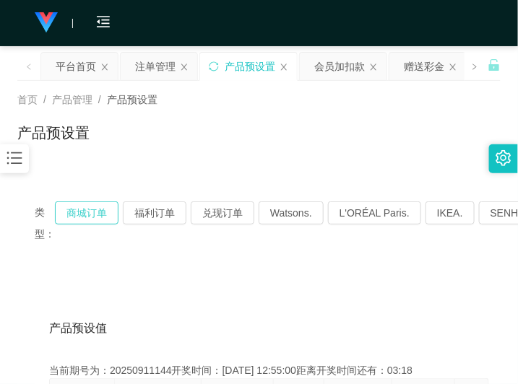
click at [94, 221] on button "商城订单" at bounding box center [87, 213] width 64 height 23
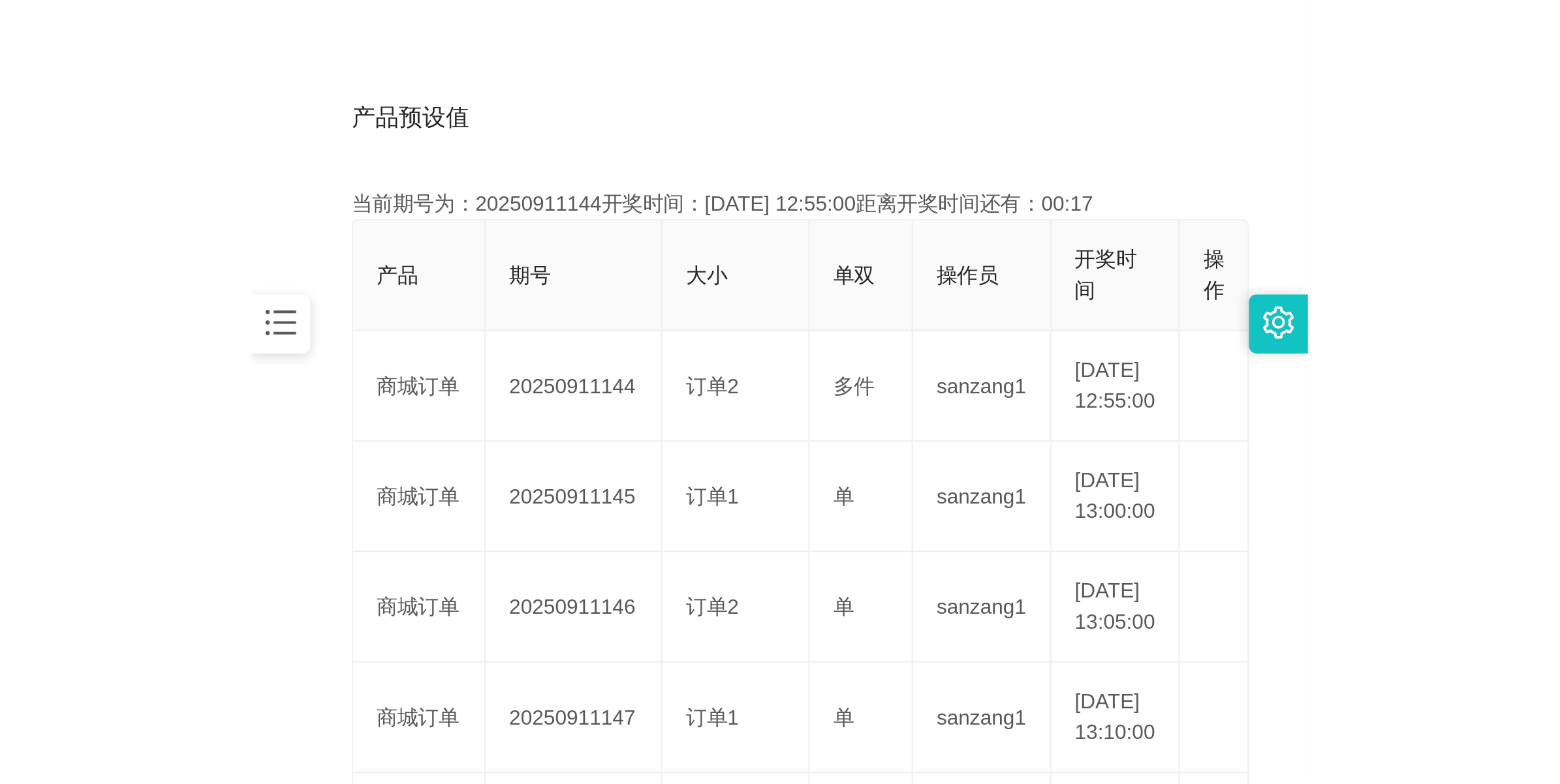
scroll to position [47, 0]
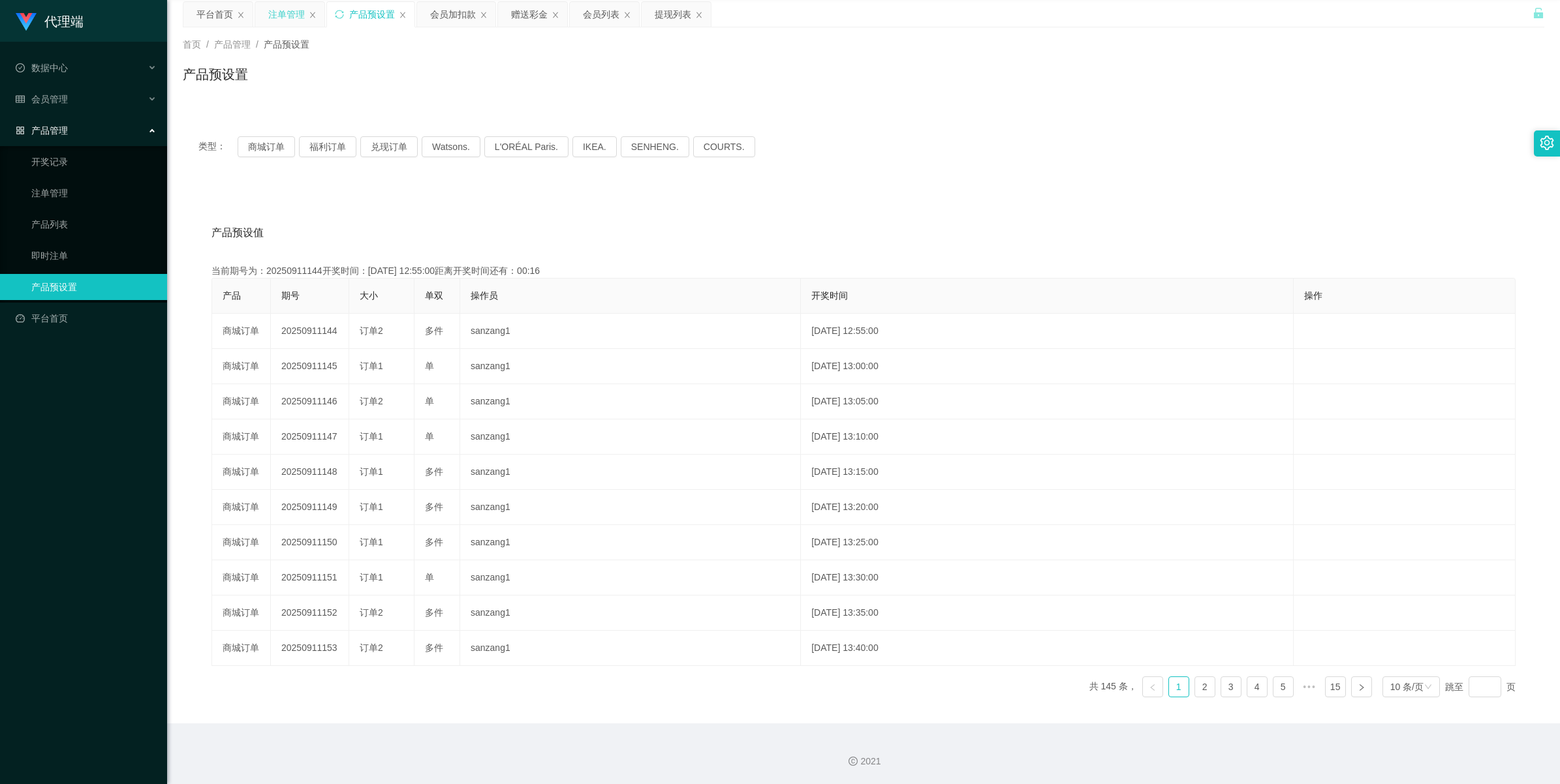
click at [278, 16] on div "注单管理" at bounding box center [286, 14] width 36 height 24
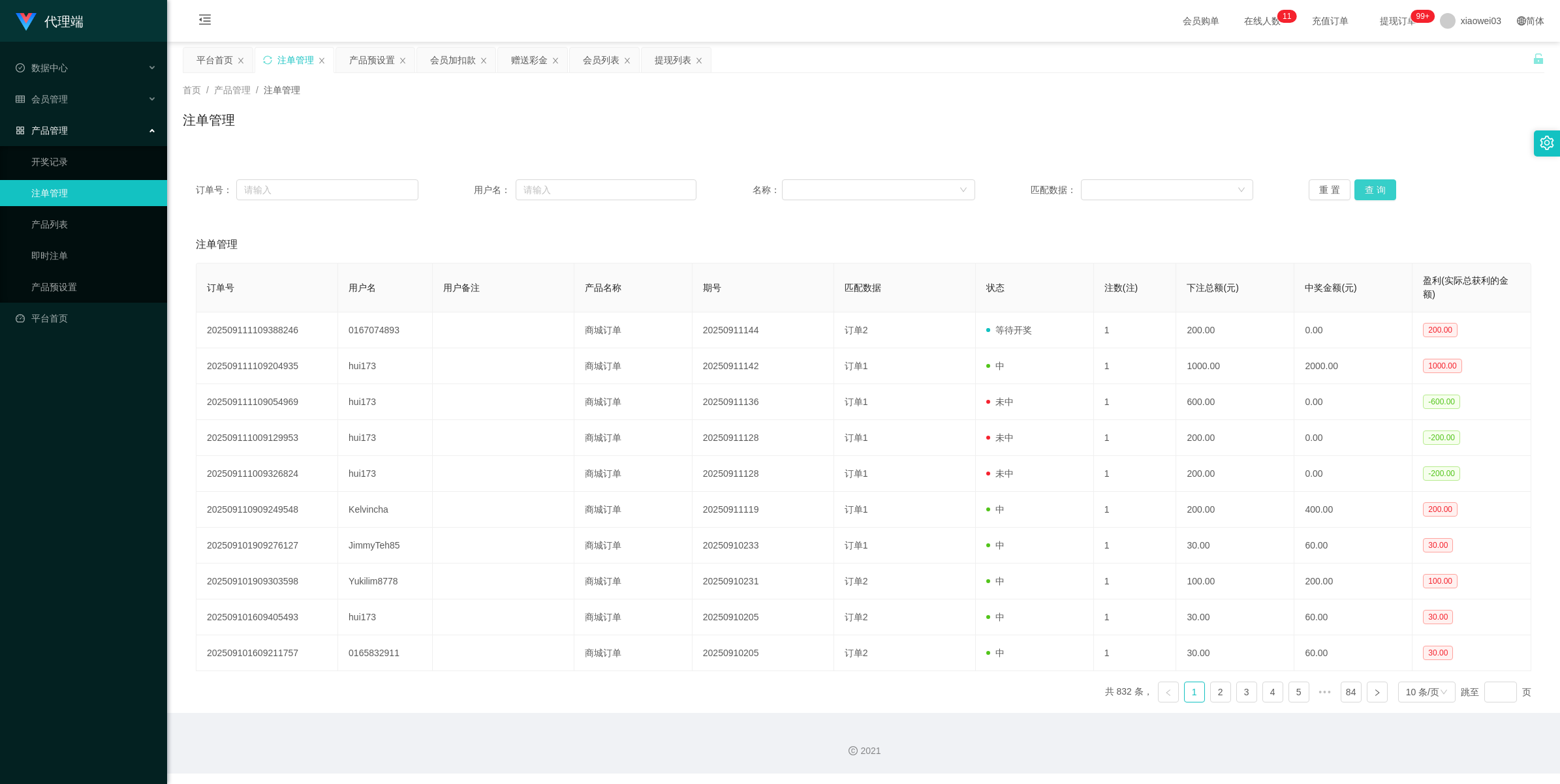
click at [1372, 191] on button "查 询" at bounding box center [1375, 190] width 42 height 21
click at [1377, 196] on button "查 询" at bounding box center [1375, 190] width 42 height 21
click at [1362, 187] on button "查 询" at bounding box center [1375, 190] width 42 height 21
